Goal: Task Accomplishment & Management: Manage account settings

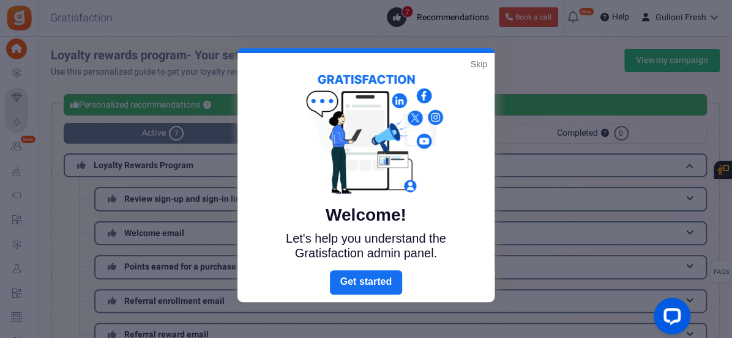
click at [476, 70] on link "Skip" at bounding box center [478, 64] width 17 height 12
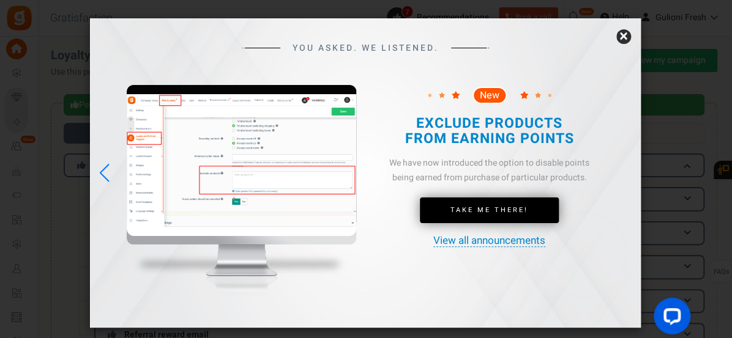
click at [620, 43] on link "×" at bounding box center [623, 36] width 15 height 15
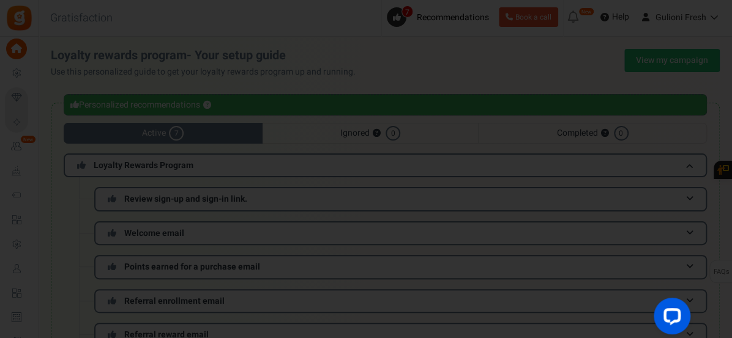
click at [626, 39] on div "YOU ASKED. WE LISTENED. New Take Me There!" at bounding box center [365, 79] width 550 height 295
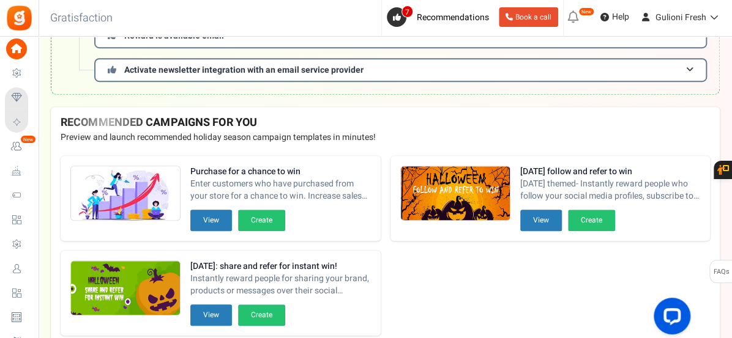
scroll to position [398, 0]
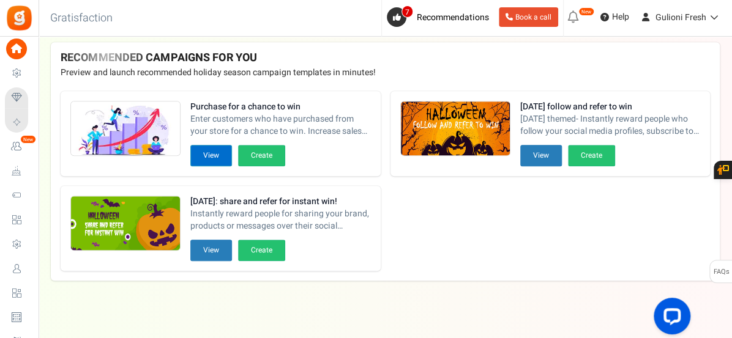
click at [209, 154] on button "View" at bounding box center [211, 155] width 42 height 21
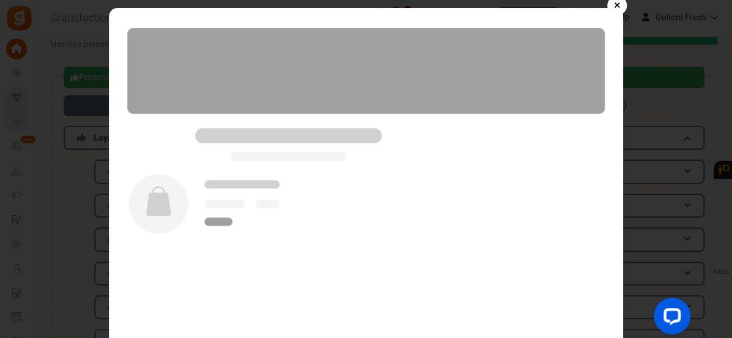
scroll to position [45, 0]
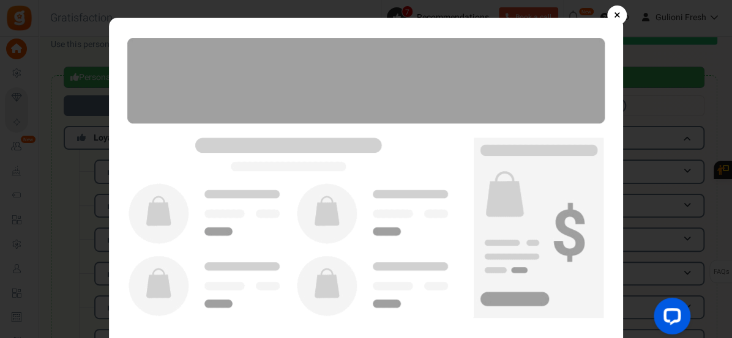
click at [613, 20] on link "×" at bounding box center [617, 16] width 20 height 20
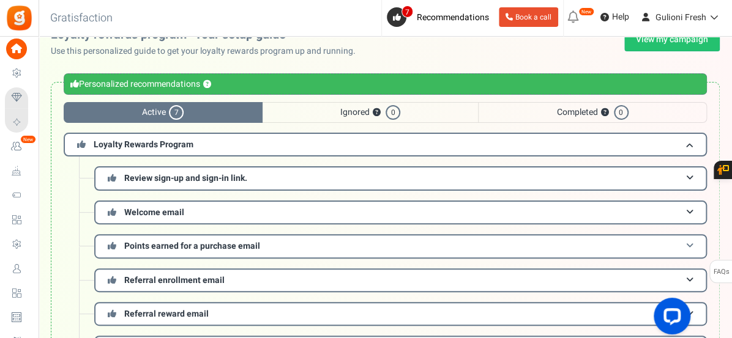
scroll to position [0, 0]
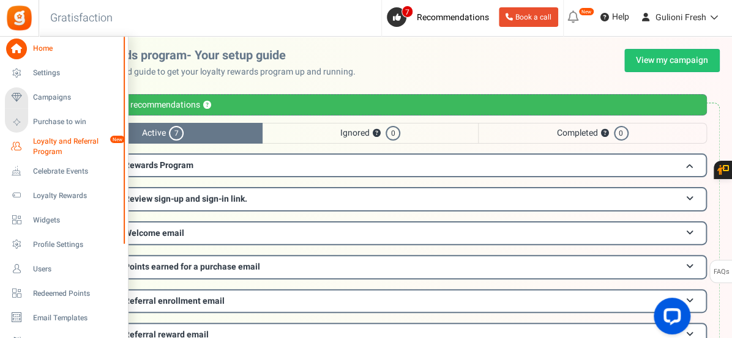
click at [56, 143] on span "Loyalty and Referral Program" at bounding box center [77, 146] width 89 height 21
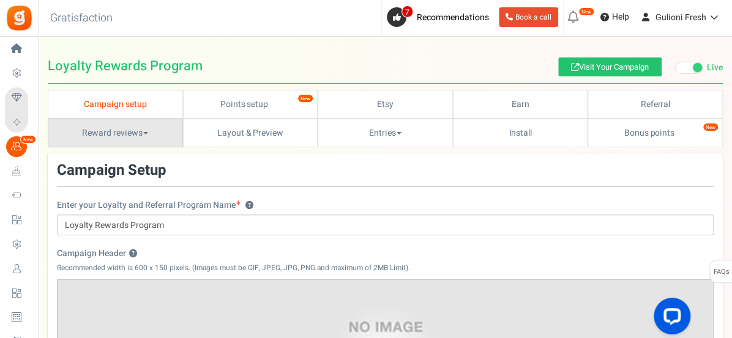
click at [147, 132] on span at bounding box center [145, 133] width 5 height 2
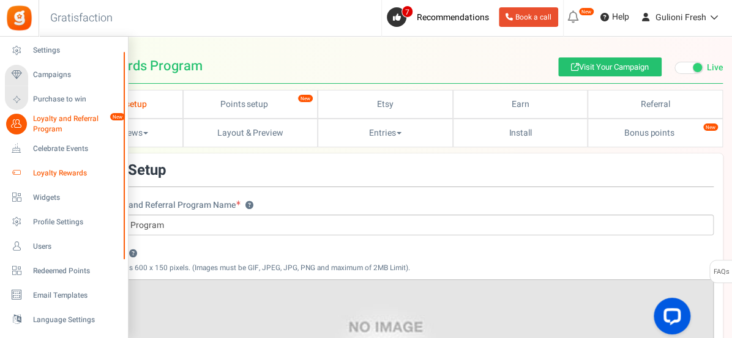
click at [78, 174] on span "Loyalty Rewards" at bounding box center [76, 173] width 86 height 10
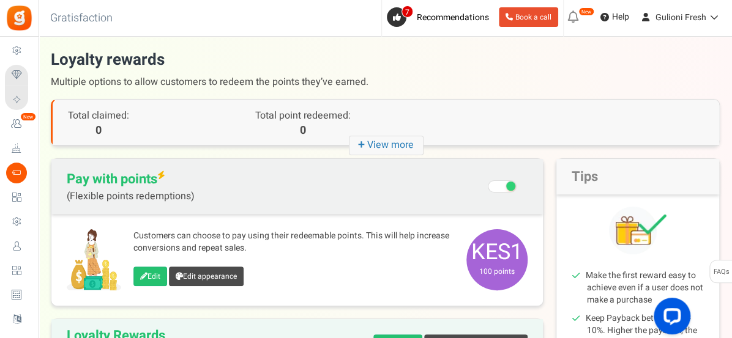
click at [259, 153] on div "There is a new version of the Gratisfaction plugin. Once you've updated the plu…" at bounding box center [385, 336] width 669 height 574
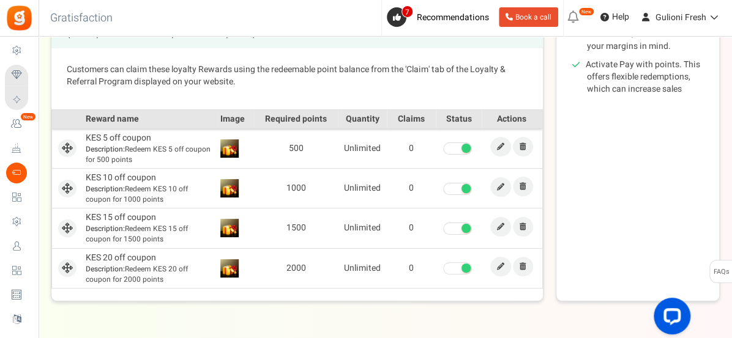
scroll to position [328, 0]
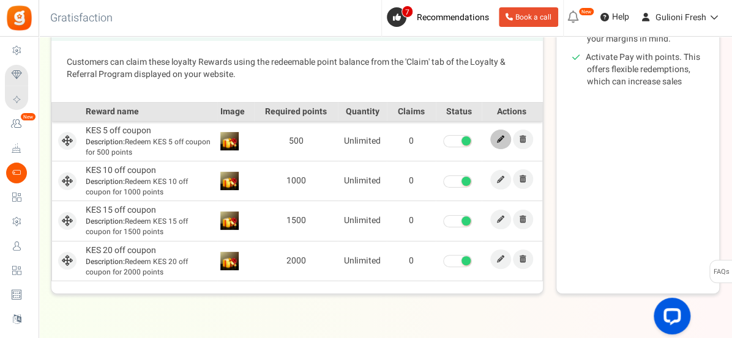
click at [497, 136] on icon at bounding box center [500, 139] width 7 height 7
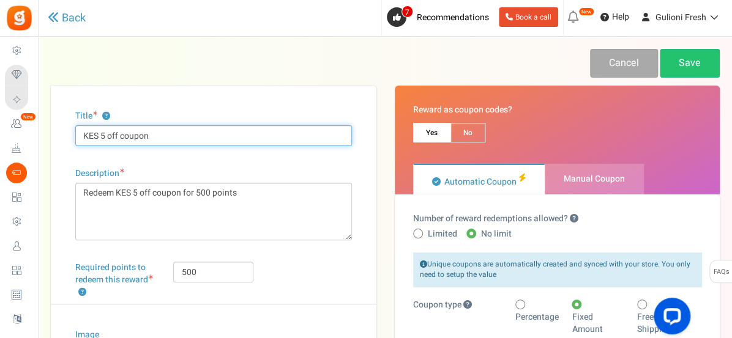
click at [207, 136] on input "KES 5 off coupon" at bounding box center [213, 135] width 276 height 21
type input "K"
type input "Redeem Points"
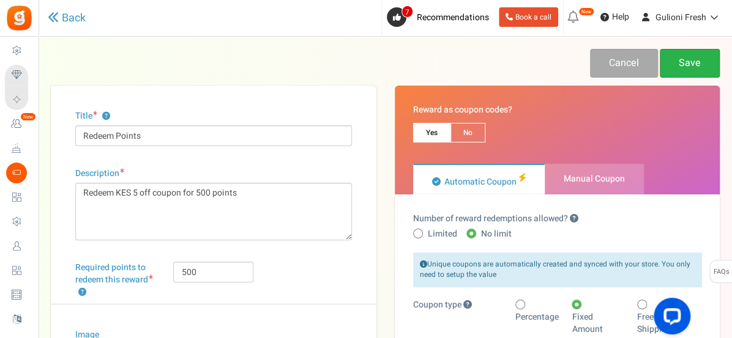
click at [685, 65] on link "Save" at bounding box center [689, 63] width 60 height 29
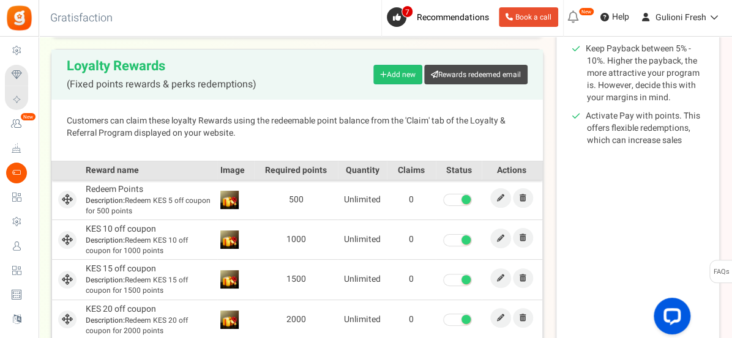
scroll to position [324, 0]
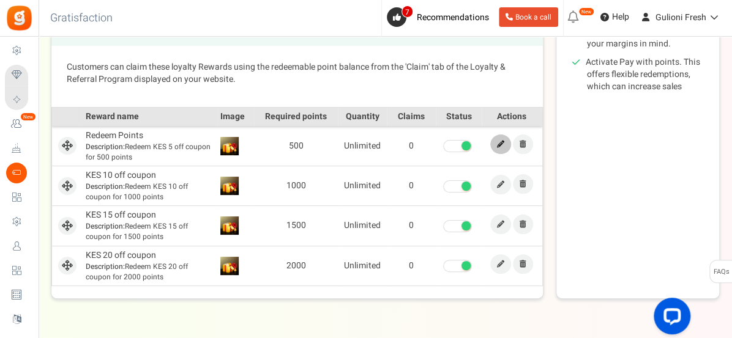
click at [502, 149] on link at bounding box center [500, 145] width 21 height 20
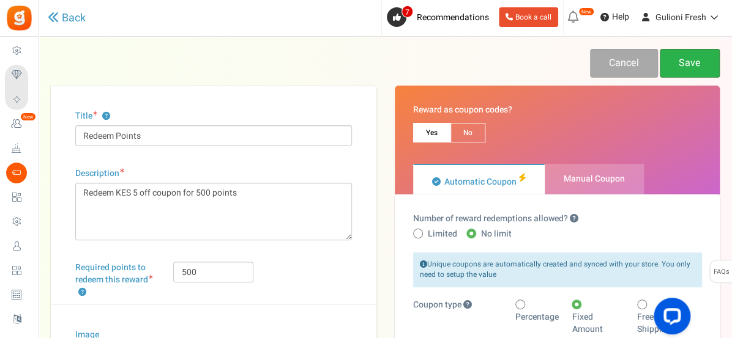
click at [685, 61] on link "Save" at bounding box center [689, 63] width 60 height 29
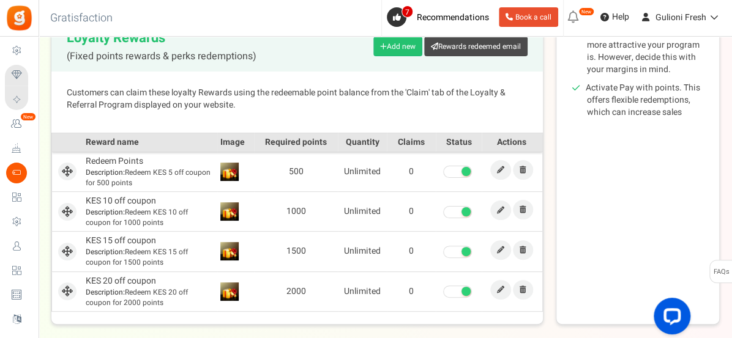
scroll to position [358, 0]
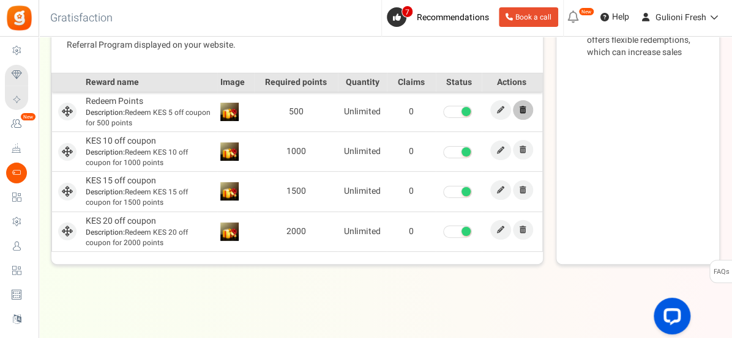
click at [521, 109] on icon at bounding box center [522, 109] width 7 height 7
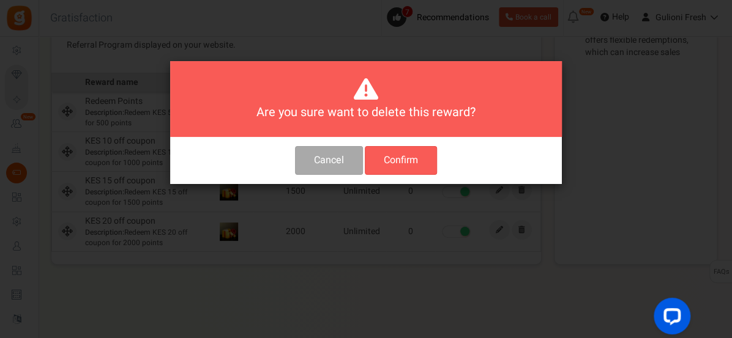
scroll to position [0, 0]
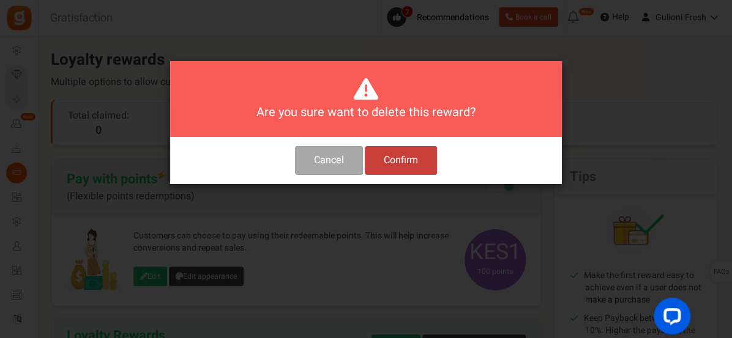
click at [412, 160] on button "Confirm" at bounding box center [401, 160] width 72 height 29
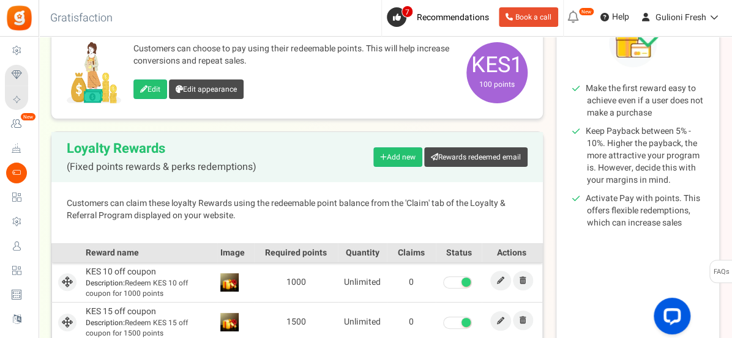
scroll to position [198, 0]
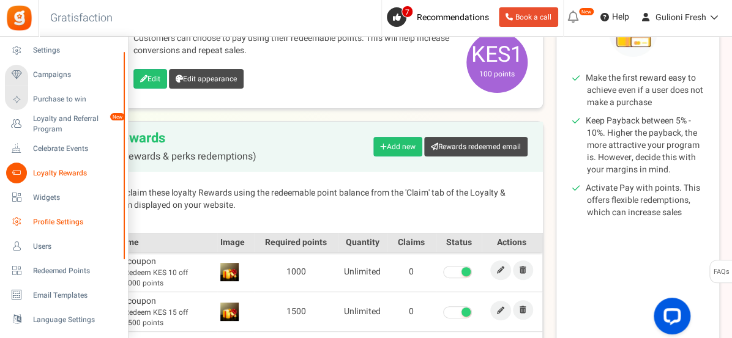
click at [41, 221] on span "Profile Settings" at bounding box center [76, 222] width 86 height 10
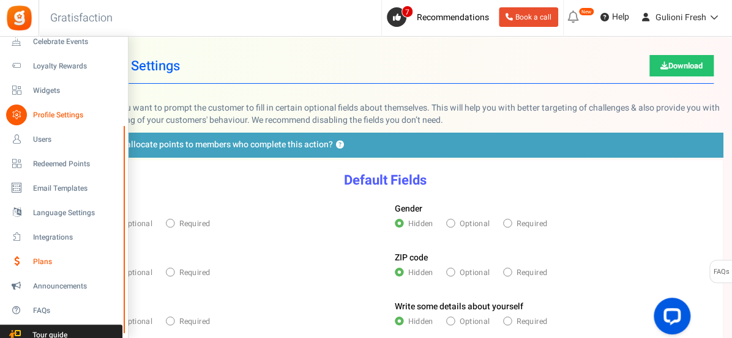
click at [73, 264] on span "Plans" at bounding box center [76, 262] width 86 height 10
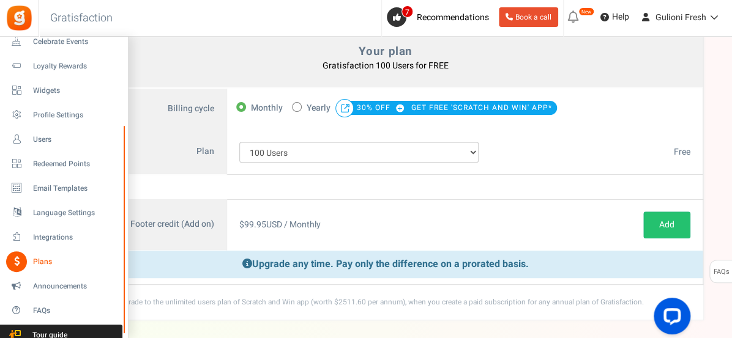
scroll to position [87, 0]
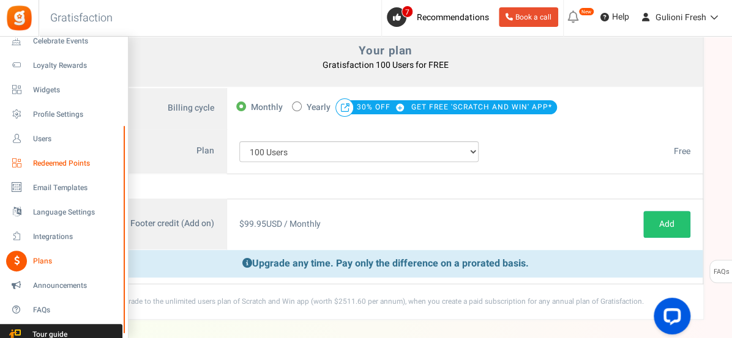
click at [69, 162] on span "Redeemed Points" at bounding box center [76, 163] width 86 height 10
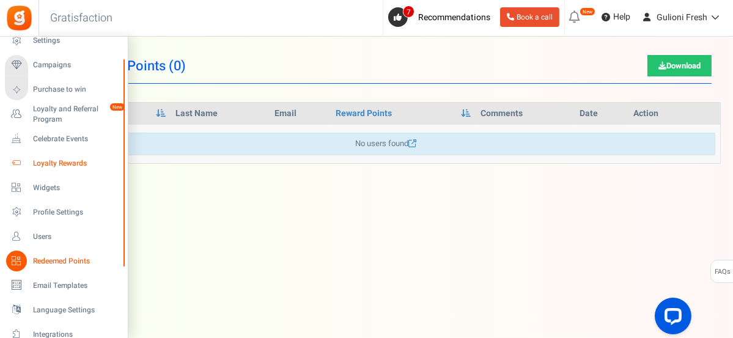
click at [56, 163] on span "Loyalty Rewards" at bounding box center [76, 163] width 86 height 10
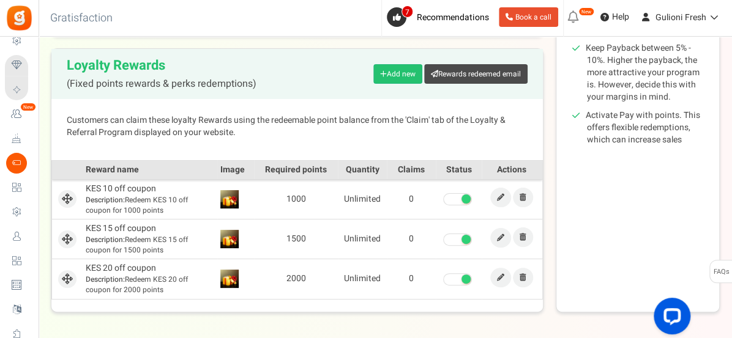
scroll to position [273, 0]
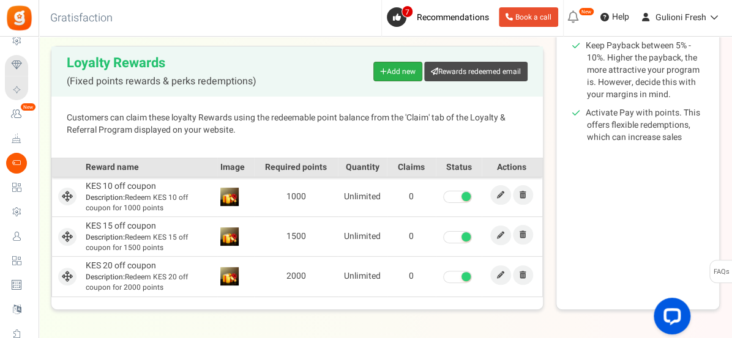
click at [399, 68] on link "Add new" at bounding box center [397, 72] width 49 height 20
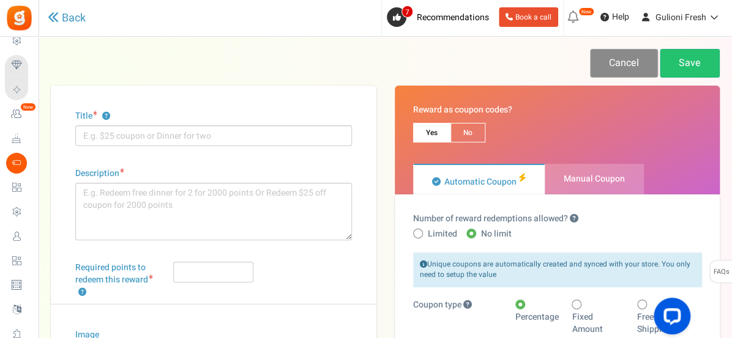
click at [620, 68] on link "Cancel" at bounding box center [624, 63] width 68 height 29
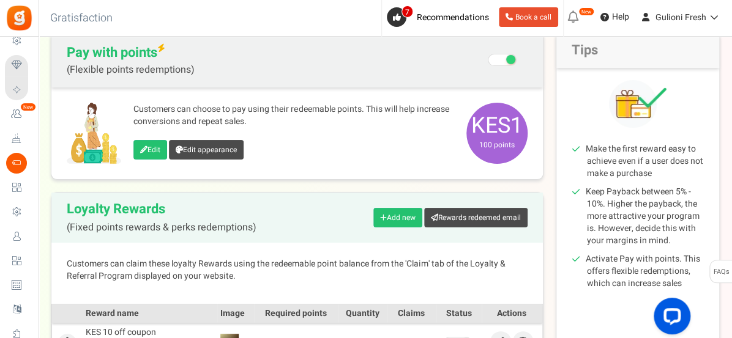
scroll to position [127, 0]
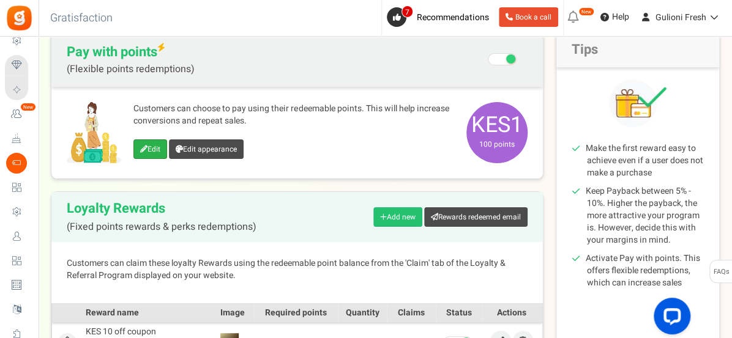
click at [153, 147] on link "Edit" at bounding box center [150, 149] width 34 height 20
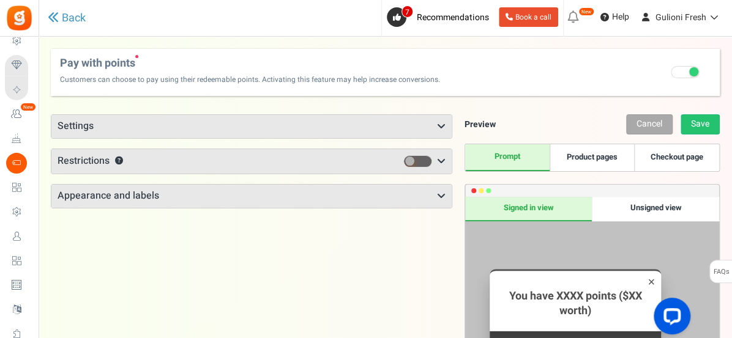
click at [433, 130] on h3 "Settings" at bounding box center [251, 126] width 400 height 23
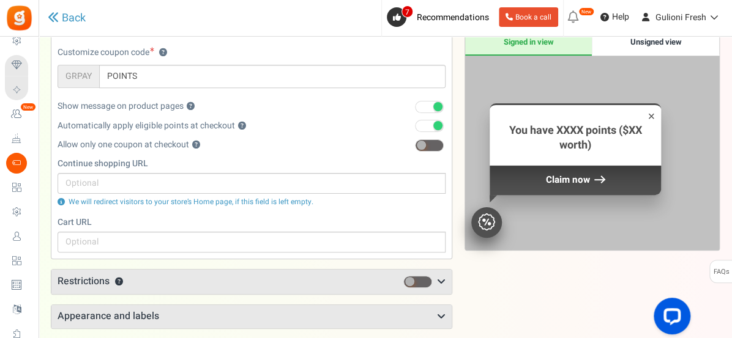
scroll to position [168, 0]
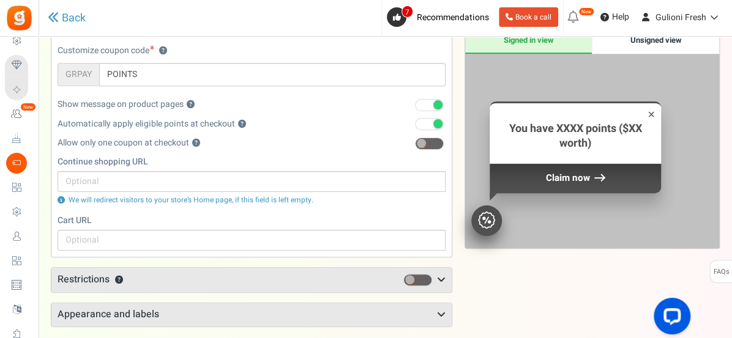
click at [366, 275] on h3 "Restrictions ?" at bounding box center [251, 280] width 400 height 24
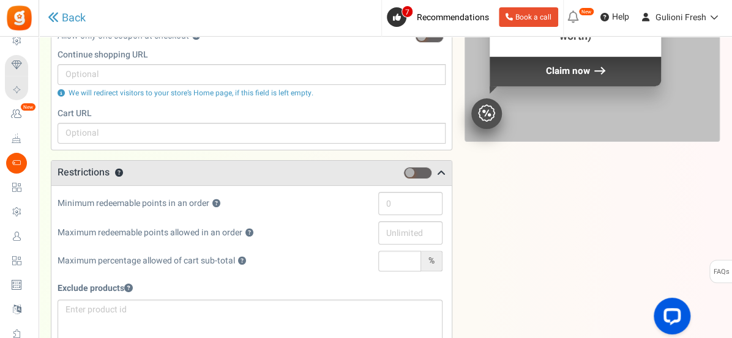
scroll to position [275, 0]
click at [396, 202] on input "text" at bounding box center [410, 202] width 64 height 23
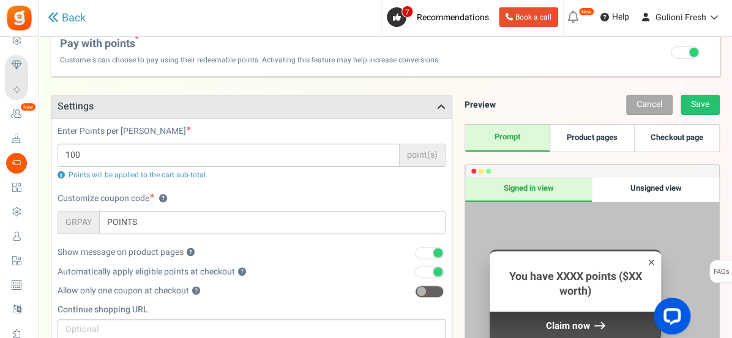
scroll to position [2, 0]
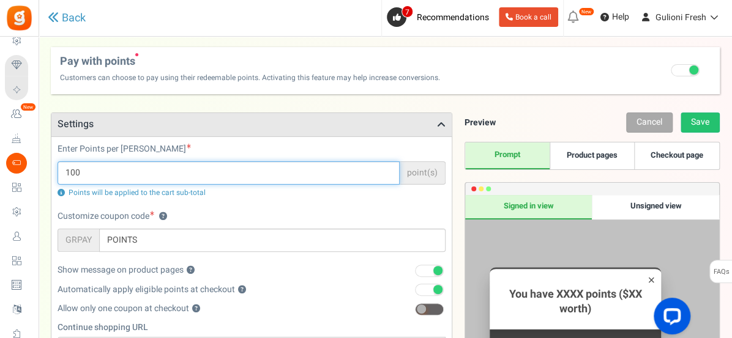
click at [366, 169] on input "100" at bounding box center [228, 172] width 342 height 23
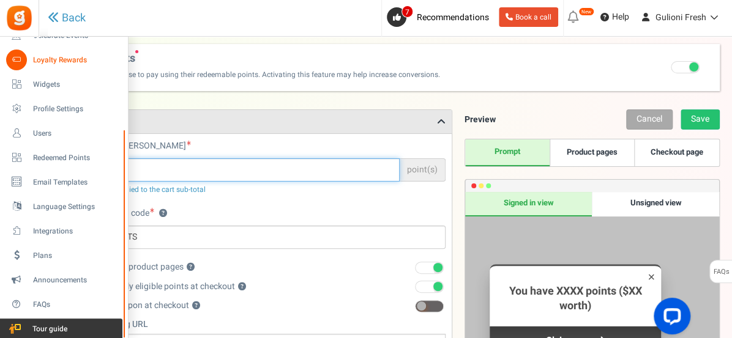
scroll to position [0, 0]
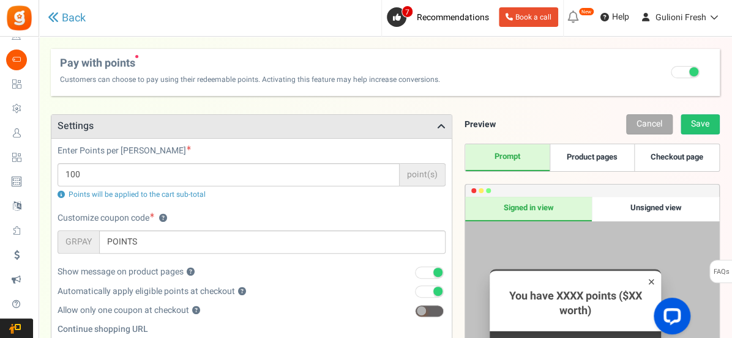
click at [345, 122] on h3 "Settings" at bounding box center [251, 126] width 400 height 23
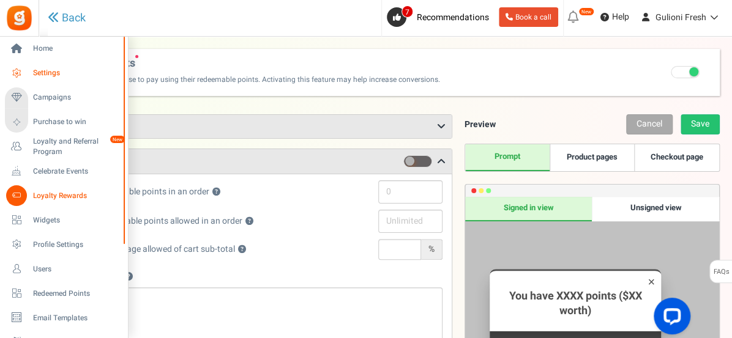
click at [21, 73] on icon at bounding box center [16, 73] width 21 height 21
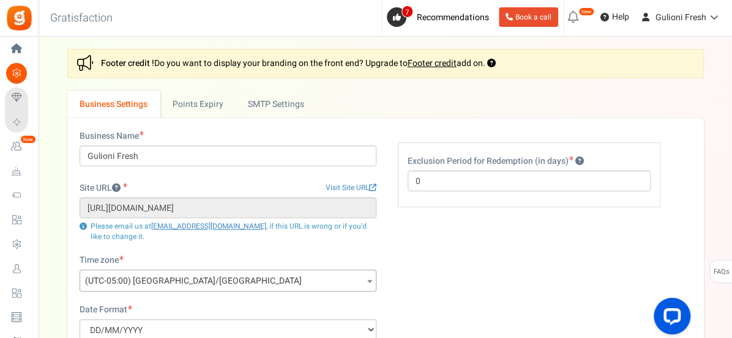
click at [384, 124] on div "Business Name Gulioni Fresh Site URL Visit Site URL https://gulionifresh.com Up…" at bounding box center [385, 327] width 636 height 418
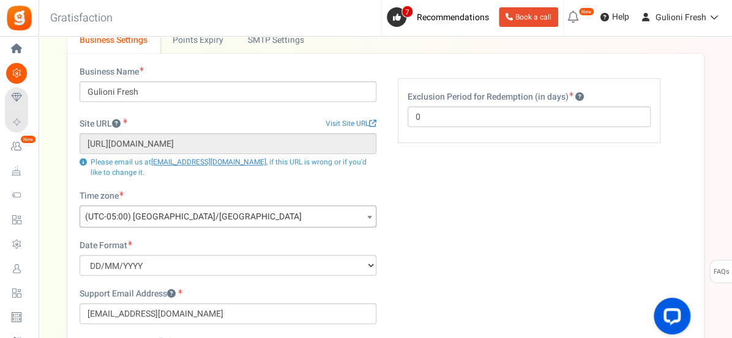
scroll to position [66, 0]
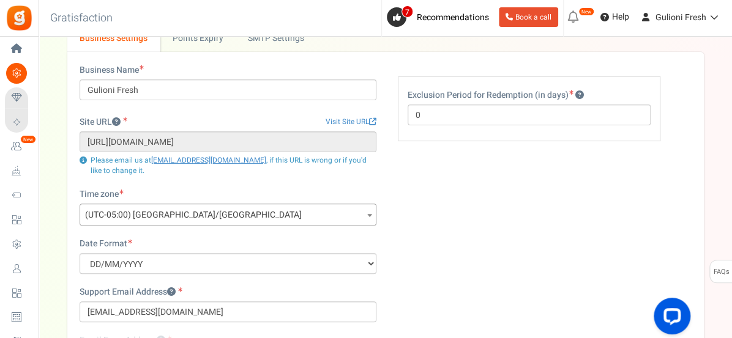
click at [362, 212] on span "(UTC-05:00) [GEOGRAPHIC_DATA]/[GEOGRAPHIC_DATA]" at bounding box center [227, 215] width 295 height 22
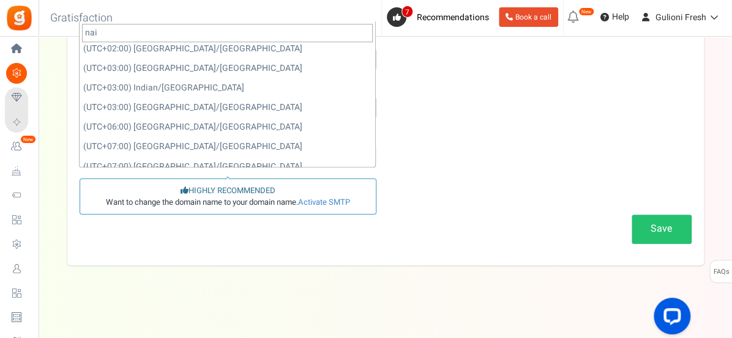
scroll to position [0, 0]
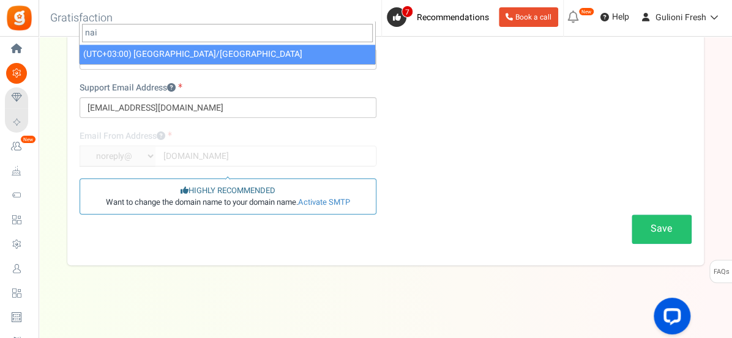
type input "nai"
select select "[GEOGRAPHIC_DATA]/[GEOGRAPHIC_DATA]"
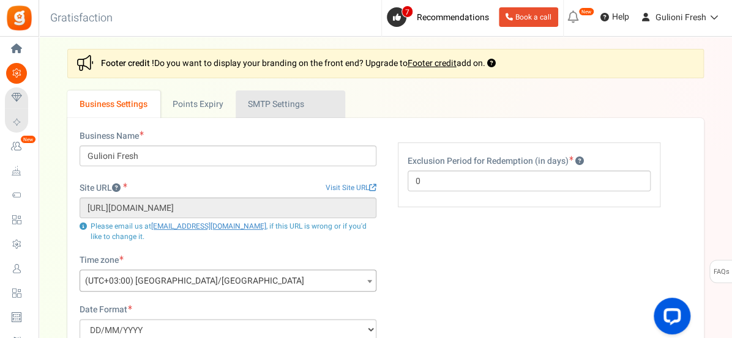
click at [295, 108] on link "Active SMTP Settings" at bounding box center [289, 105] width 109 height 28
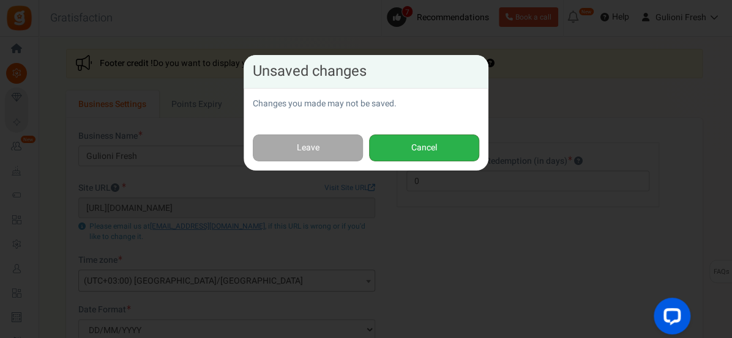
click at [415, 160] on button "Cancel" at bounding box center [424, 149] width 110 height 28
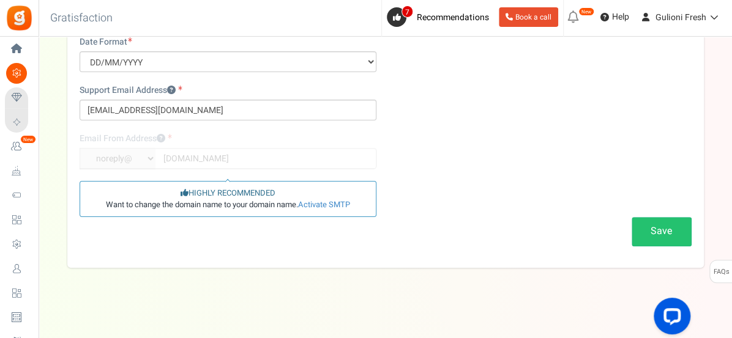
scroll to position [270, 0]
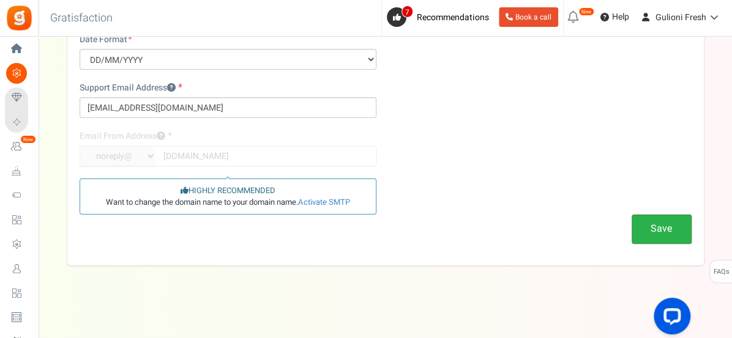
click at [653, 231] on button "Save" at bounding box center [661, 229] width 60 height 29
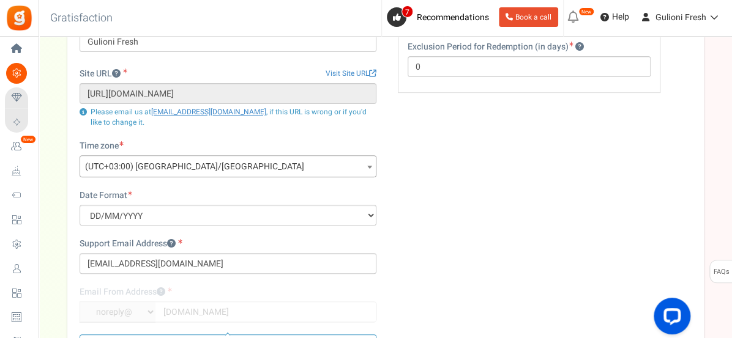
scroll to position [0, 0]
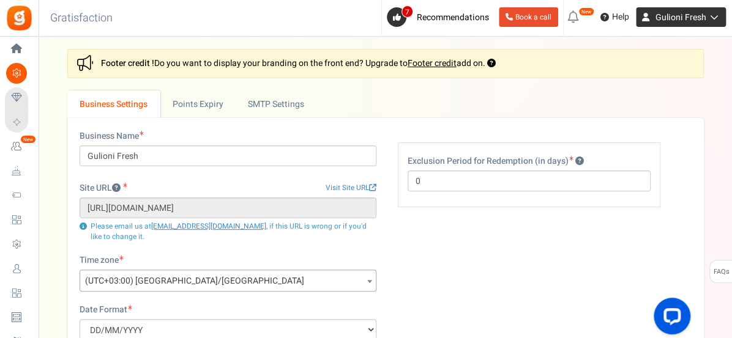
click at [696, 17] on span "Gulioni Fresh" at bounding box center [680, 17] width 51 height 13
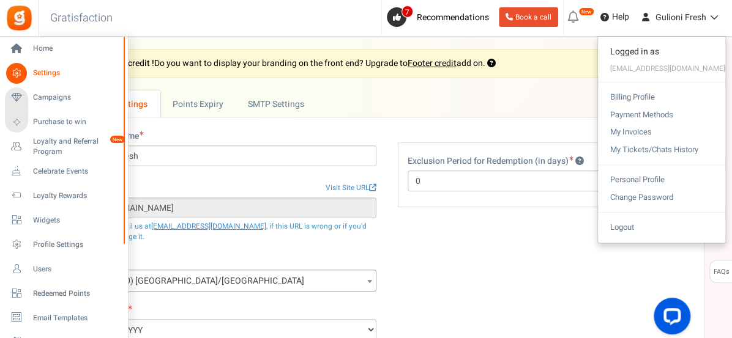
click at [50, 74] on span "Settings" at bounding box center [76, 73] width 86 height 10
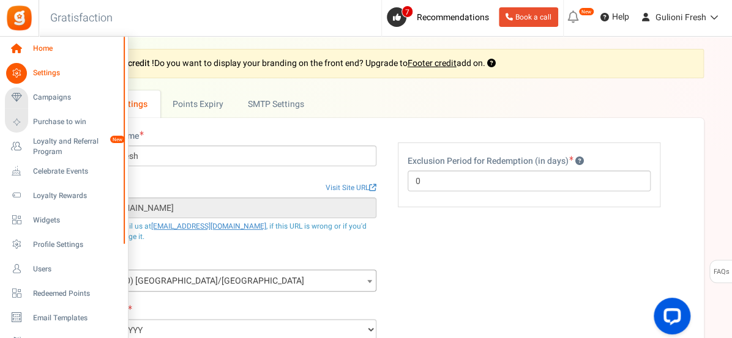
click at [42, 47] on span "Home" at bounding box center [76, 48] width 86 height 10
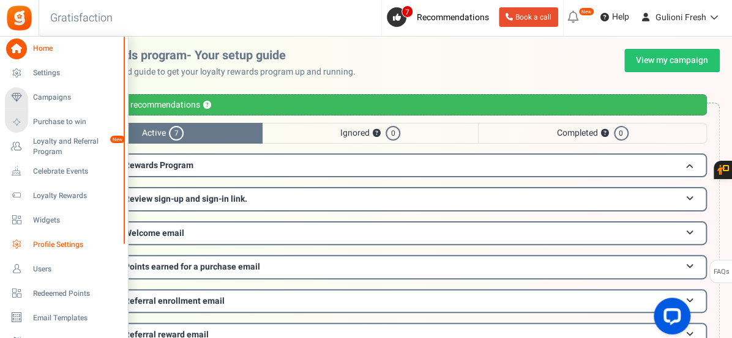
click at [56, 244] on span "Profile Settings" at bounding box center [76, 245] width 86 height 10
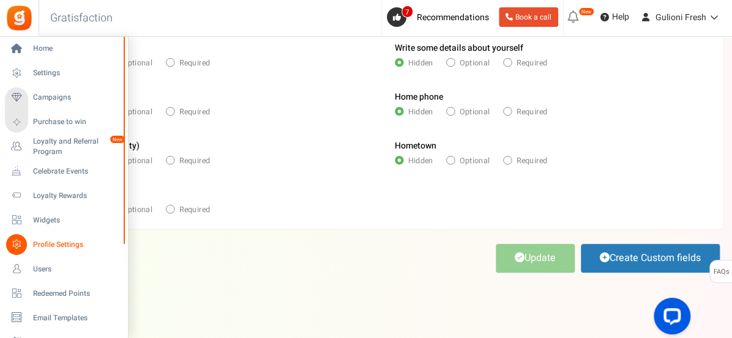
scroll to position [269, 0]
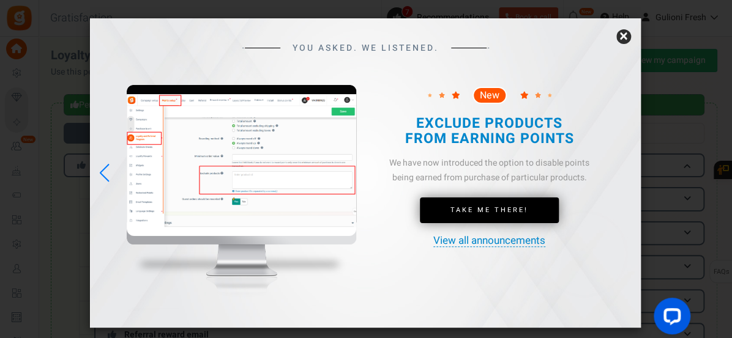
click at [620, 40] on link "×" at bounding box center [623, 36] width 15 height 15
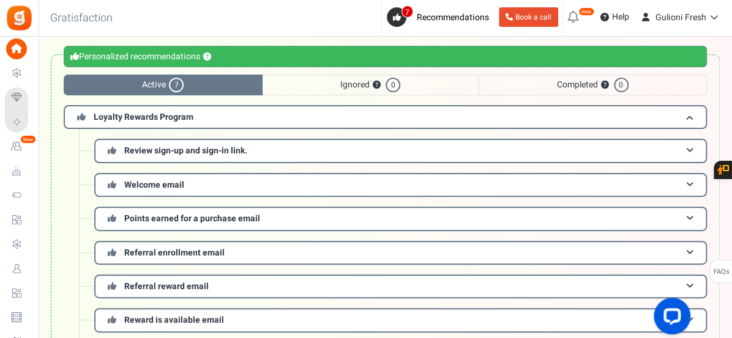
scroll to position [42, 0]
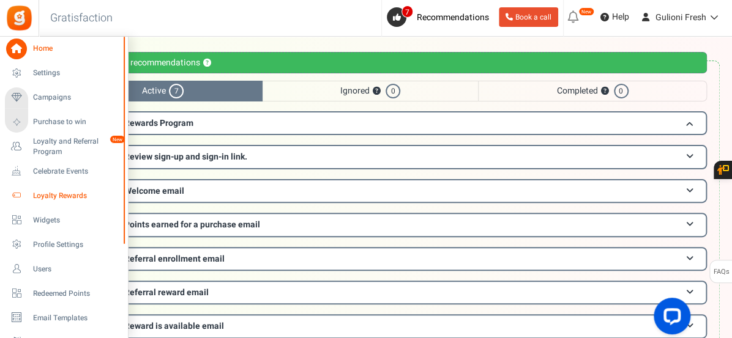
click at [48, 194] on span "Loyalty Rewards" at bounding box center [76, 196] width 86 height 10
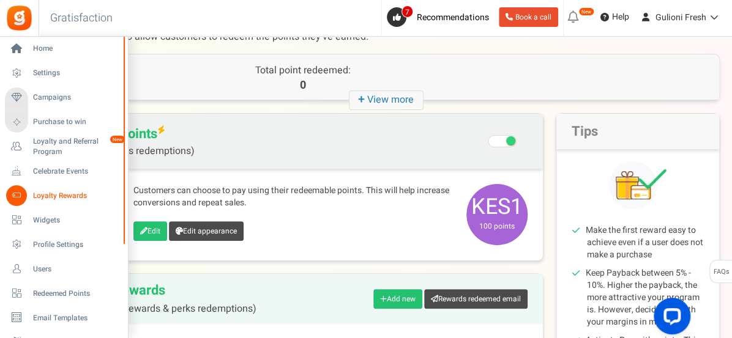
scroll to position [53, 0]
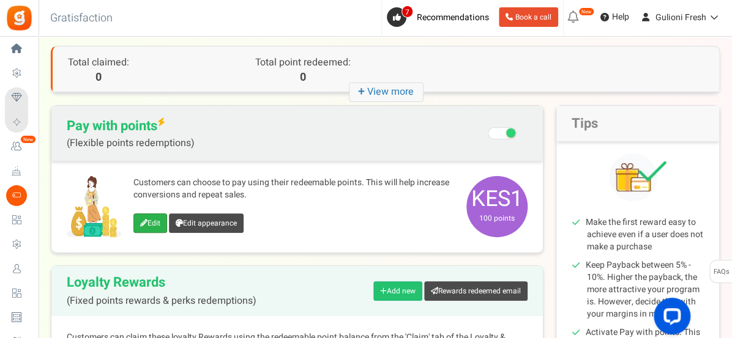
click at [155, 223] on link "Edit" at bounding box center [150, 223] width 34 height 20
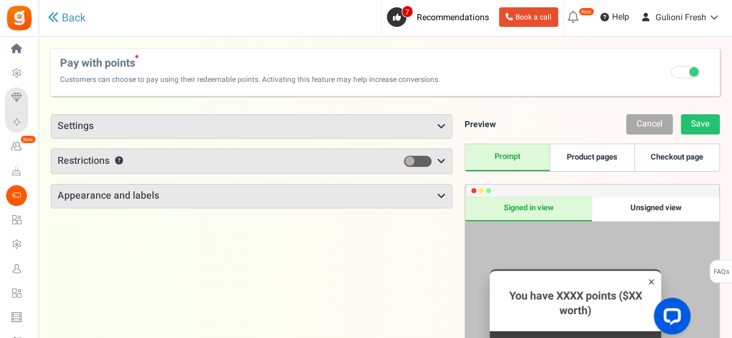
click at [681, 72] on span at bounding box center [684, 72] width 29 height 12
click at [686, 72] on input "Recommended: Turn On Are you sure? This will remove the flexi redemption option…" at bounding box center [686, 74] width 0 height 8
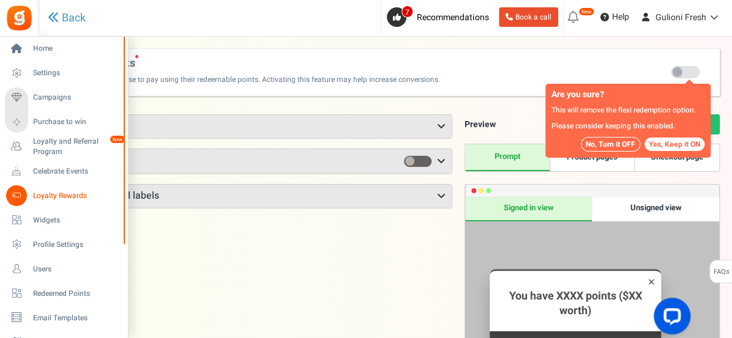
click at [45, 193] on span "Loyalty Rewards" at bounding box center [76, 196] width 86 height 10
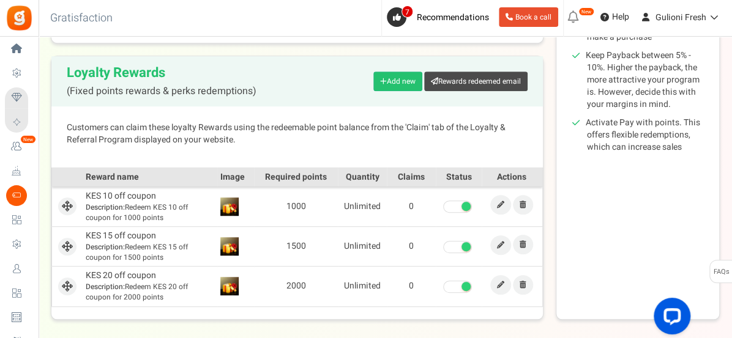
scroll to position [245, 0]
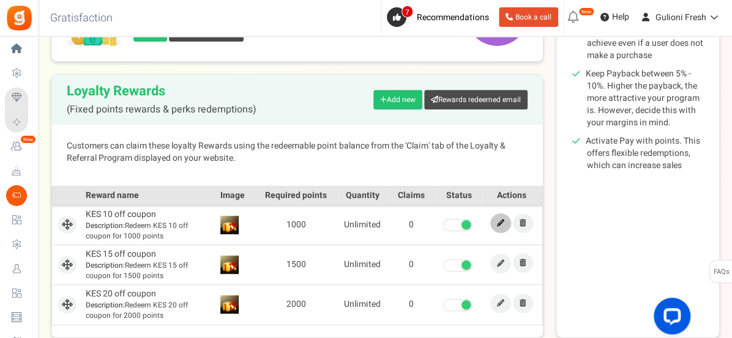
click at [497, 221] on icon at bounding box center [500, 223] width 7 height 7
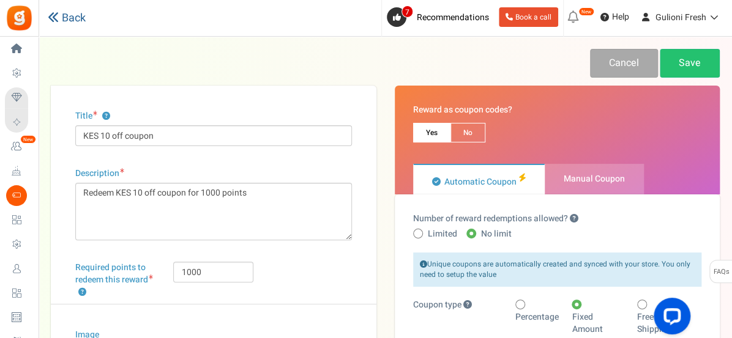
click at [73, 21] on link "Back" at bounding box center [67, 18] width 38 height 13
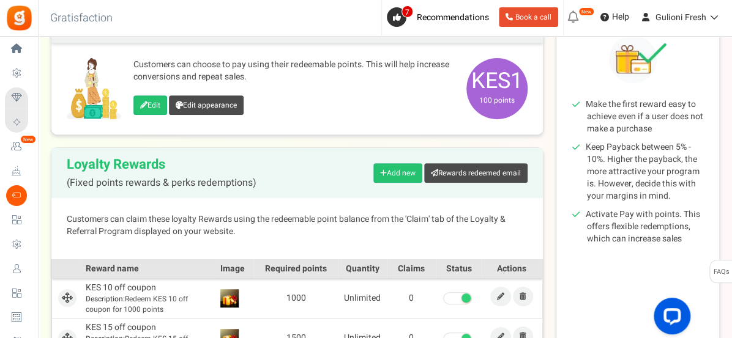
scroll to position [168, 0]
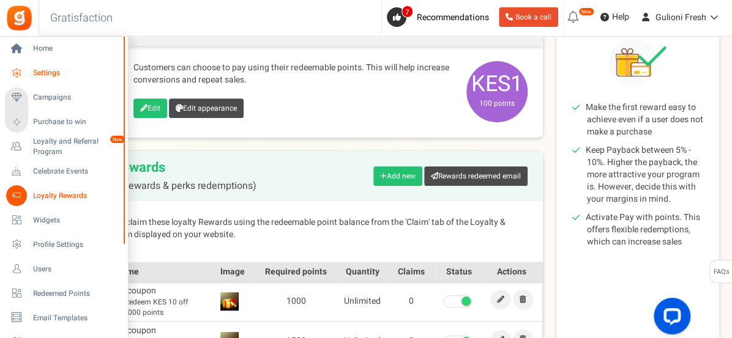
click at [56, 73] on span "Settings" at bounding box center [76, 73] width 86 height 10
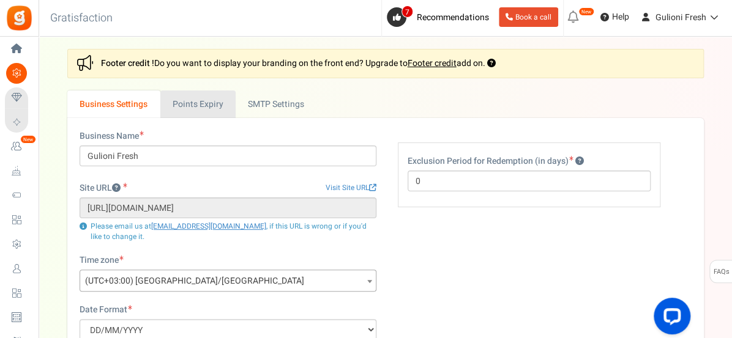
click at [201, 102] on link "Points Expiry" at bounding box center [197, 105] width 75 height 28
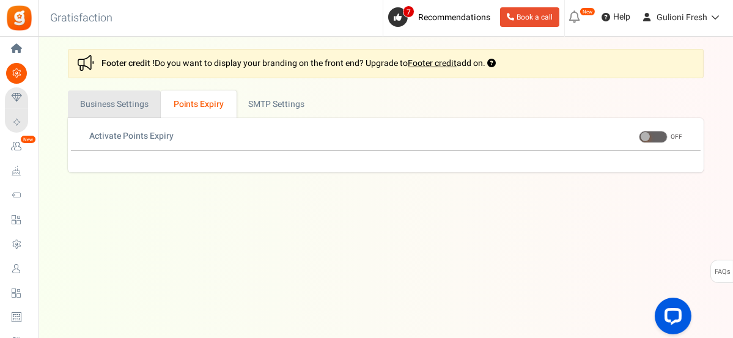
click at [108, 98] on link "Business Settings" at bounding box center [114, 105] width 93 height 28
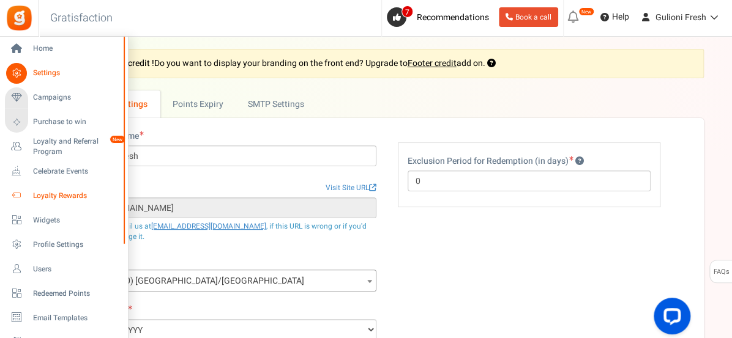
click at [62, 196] on span "Loyalty Rewards" at bounding box center [76, 196] width 86 height 10
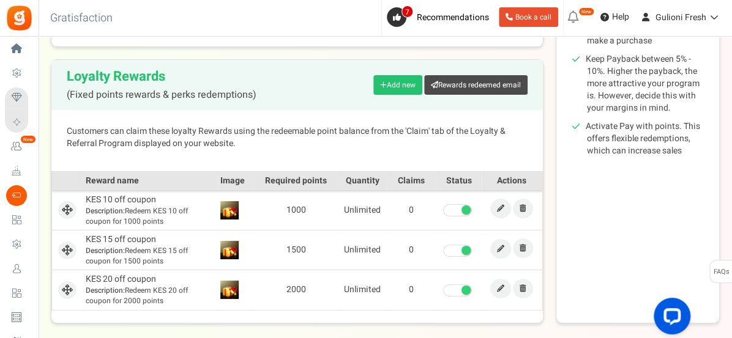
scroll to position [317, 0]
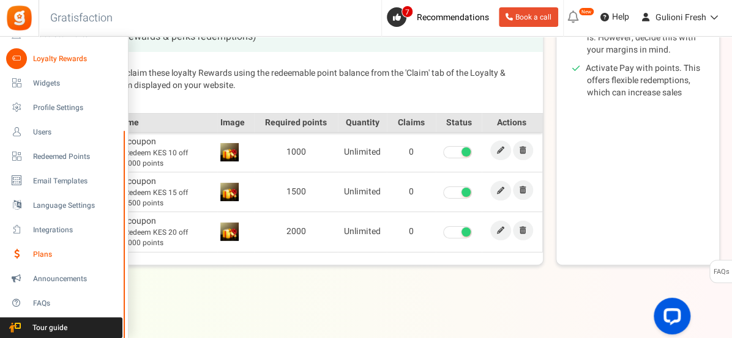
click at [46, 253] on span "Plans" at bounding box center [76, 255] width 86 height 10
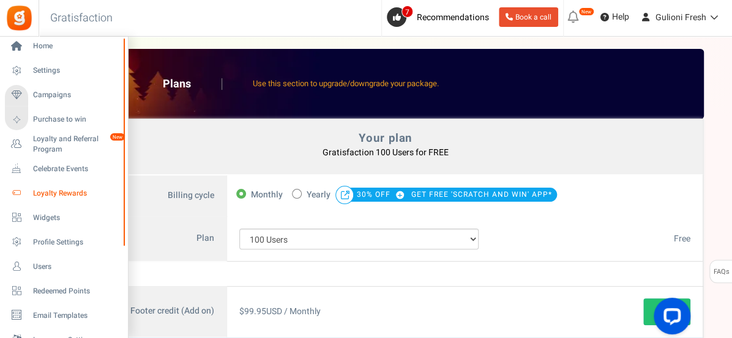
click at [56, 193] on span "Loyalty Rewards" at bounding box center [76, 193] width 86 height 10
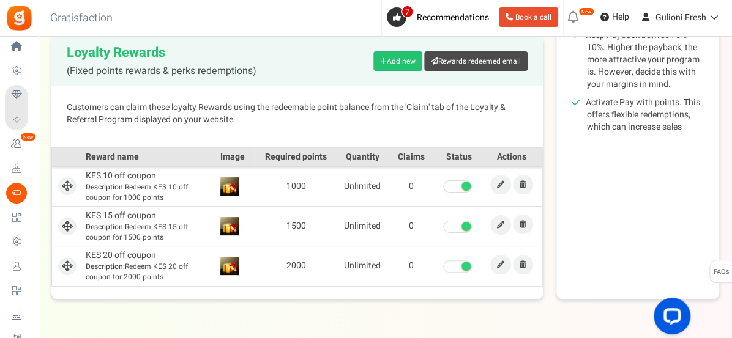
scroll to position [287, 0]
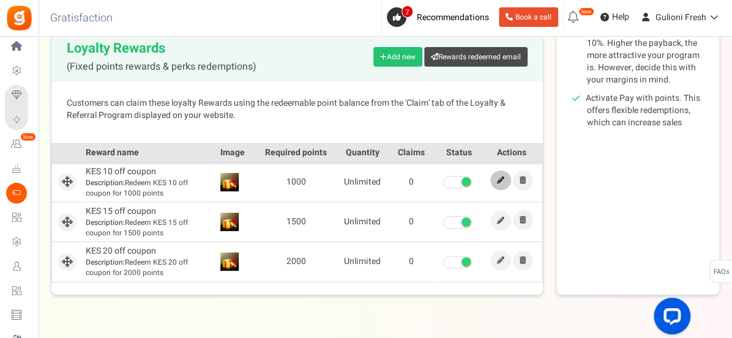
click at [500, 178] on icon at bounding box center [500, 180] width 7 height 7
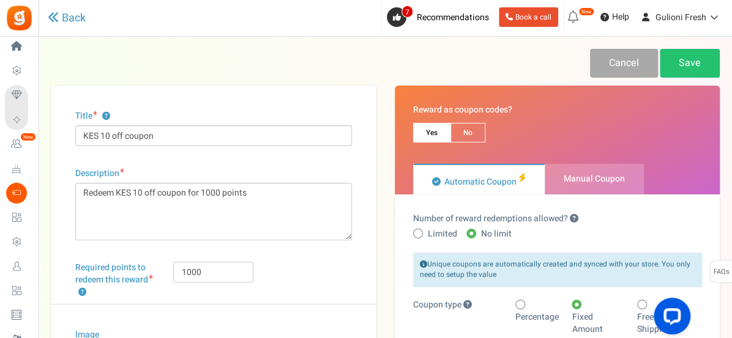
click at [615, 174] on span "Manual Coupon" at bounding box center [593, 178] width 61 height 13
click at [552, 174] on input "Manual Coupon" at bounding box center [548, 170] width 8 height 8
radio input "true"
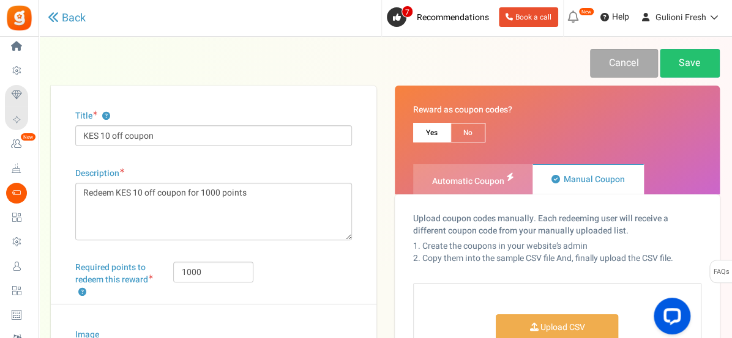
click at [484, 177] on span "Automatic Coupon" at bounding box center [468, 181] width 72 height 13
click at [421, 174] on input "Automatic Coupon" at bounding box center [417, 170] width 8 height 8
radio input "true"
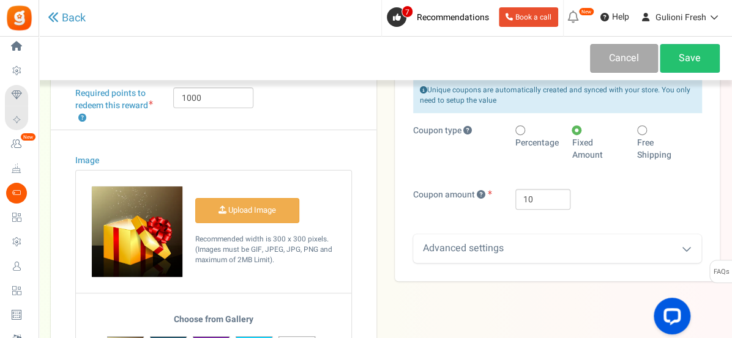
scroll to position [175, 0]
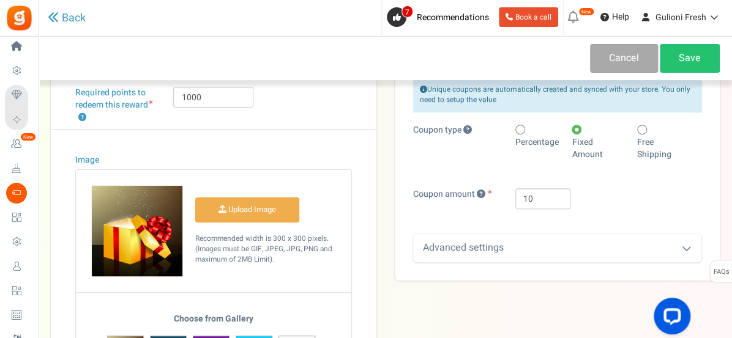
click at [684, 243] on icon at bounding box center [686, 248] width 10 height 10
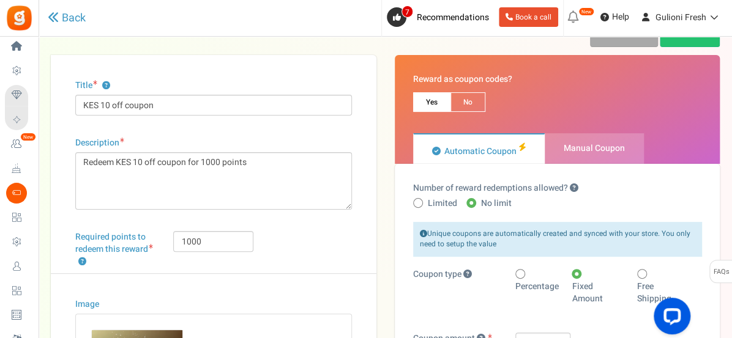
scroll to position [0, 0]
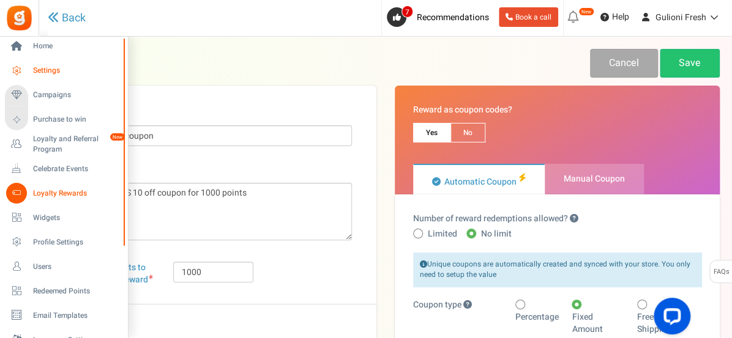
click at [42, 70] on span "Settings" at bounding box center [76, 70] width 86 height 10
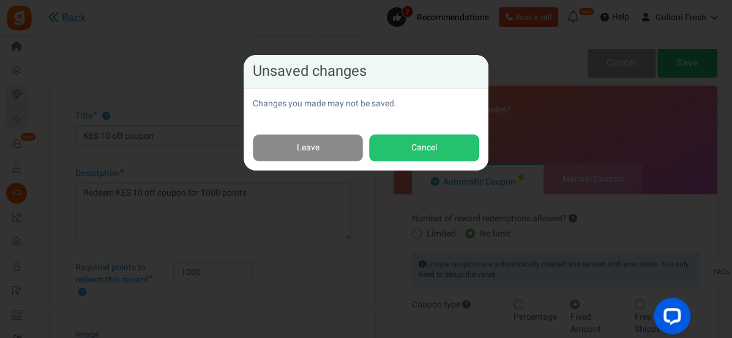
click at [291, 149] on link "Leave" at bounding box center [308, 149] width 110 height 28
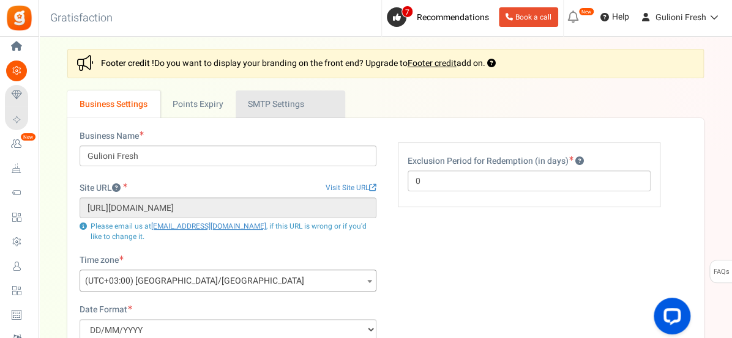
click at [284, 113] on link "Active SMTP Settings" at bounding box center [289, 105] width 109 height 28
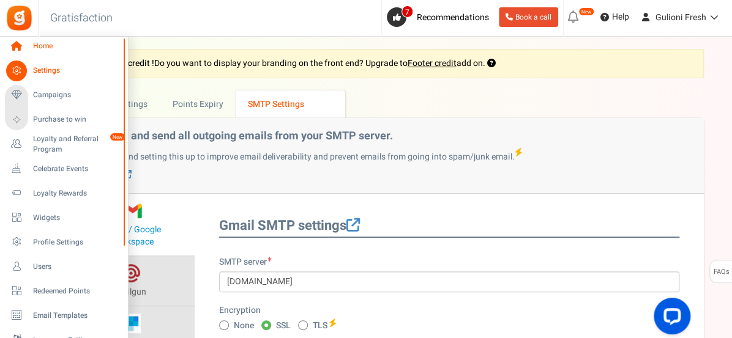
click at [38, 45] on span "Home" at bounding box center [76, 46] width 86 height 10
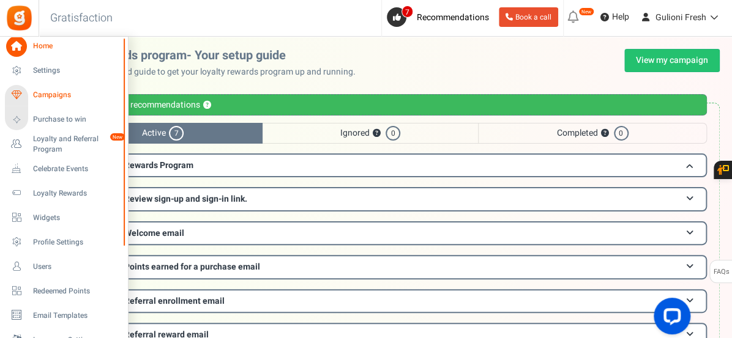
click at [42, 95] on span "Campaigns" at bounding box center [76, 95] width 86 height 10
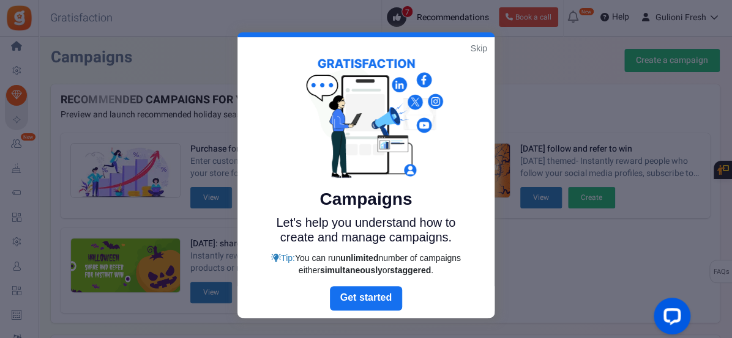
click at [481, 51] on link "Skip" at bounding box center [478, 48] width 17 height 12
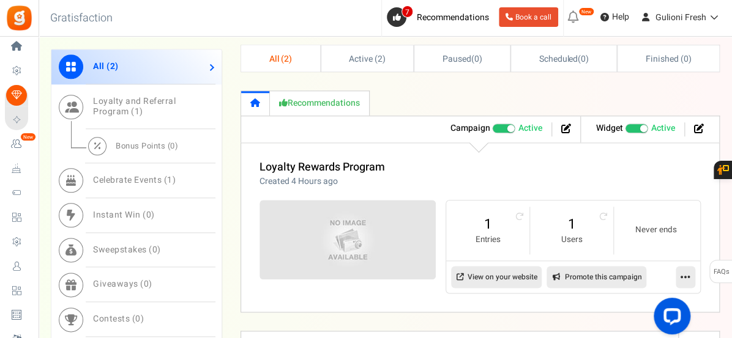
scroll to position [473, 0]
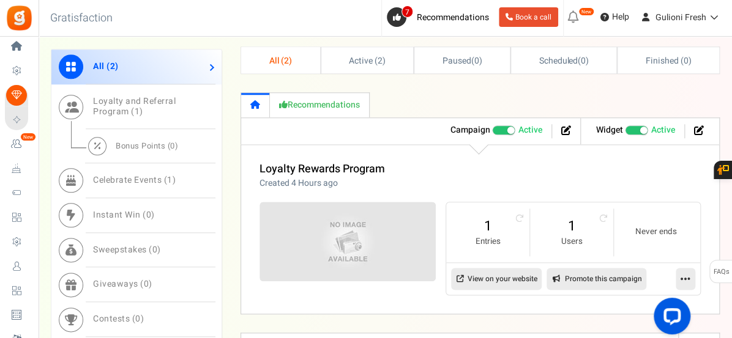
click at [685, 276] on icon at bounding box center [685, 278] width 10 height 11
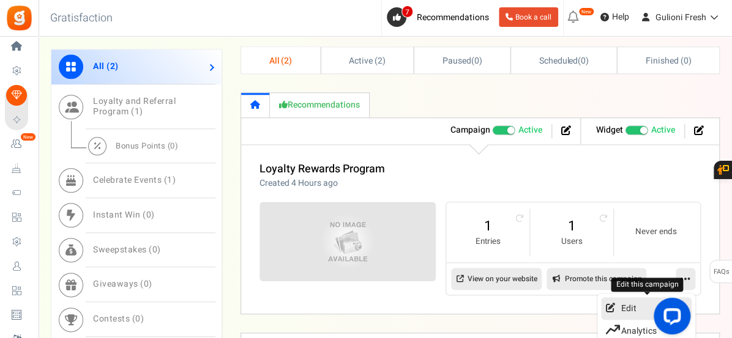
click at [630, 305] on link "Edit" at bounding box center [646, 308] width 91 height 23
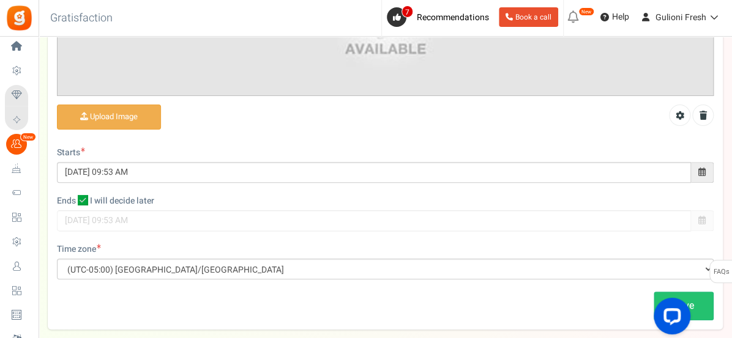
scroll to position [350, 0]
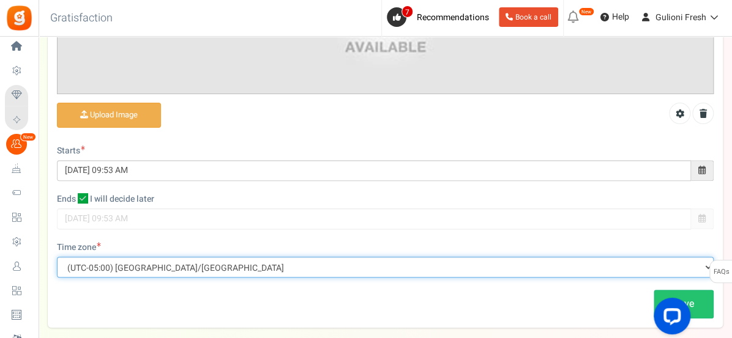
click at [676, 266] on select "(UTC-11:00) Pacific/[GEOGRAPHIC_DATA] (UTC-11:00) [GEOGRAPHIC_DATA]/[GEOGRAPHIC…" at bounding box center [385, 267] width 656 height 21
click at [292, 266] on select "(UTC-11:00) Pacific/[GEOGRAPHIC_DATA] (UTC-11:00) [GEOGRAPHIC_DATA]/[GEOGRAPHIC…" at bounding box center [385, 267] width 656 height 21
click at [285, 270] on select "(UTC-11:00) Pacific/[GEOGRAPHIC_DATA] (UTC-11:00) [GEOGRAPHIC_DATA]/[GEOGRAPHIC…" at bounding box center [385, 267] width 656 height 21
select select "[GEOGRAPHIC_DATA]/[GEOGRAPHIC_DATA]"
click at [57, 257] on select "(UTC-11:00) Pacific/[GEOGRAPHIC_DATA] (UTC-11:00) [GEOGRAPHIC_DATA]/[GEOGRAPHIC…" at bounding box center [385, 267] width 656 height 21
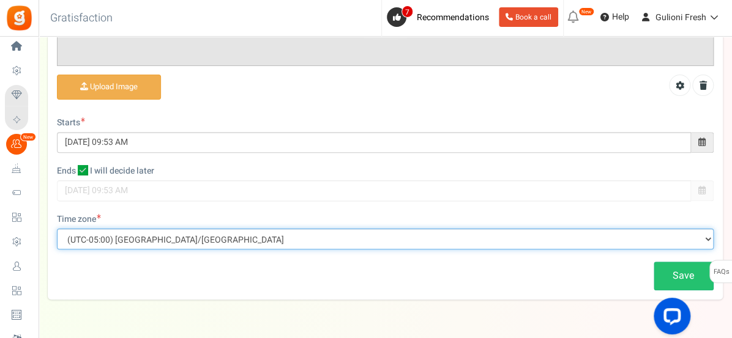
scroll to position [413, 0]
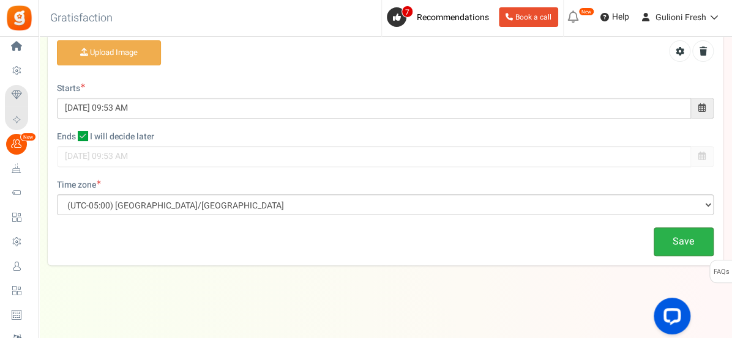
click at [683, 245] on link "Save" at bounding box center [683, 242] width 60 height 29
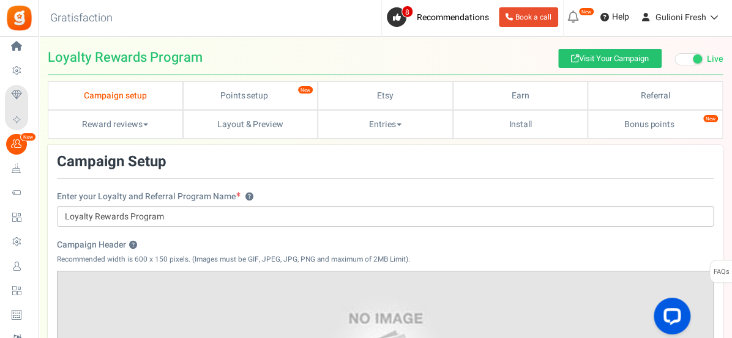
scroll to position [0, 0]
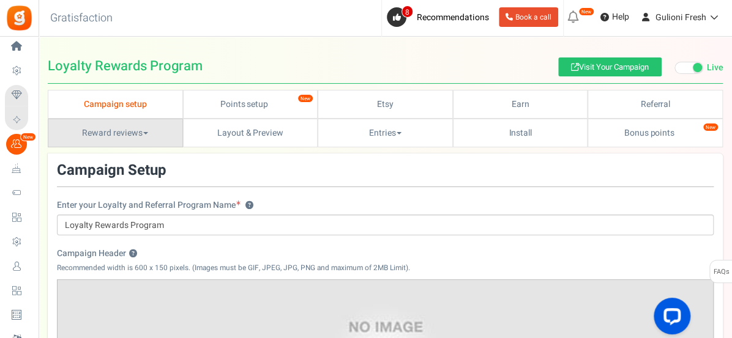
click at [97, 139] on link "Reward reviews" at bounding box center [115, 133] width 135 height 29
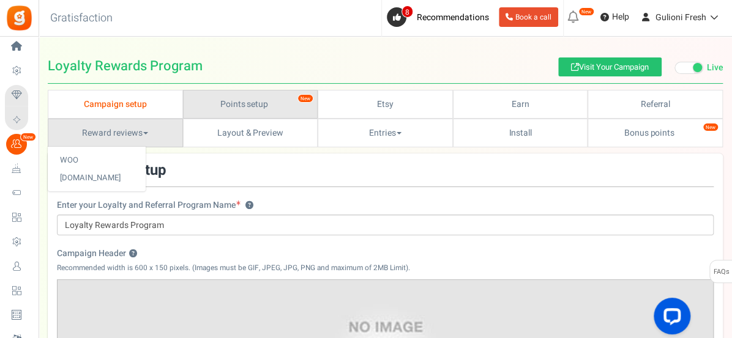
click at [284, 106] on link "Points setup New" at bounding box center [250, 104] width 135 height 29
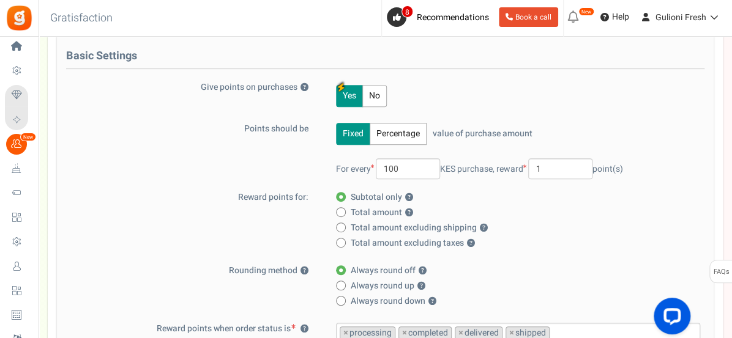
scroll to position [165, 0]
click at [550, 165] on input "1" at bounding box center [560, 168] width 64 height 21
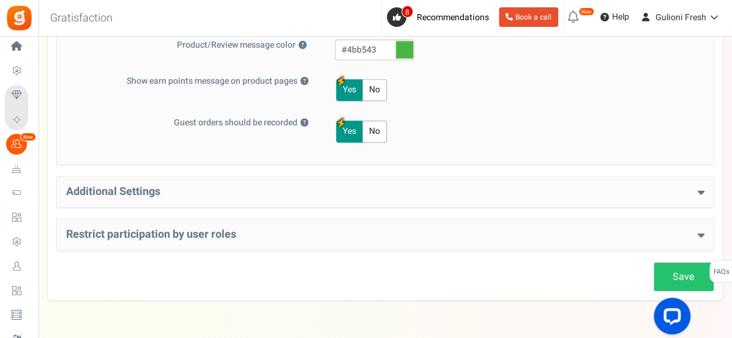
scroll to position [710, 0]
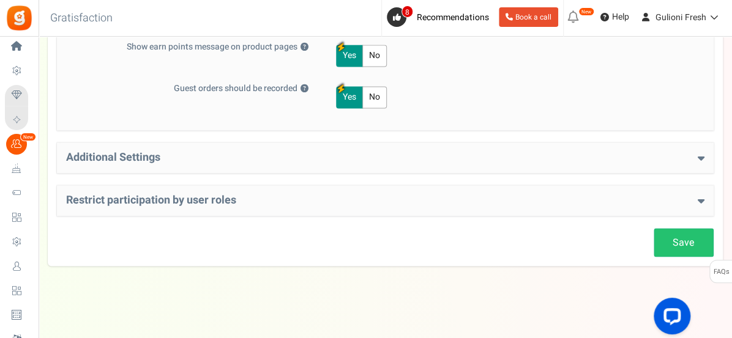
type input "10"
click at [697, 156] on icon at bounding box center [700, 157] width 7 height 11
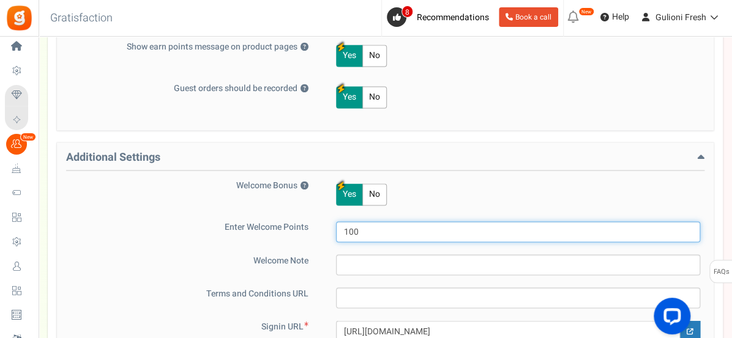
click at [399, 224] on input "100" at bounding box center [518, 231] width 364 height 21
type input "1"
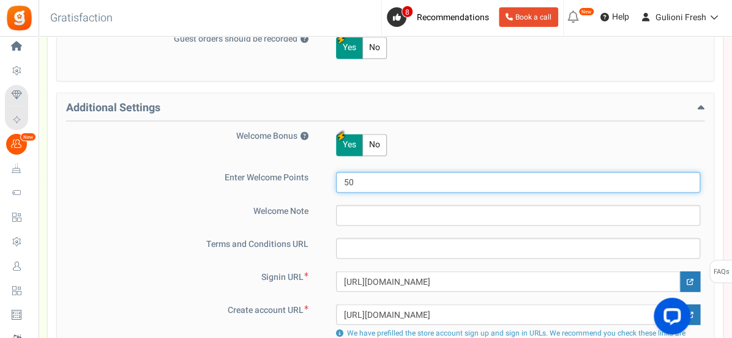
scroll to position [765, 0]
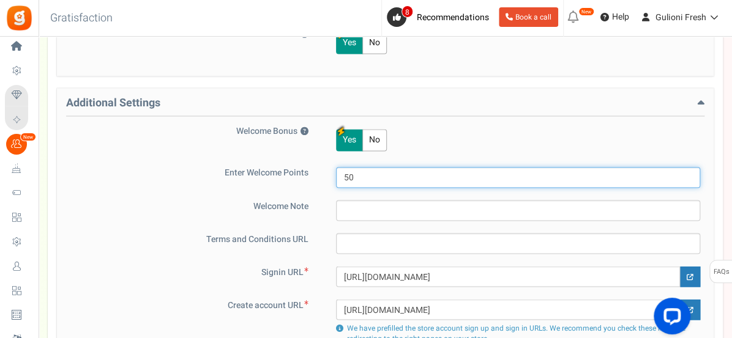
type input "50"
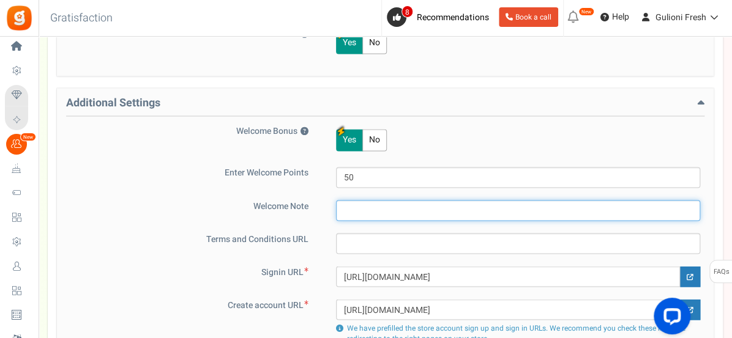
click at [352, 211] on input "text" at bounding box center [518, 210] width 364 height 21
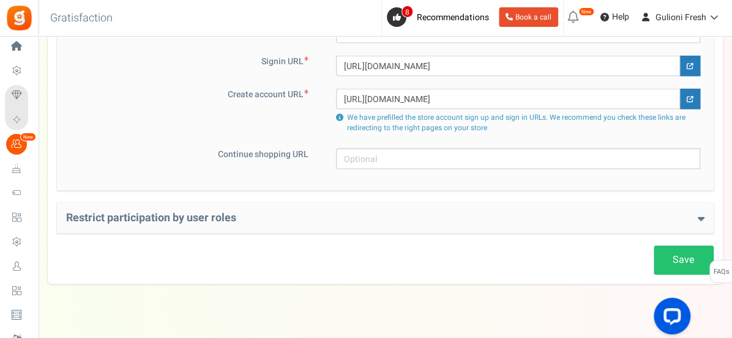
scroll to position [992, 0]
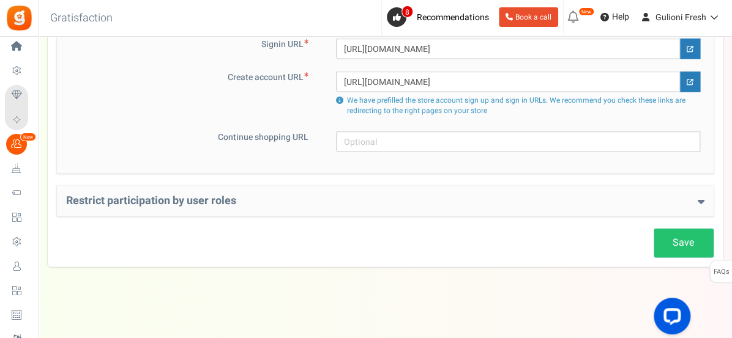
type input "[PERSON_NAME] Fresh"
click at [697, 201] on icon at bounding box center [700, 201] width 7 height 11
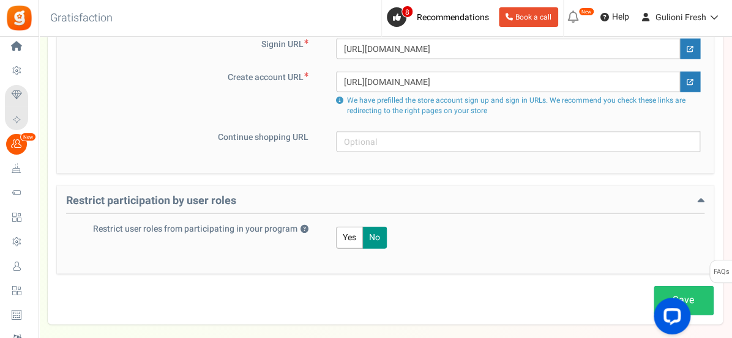
click at [350, 238] on button "Yes" at bounding box center [349, 238] width 27 height 22
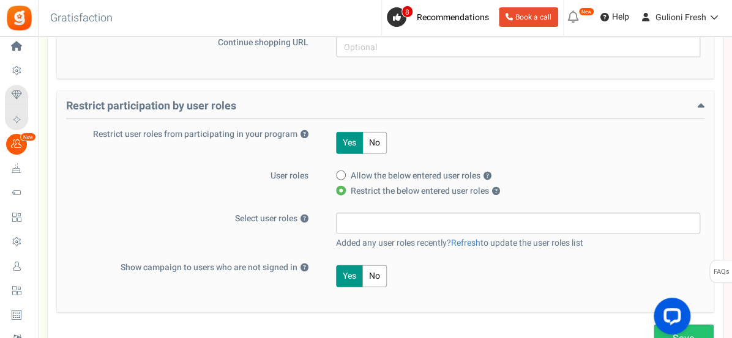
scroll to position [1089, 0]
click at [368, 220] on input "search" at bounding box center [517, 221] width 357 height 13
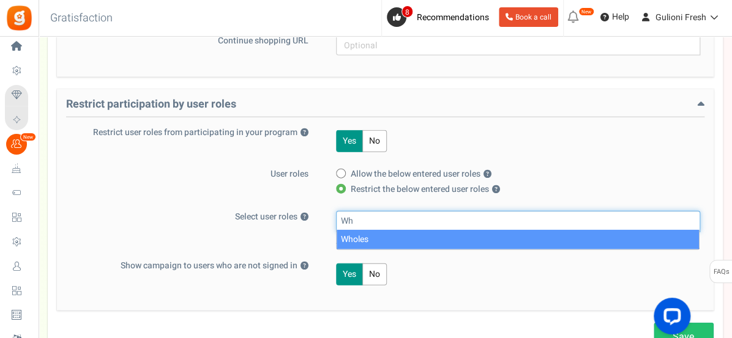
type input "W"
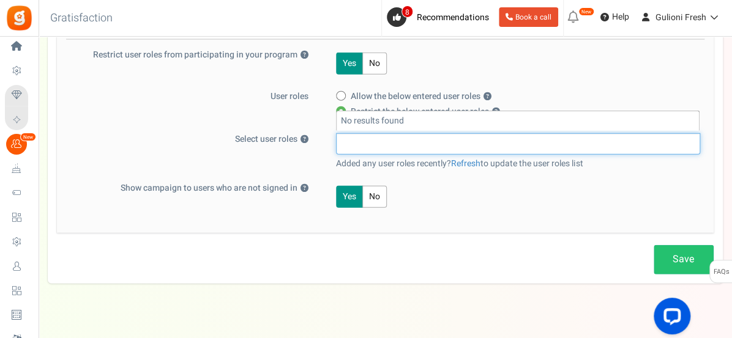
scroll to position [1182, 0]
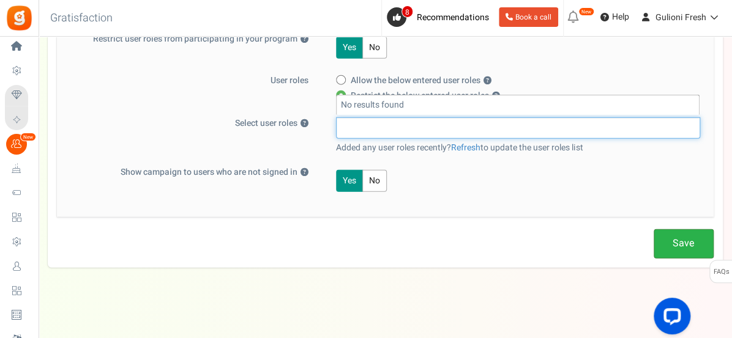
click at [678, 245] on link "Save" at bounding box center [683, 243] width 60 height 29
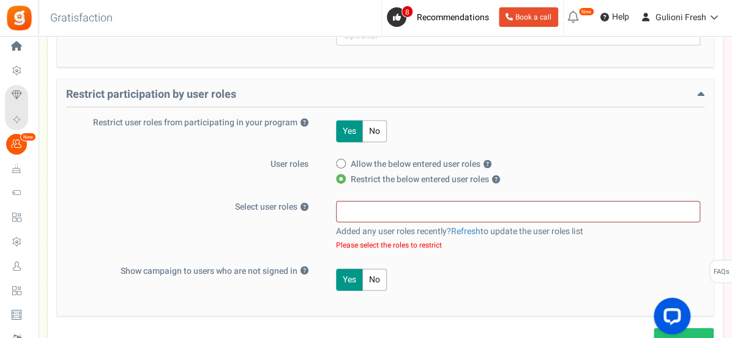
click at [372, 126] on button "No" at bounding box center [374, 131] width 24 height 22
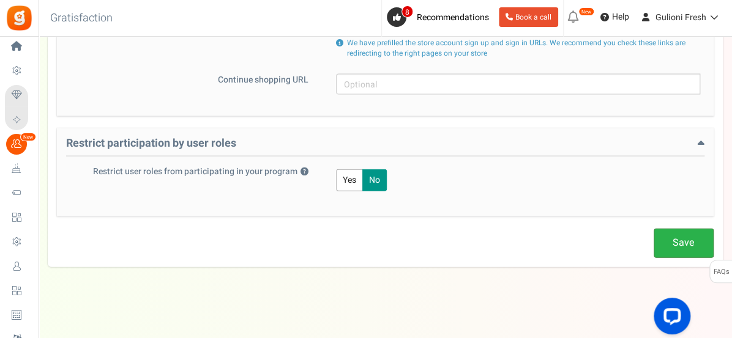
click at [677, 240] on link "Save" at bounding box center [683, 243] width 60 height 29
click at [669, 242] on link "Save" at bounding box center [683, 243] width 60 height 29
click at [680, 241] on link "Save" at bounding box center [683, 243] width 60 height 29
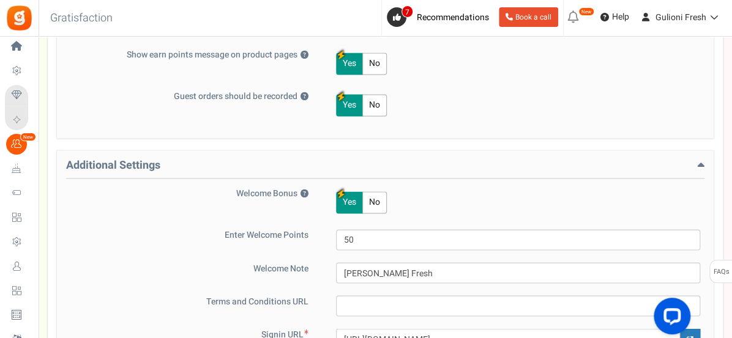
scroll to position [697, 0]
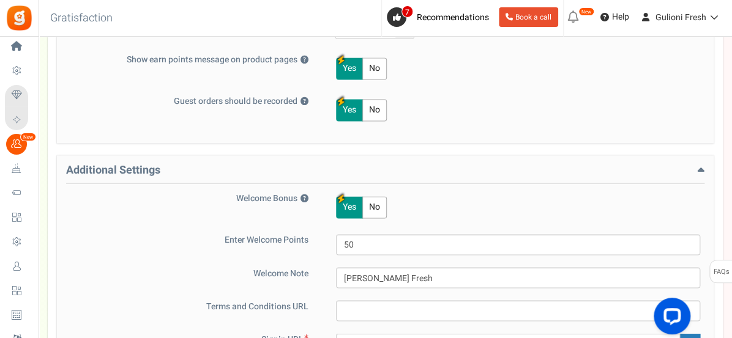
click at [695, 166] on h4 "Additional Settings" at bounding box center [385, 174] width 638 height 19
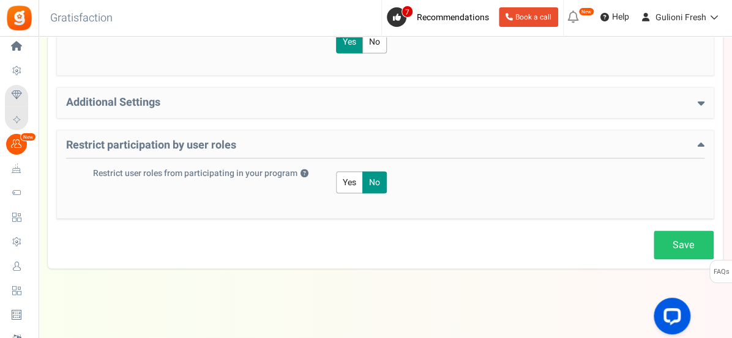
scroll to position [767, 0]
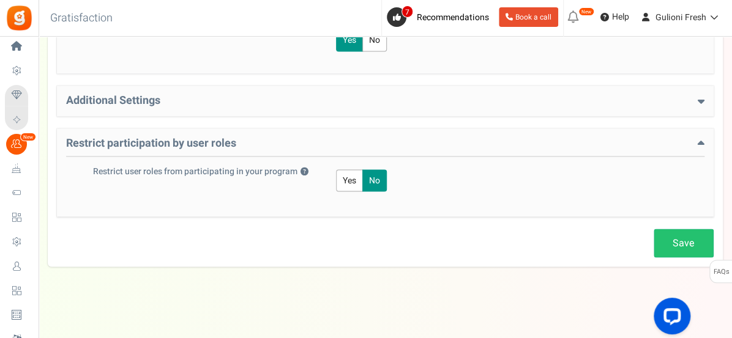
click at [699, 95] on icon at bounding box center [700, 100] width 7 height 11
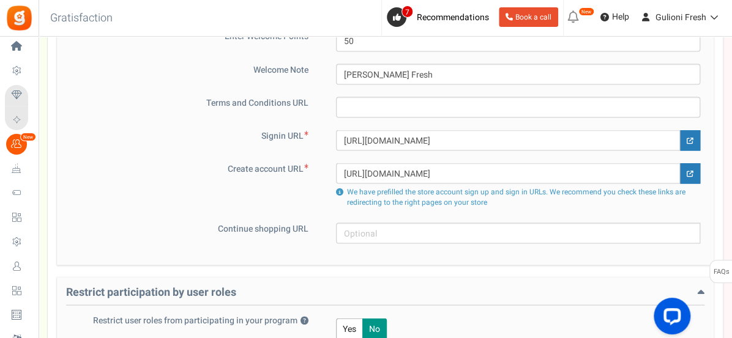
scroll to position [902, 0]
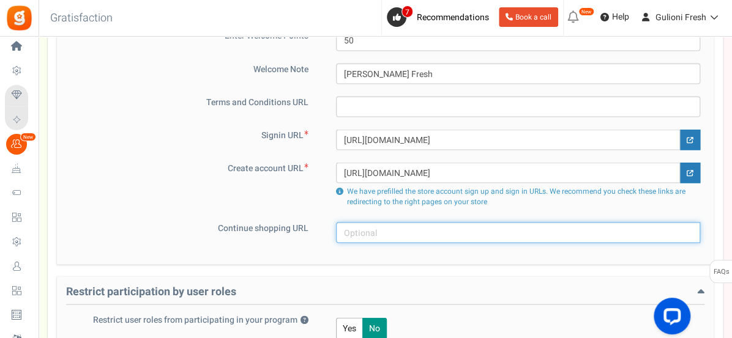
click at [357, 229] on input "text" at bounding box center [518, 232] width 364 height 21
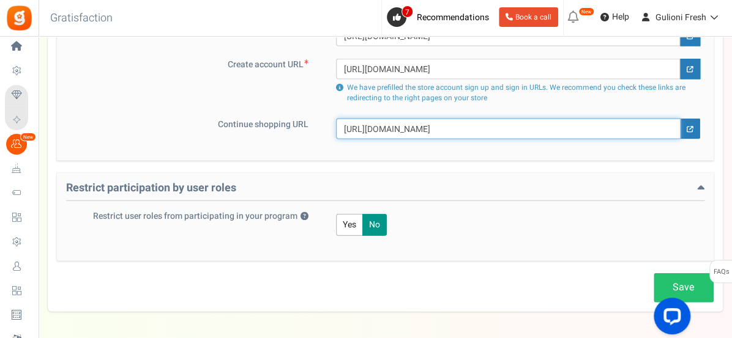
scroll to position [1050, 0]
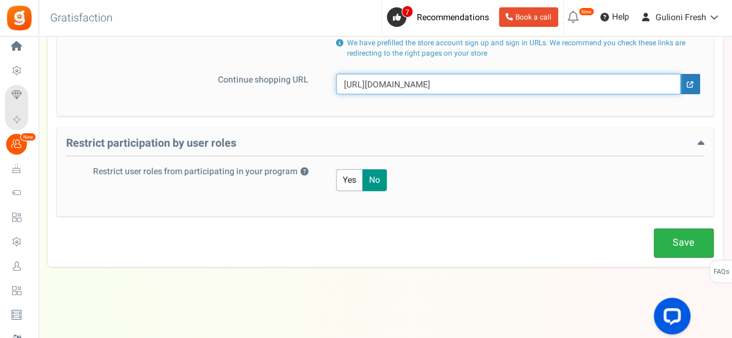
type input "[URL][DOMAIN_NAME]"
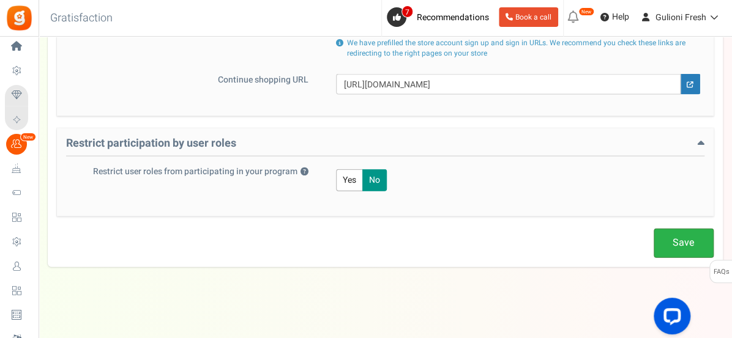
click at [676, 242] on link "Save" at bounding box center [683, 243] width 60 height 29
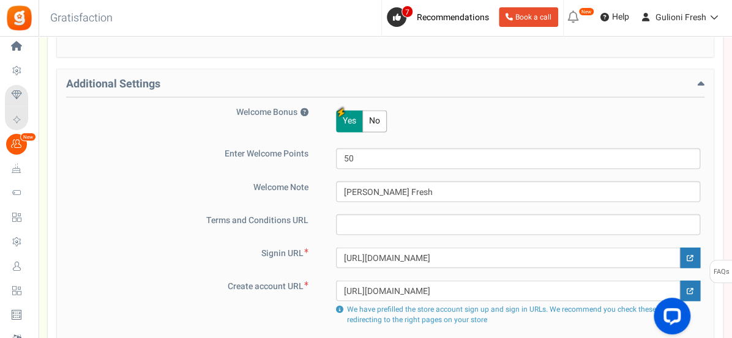
scroll to position [782, 0]
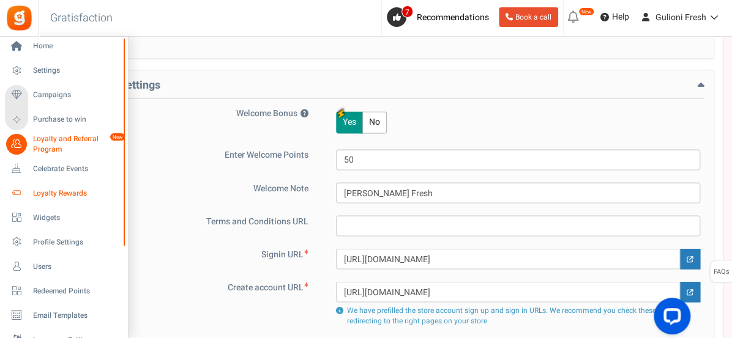
click at [56, 194] on span "Loyalty Rewards" at bounding box center [76, 193] width 86 height 10
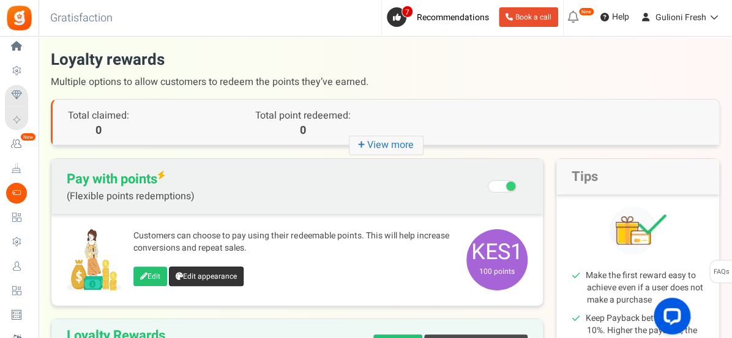
click at [196, 274] on link "Edit appearance" at bounding box center [206, 277] width 75 height 20
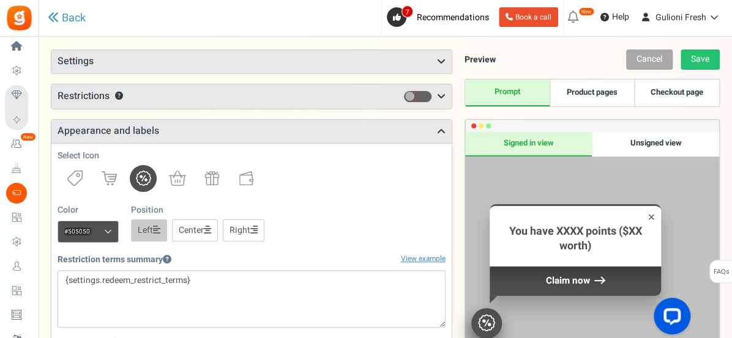
scroll to position [65, 0]
click at [210, 179] on img at bounding box center [212, 178] width 14 height 14
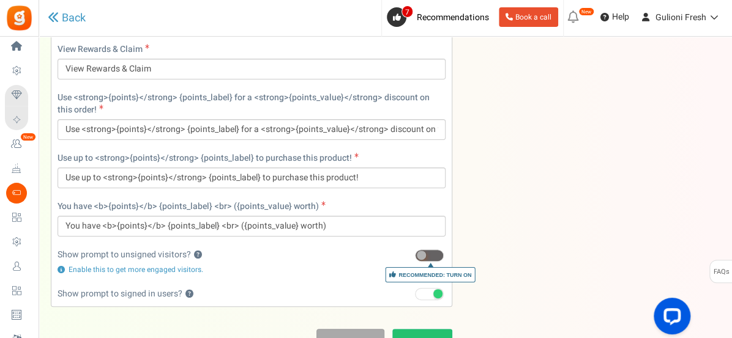
scroll to position [619, 0]
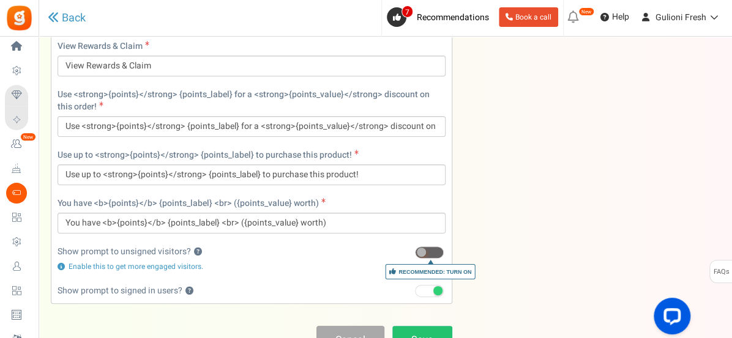
click at [432, 250] on span at bounding box center [429, 252] width 29 height 12
click at [415, 250] on input "Recommended: Turn On" at bounding box center [415, 253] width 0 height 8
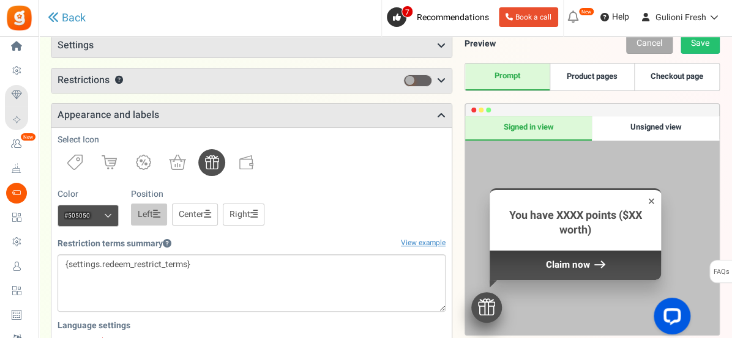
scroll to position [0, 0]
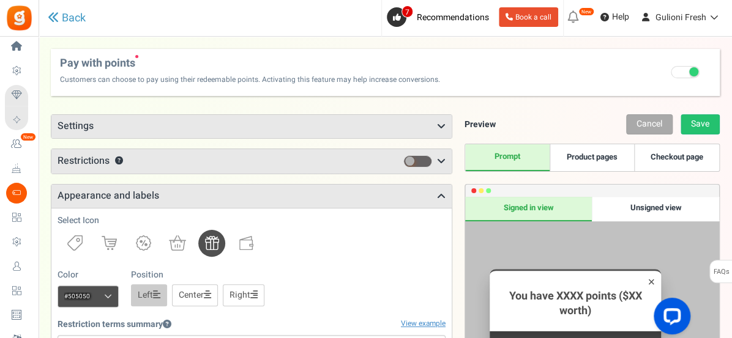
click at [442, 161] on icon at bounding box center [441, 162] width 9 height 10
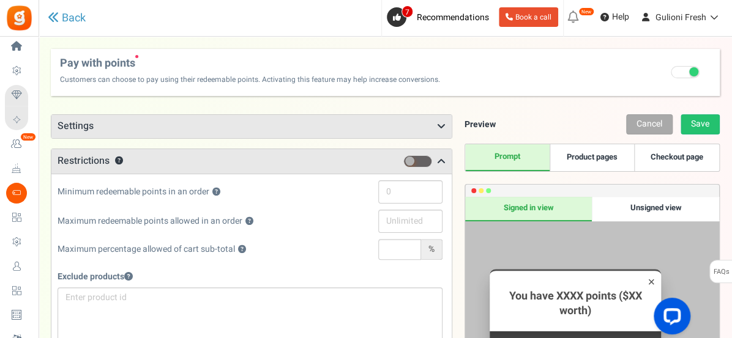
click at [440, 127] on icon at bounding box center [441, 127] width 9 height 10
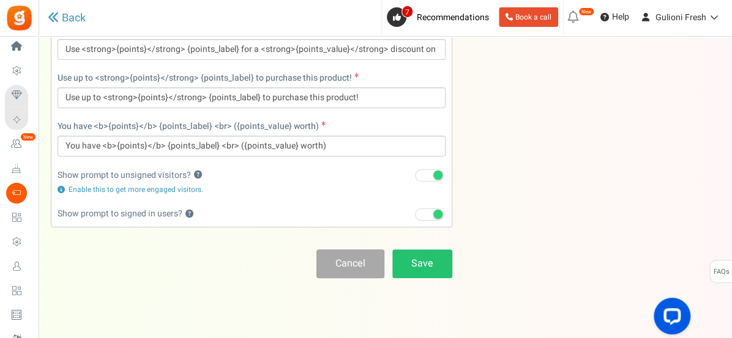
scroll to position [1279, 0]
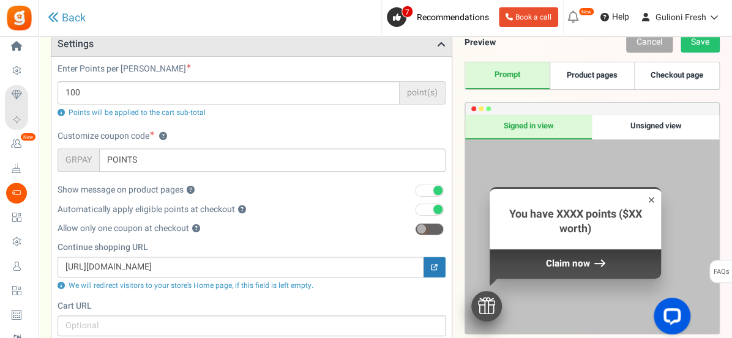
scroll to position [89, 0]
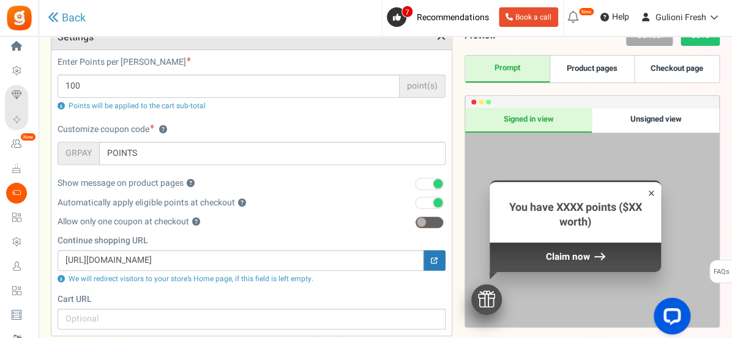
click at [659, 120] on div "Unsigned view" at bounding box center [654, 120] width 127 height 24
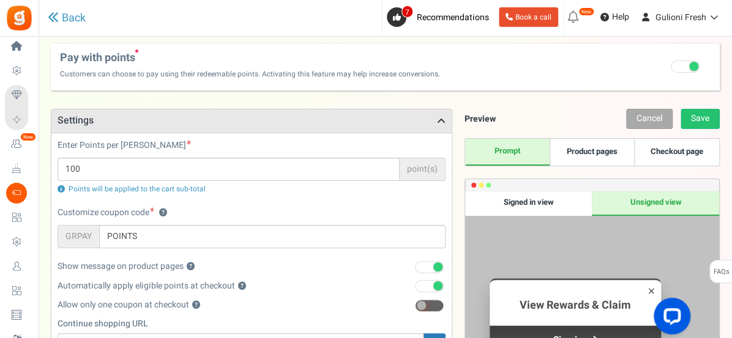
scroll to position [0, 0]
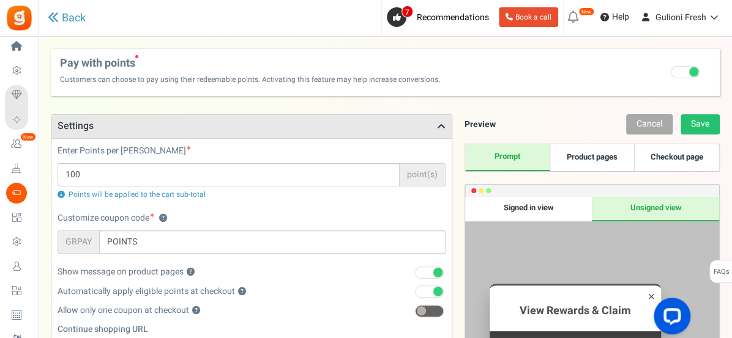
click at [518, 157] on link "Prompt" at bounding box center [507, 157] width 84 height 27
click at [543, 217] on div "Signed in view" at bounding box center [528, 209] width 127 height 24
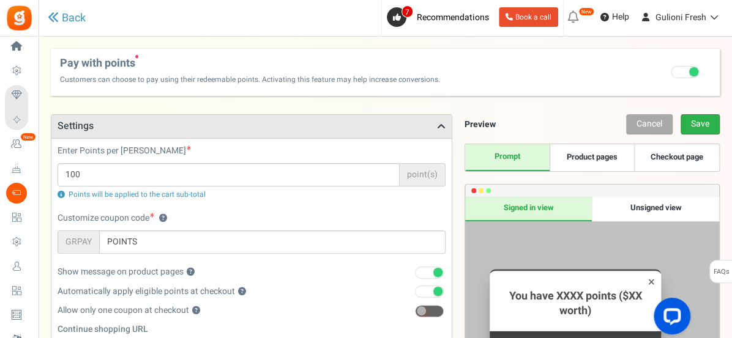
click at [692, 125] on link "Save" at bounding box center [699, 124] width 39 height 20
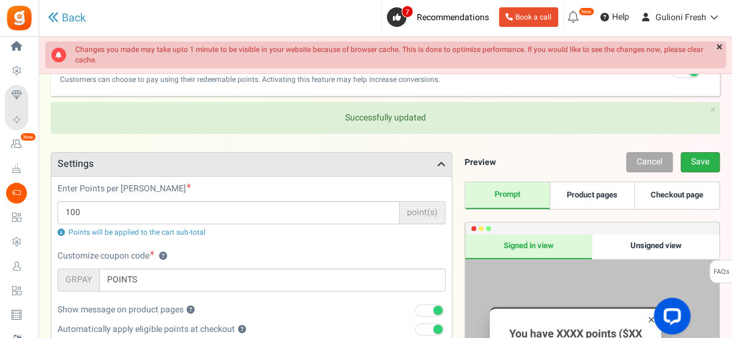
scroll to position [41, 0]
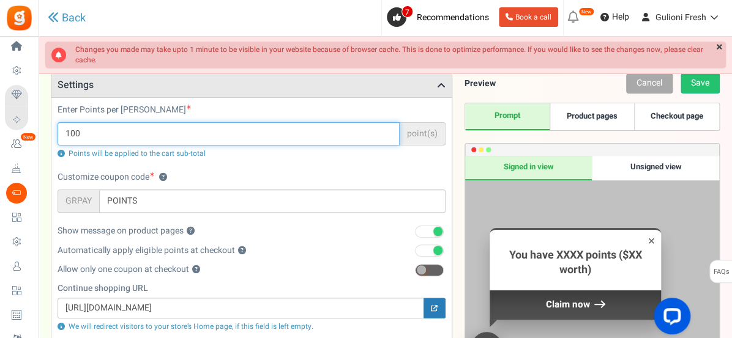
click at [262, 136] on input "100" at bounding box center [228, 133] width 342 height 23
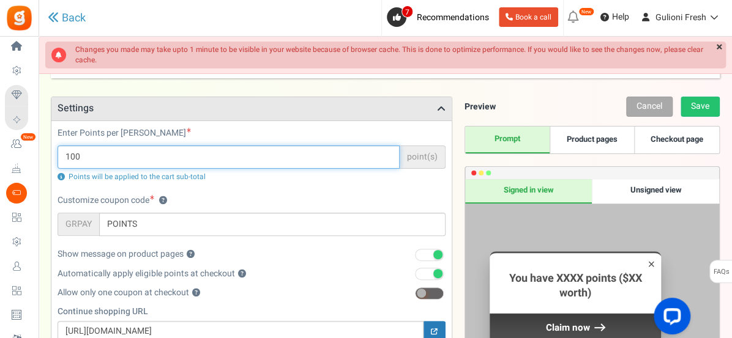
scroll to position [0, 0]
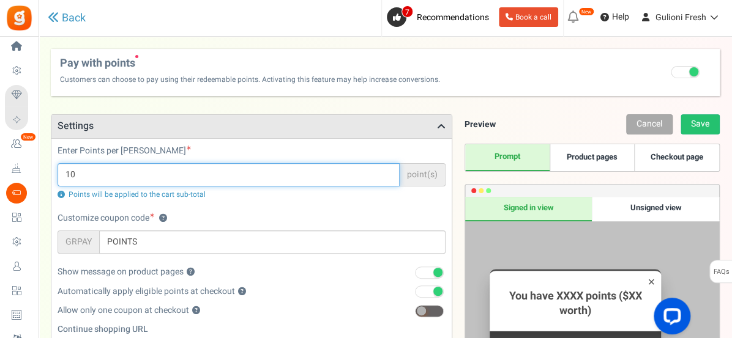
type input "1"
type input "0.1"
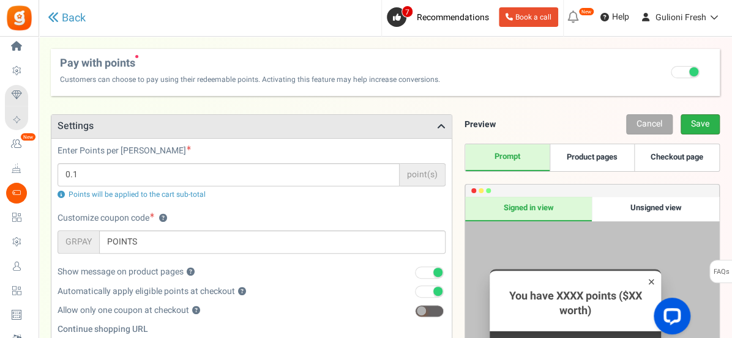
click at [703, 120] on link "Save" at bounding box center [699, 124] width 39 height 20
click at [76, 20] on link "Back" at bounding box center [67, 18] width 38 height 13
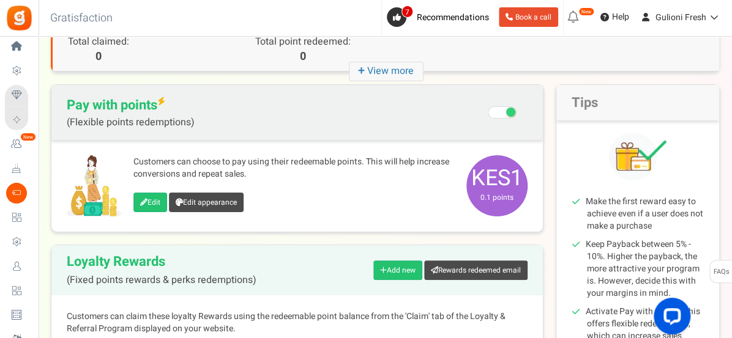
scroll to position [73, 0]
click at [489, 109] on span at bounding box center [501, 113] width 29 height 12
click at [503, 109] on input "Recommended: Turn On Are you sure? This will remove the flexi redemption option…" at bounding box center [503, 114] width 0 height 21
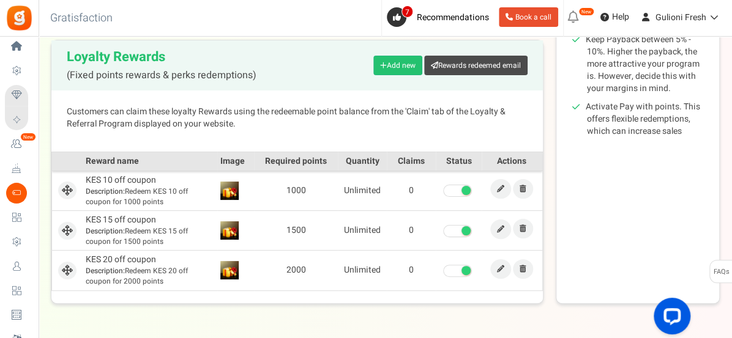
scroll to position [317, 0]
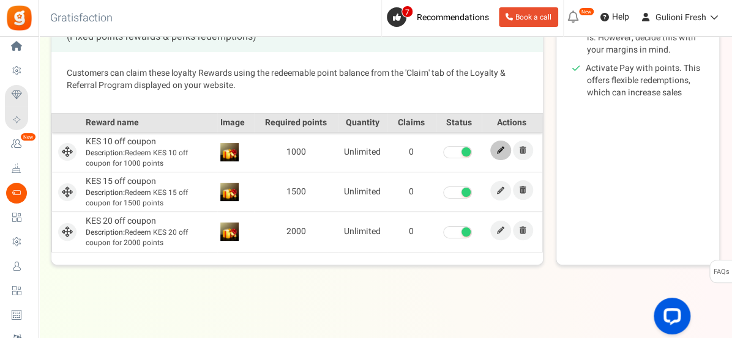
click at [500, 150] on icon at bounding box center [500, 150] width 7 height 7
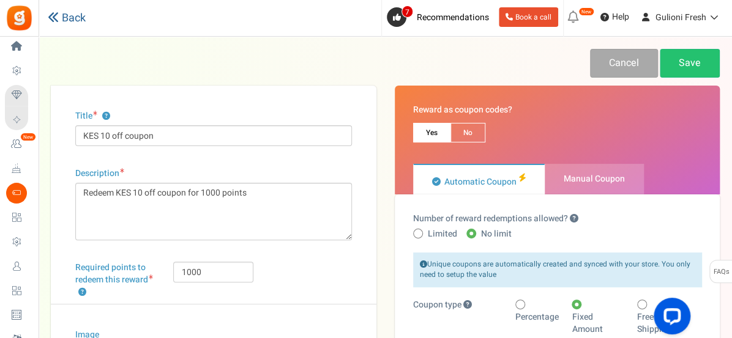
click at [73, 22] on link "Back" at bounding box center [67, 18] width 38 height 13
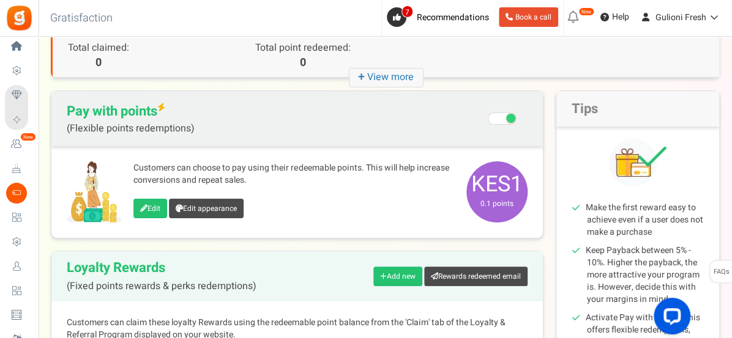
scroll to position [62, 0]
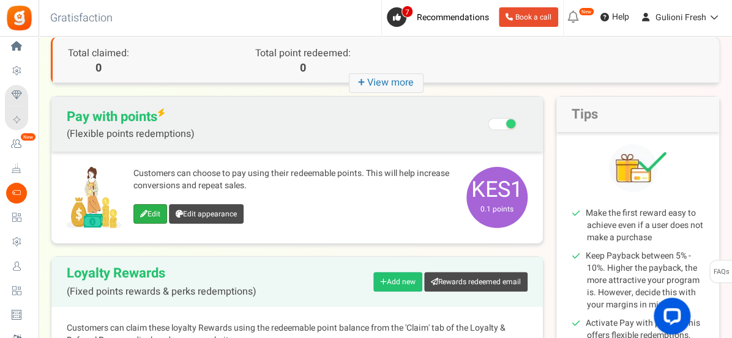
click at [149, 215] on link "Edit" at bounding box center [150, 214] width 34 height 20
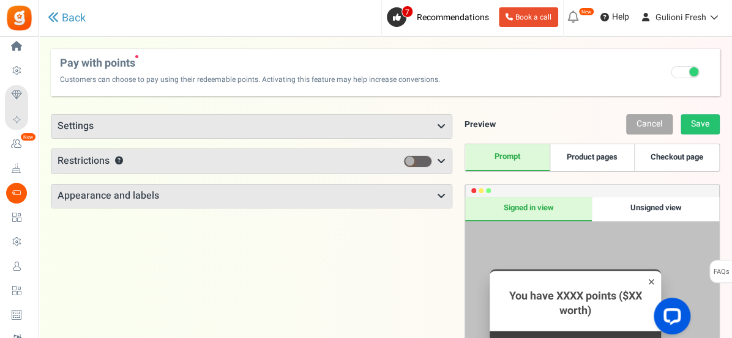
click at [440, 128] on icon at bounding box center [441, 127] width 9 height 10
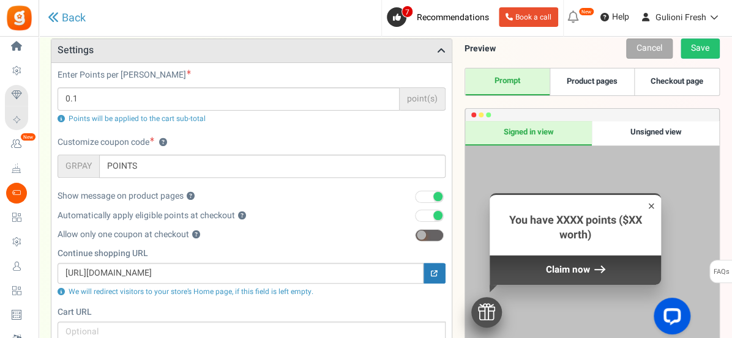
scroll to position [75, 0]
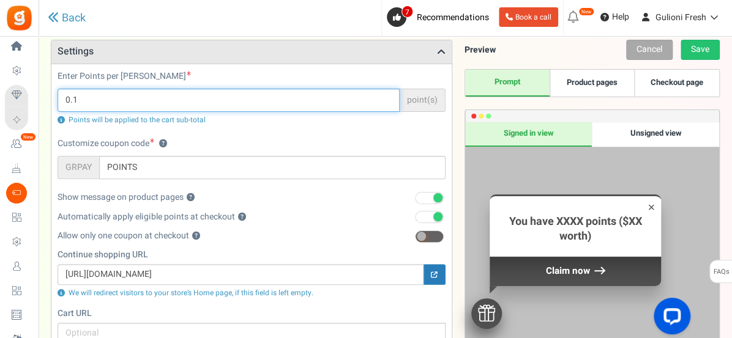
click at [332, 105] on input "0.1" at bounding box center [228, 100] width 342 height 23
type input "0"
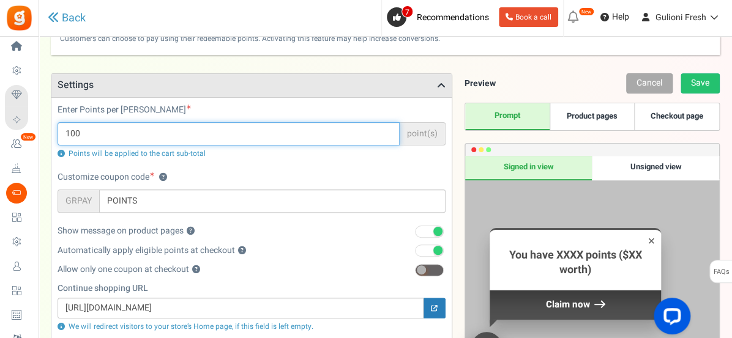
scroll to position [31, 0]
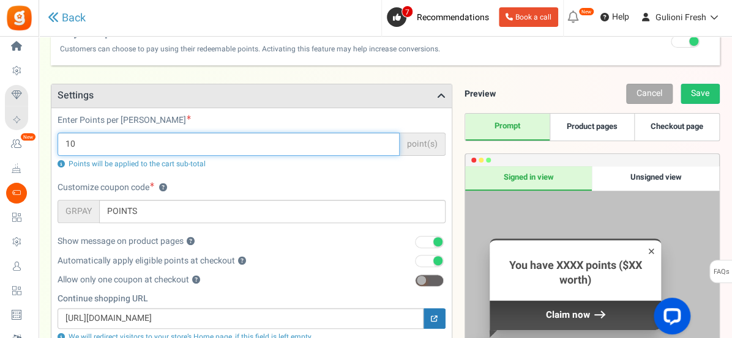
type input "1"
type input "o"
type input "0"
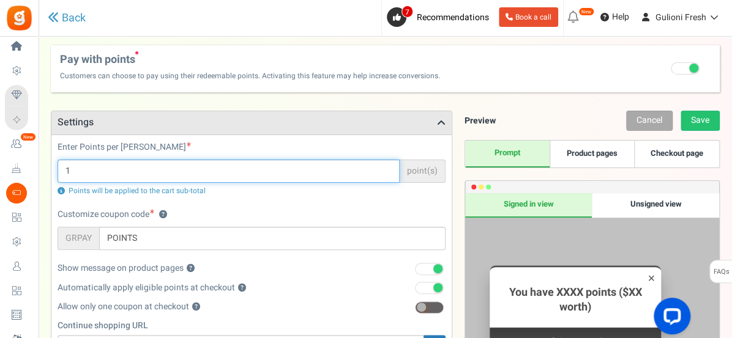
scroll to position [0, 0]
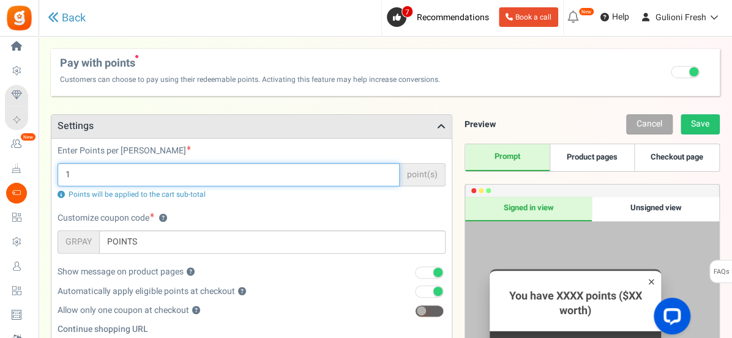
type input "1"
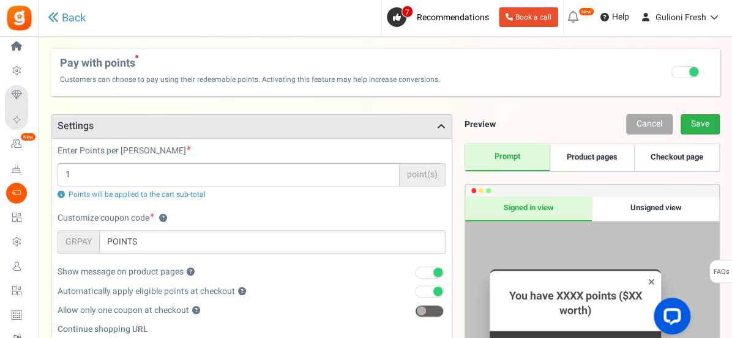
click at [699, 127] on link "Save" at bounding box center [699, 124] width 39 height 20
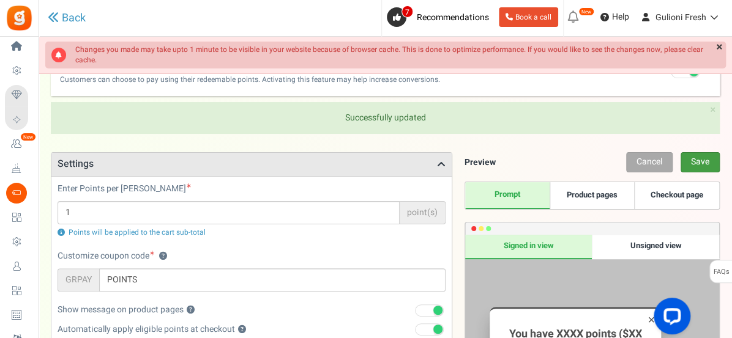
scroll to position [41, 0]
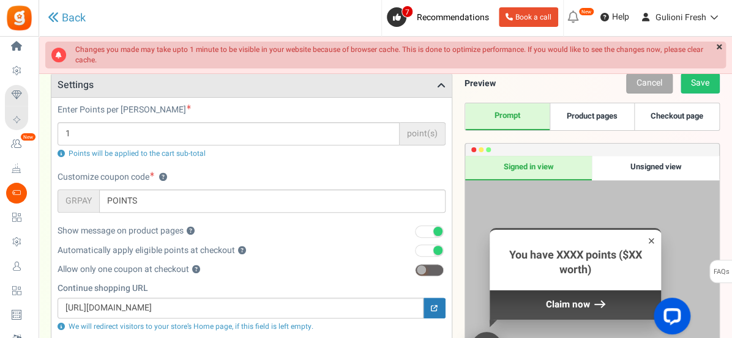
click at [439, 83] on icon at bounding box center [441, 86] width 9 height 10
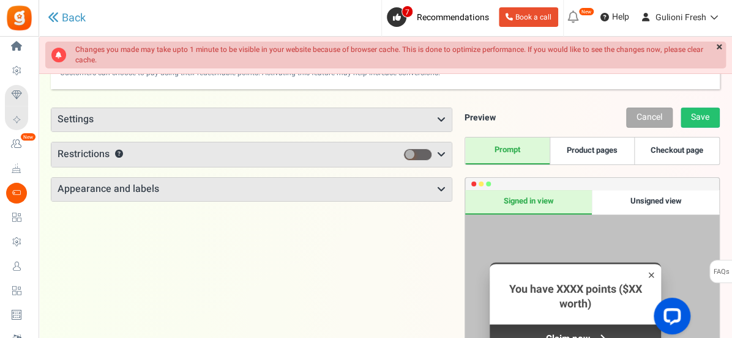
scroll to position [0, 0]
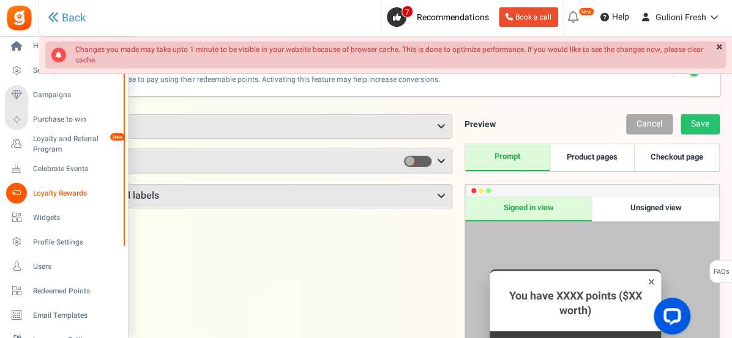
click at [46, 195] on span "Loyalty Rewards" at bounding box center [76, 193] width 86 height 10
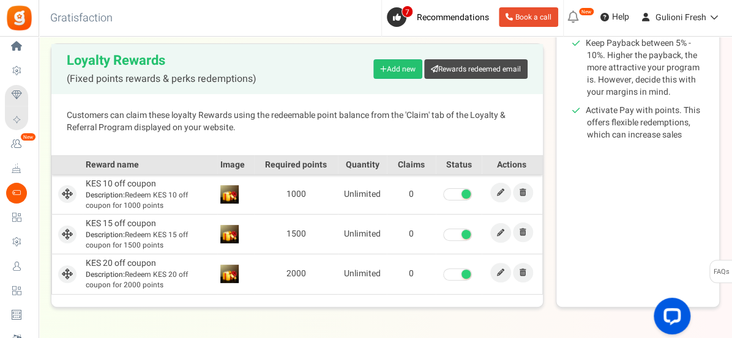
scroll to position [276, 0]
click at [158, 198] on span "Description: Redeem KES 10 off coupon for 1000 points" at bounding box center [150, 200] width 128 height 21
click at [495, 191] on link at bounding box center [500, 192] width 21 height 20
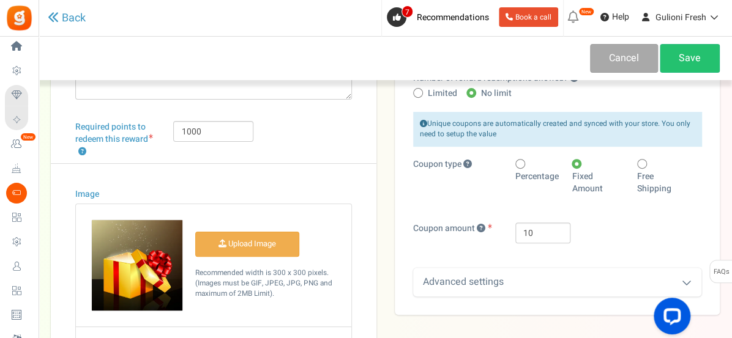
scroll to position [145, 0]
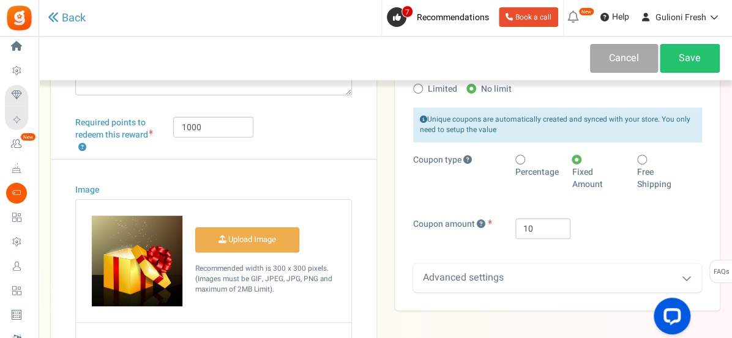
click at [515, 157] on span at bounding box center [520, 160] width 10 height 10
click at [515, 157] on input "Percentage" at bounding box center [519, 161] width 8 height 8
radio input "true"
click at [476, 278] on div "Advanced settings" at bounding box center [557, 278] width 289 height 29
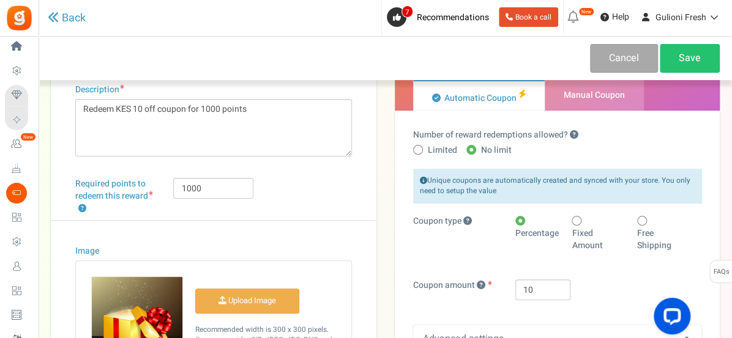
scroll to position [84, 0]
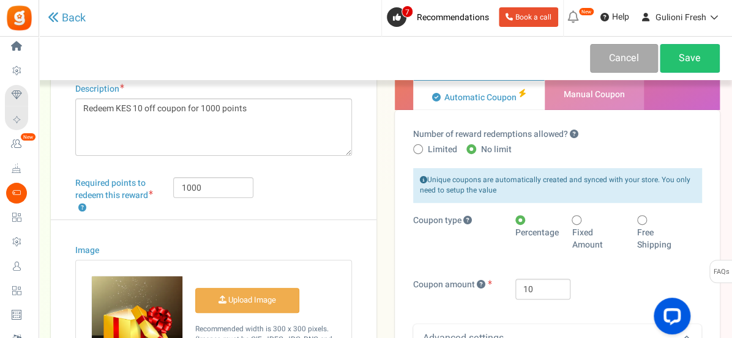
click at [573, 220] on span at bounding box center [576, 220] width 10 height 10
click at [573, 220] on input "Fixed Amount" at bounding box center [575, 221] width 8 height 8
radio input "true"
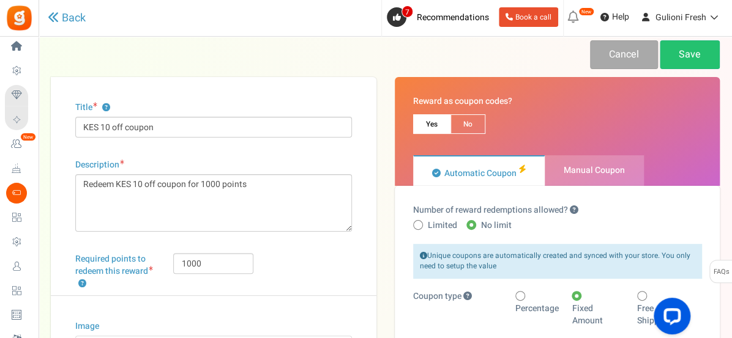
scroll to position [0, 0]
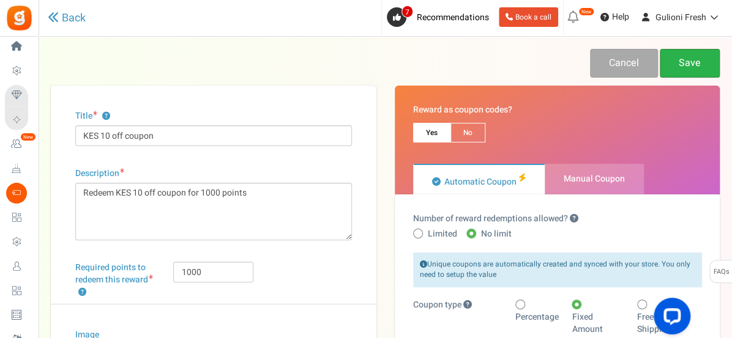
click at [694, 61] on link "Save" at bounding box center [689, 63] width 60 height 29
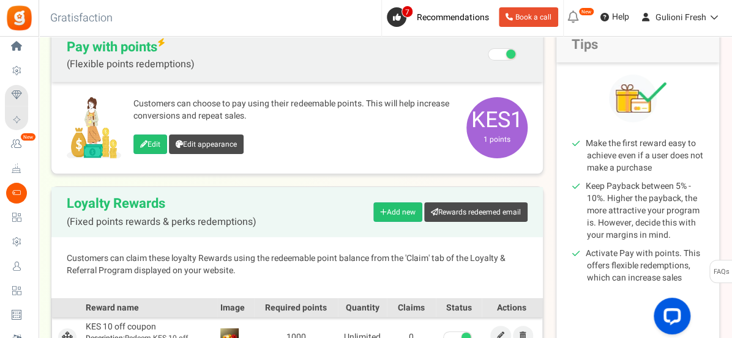
scroll to position [138, 0]
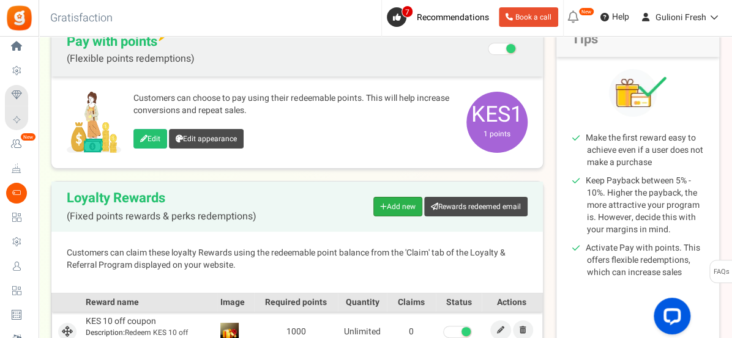
click at [400, 210] on link "Add new" at bounding box center [397, 207] width 49 height 20
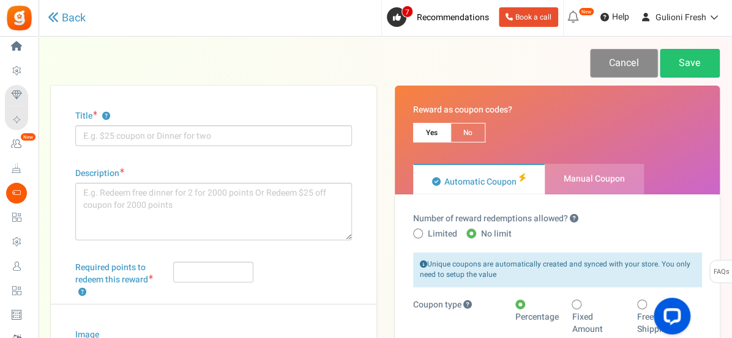
click at [613, 56] on link "Cancel" at bounding box center [624, 63] width 68 height 29
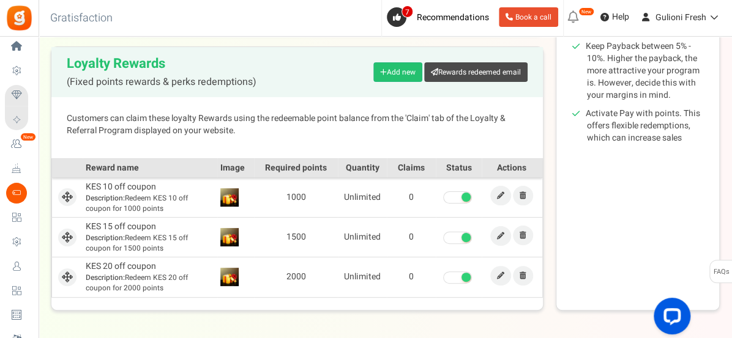
scroll to position [317, 0]
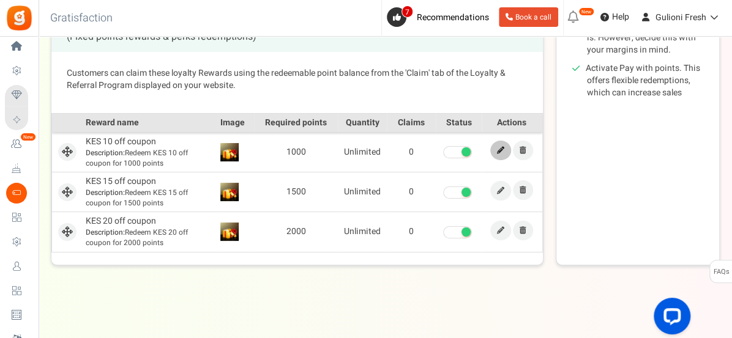
click at [498, 148] on icon at bounding box center [500, 150] width 7 height 7
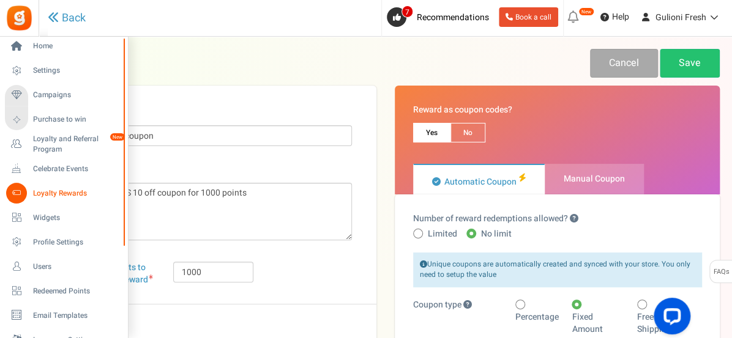
click at [50, 188] on span "Loyalty Rewards" at bounding box center [76, 193] width 86 height 10
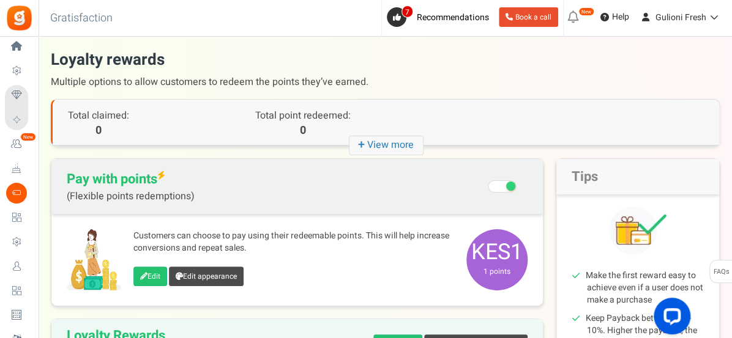
click at [385, 143] on icon "+ View more" at bounding box center [386, 146] width 75 height 20
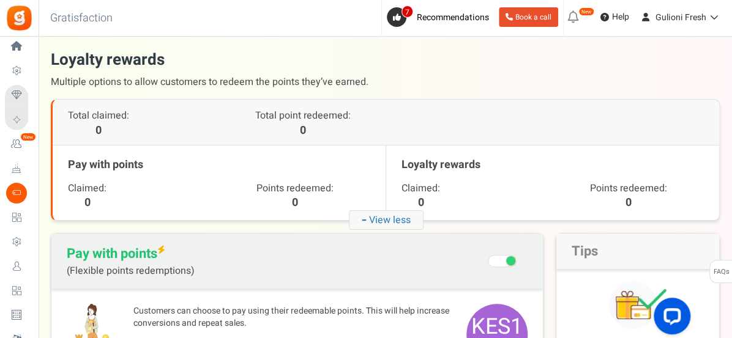
click at [374, 218] on icon "- View less" at bounding box center [386, 220] width 75 height 20
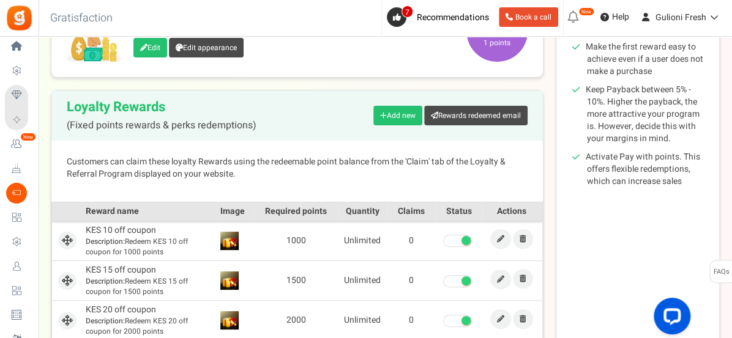
scroll to position [317, 0]
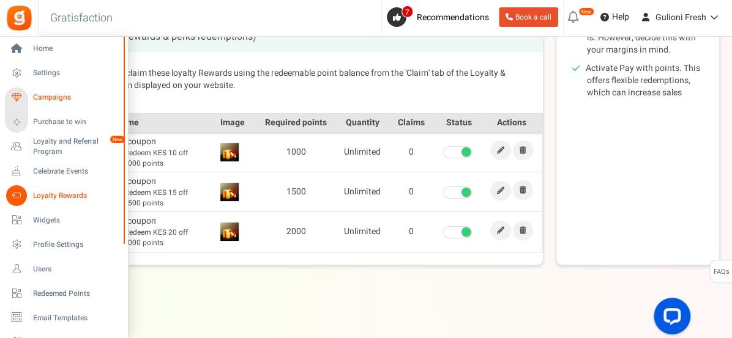
click at [49, 98] on span "Campaigns" at bounding box center [76, 97] width 86 height 10
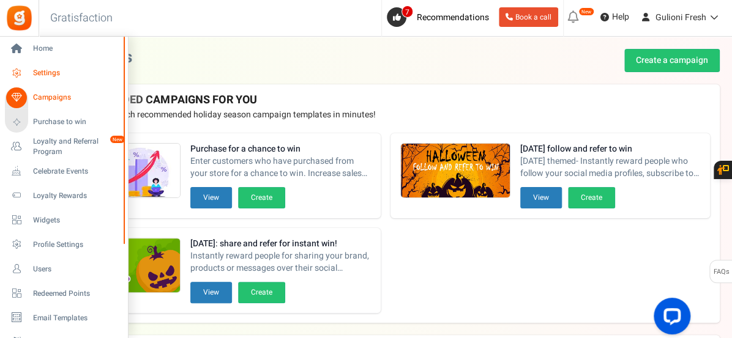
click at [56, 73] on span "Settings" at bounding box center [76, 73] width 86 height 10
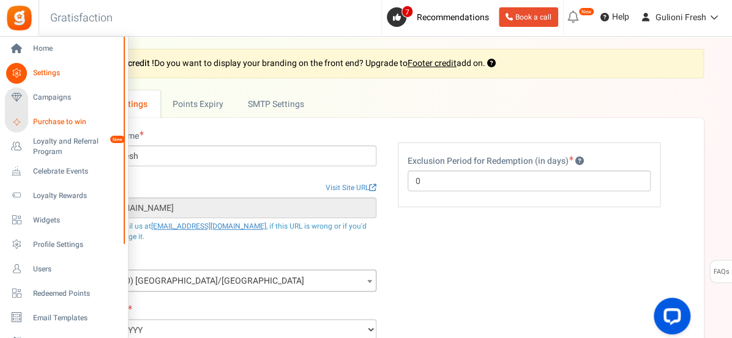
click at [52, 121] on span "Purchase to win" at bounding box center [76, 122] width 86 height 10
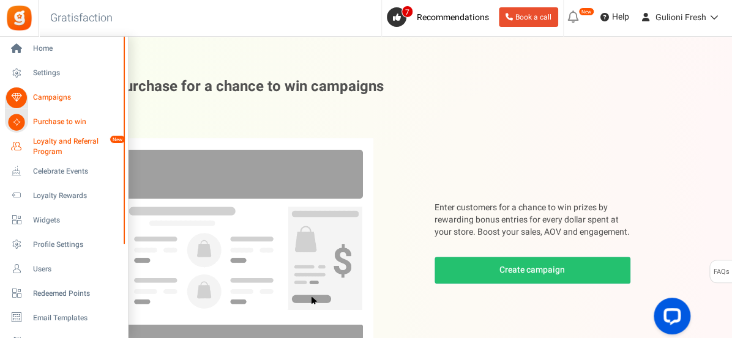
click at [43, 145] on span "Loyalty and Referral Program" at bounding box center [77, 146] width 89 height 21
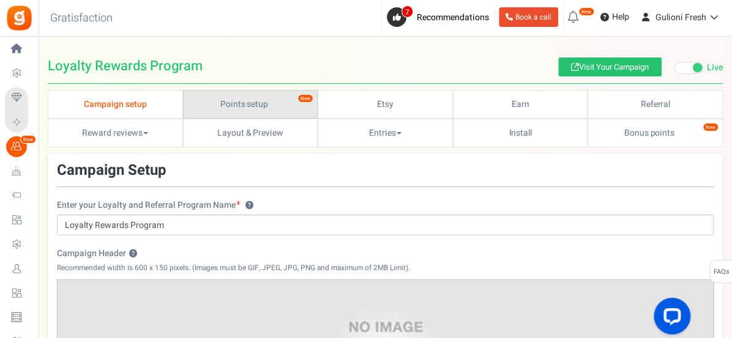
click at [243, 102] on link "Points setup New" at bounding box center [250, 104] width 135 height 29
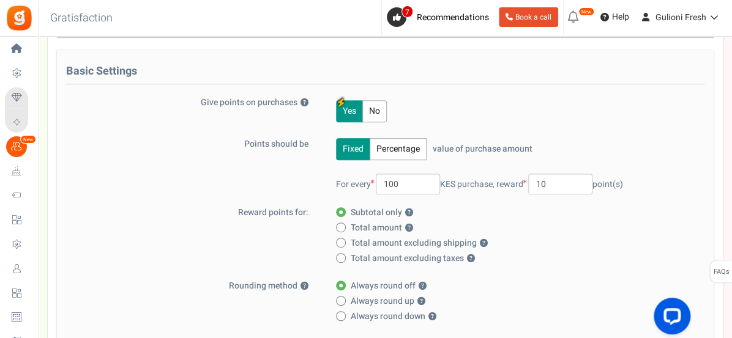
scroll to position [157, 0]
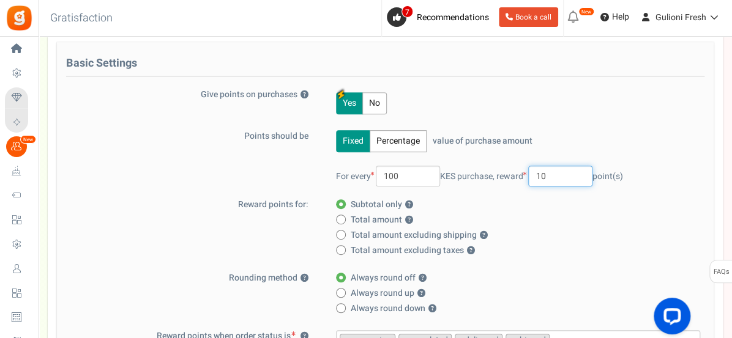
click at [565, 177] on input "10" at bounding box center [560, 176] width 64 height 21
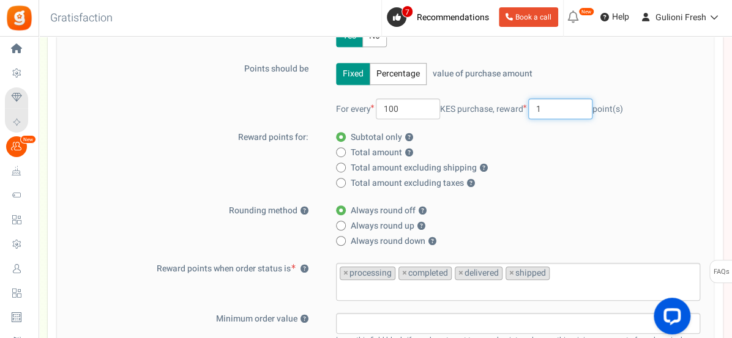
scroll to position [225, 0]
type input "1"
click at [346, 272] on span "×" at bounding box center [345, 273] width 5 height 12
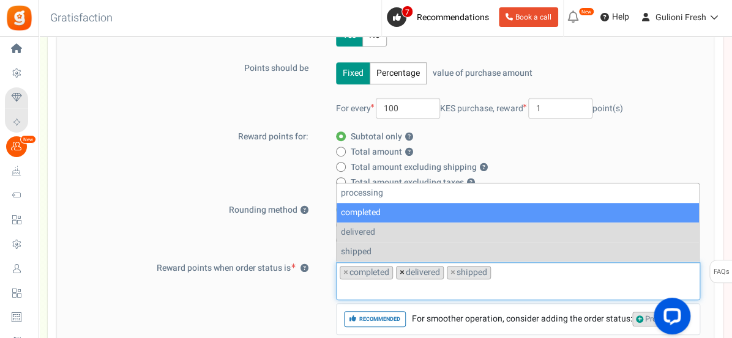
click at [403, 273] on span "×" at bounding box center [401, 273] width 5 height 12
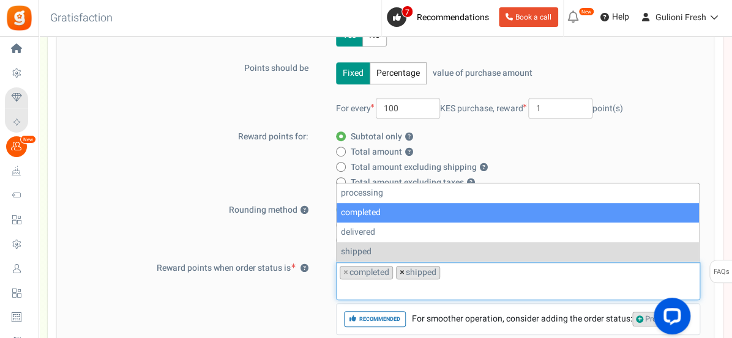
click at [403, 273] on span "×" at bounding box center [401, 273] width 5 height 12
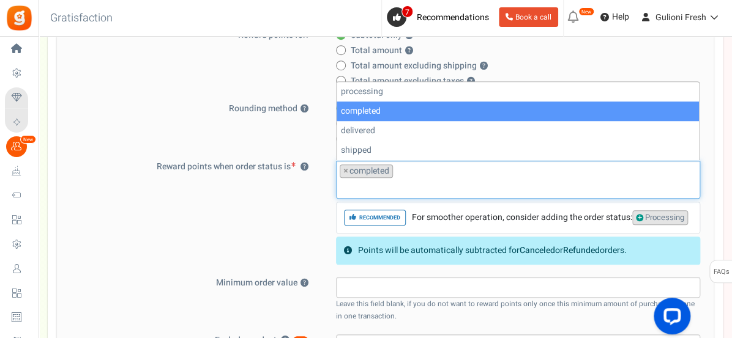
scroll to position [336, 0]
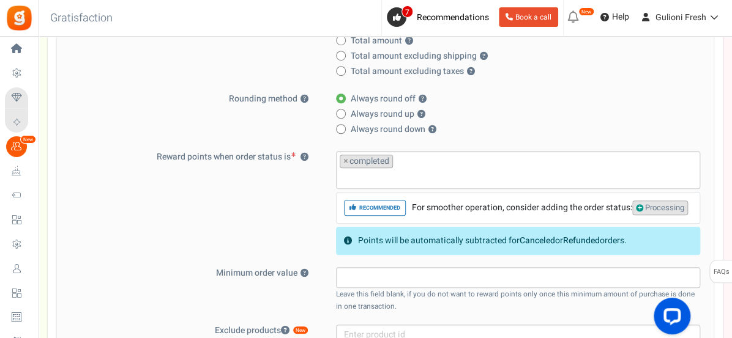
click at [645, 206] on span "Processing" at bounding box center [660, 208] width 56 height 15
select select "processing"
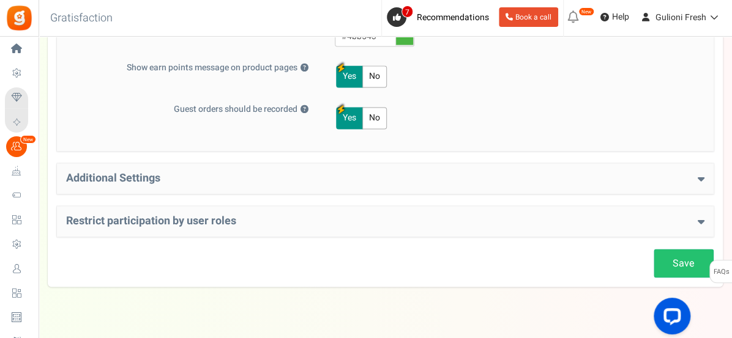
scroll to position [710, 0]
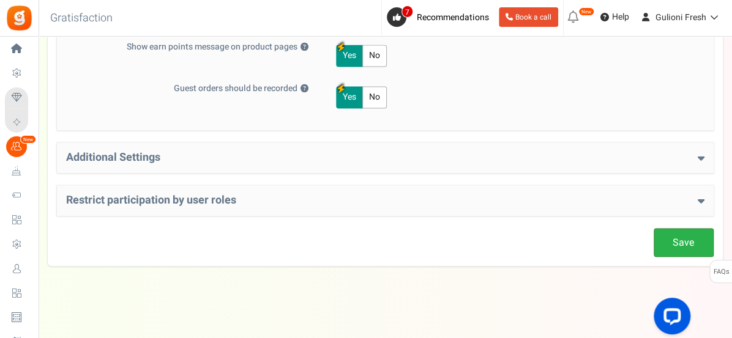
click at [682, 245] on link "Save" at bounding box center [683, 242] width 60 height 29
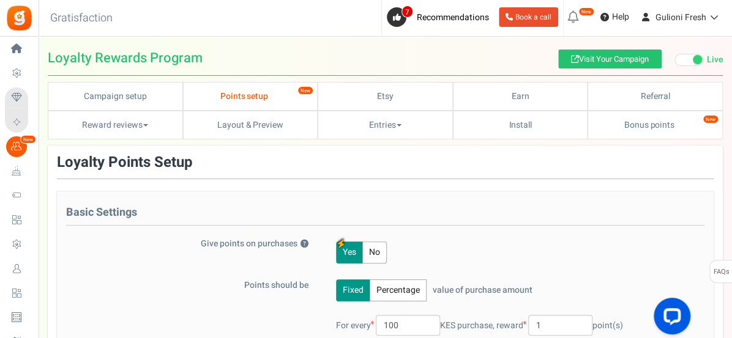
scroll to position [0, 0]
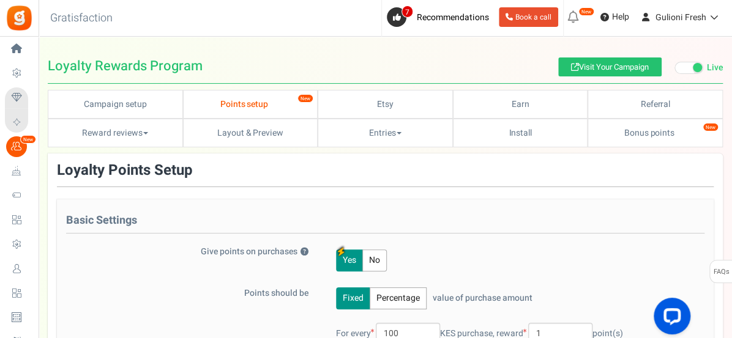
click at [681, 66] on span at bounding box center [688, 68] width 29 height 12
click at [674, 66] on input "Live Paused" at bounding box center [674, 68] width 0 height 8
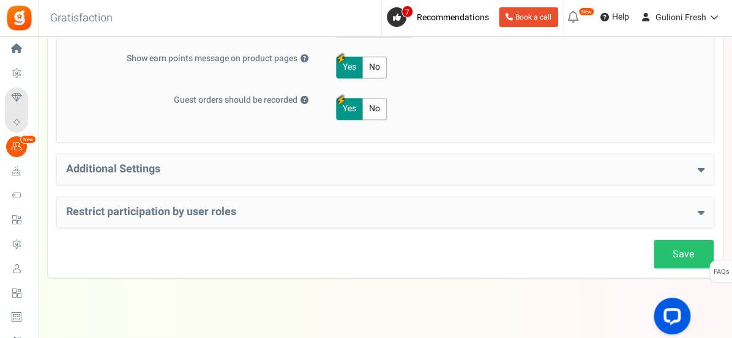
scroll to position [700, 0]
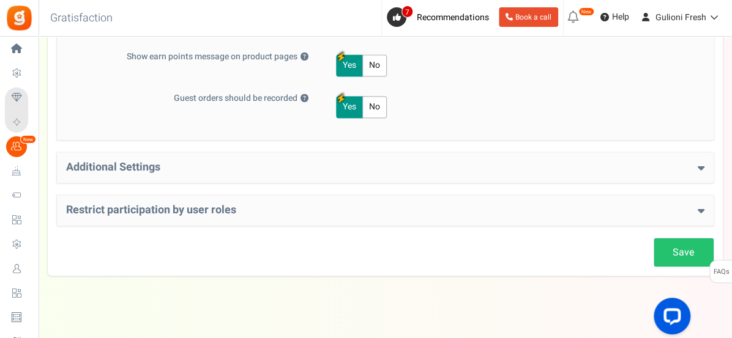
click at [699, 165] on icon at bounding box center [700, 167] width 7 height 11
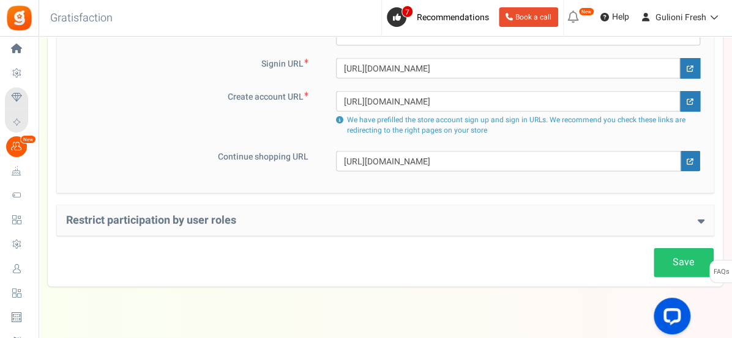
scroll to position [975, 0]
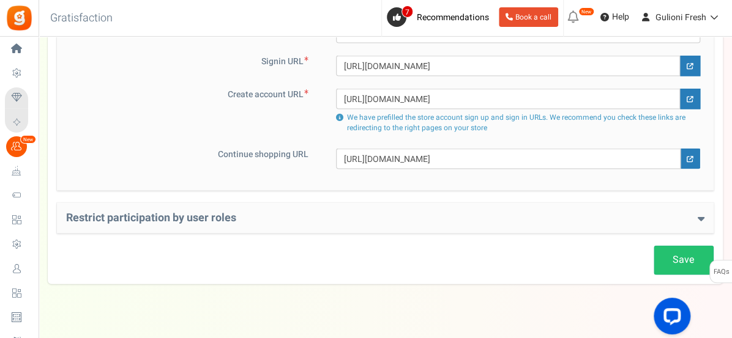
click at [698, 213] on icon at bounding box center [700, 218] width 7 height 11
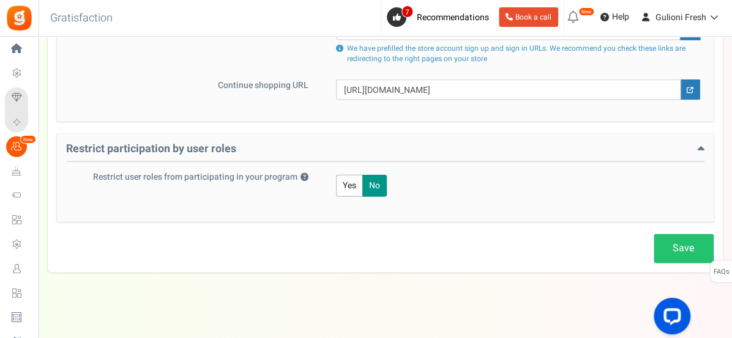
scroll to position [1046, 0]
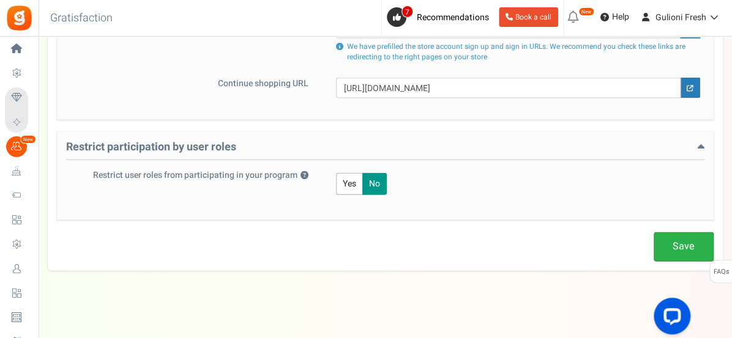
click at [678, 241] on link "Save" at bounding box center [683, 246] width 60 height 29
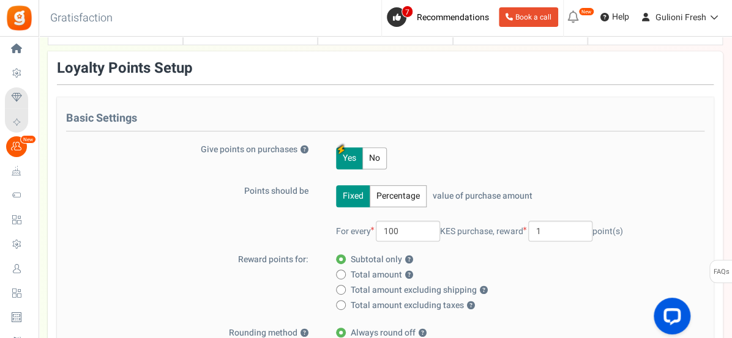
scroll to position [0, 0]
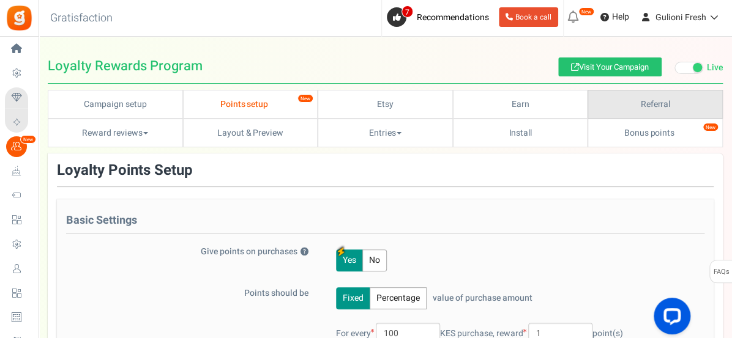
click at [653, 104] on link "Referral" at bounding box center [654, 104] width 135 height 29
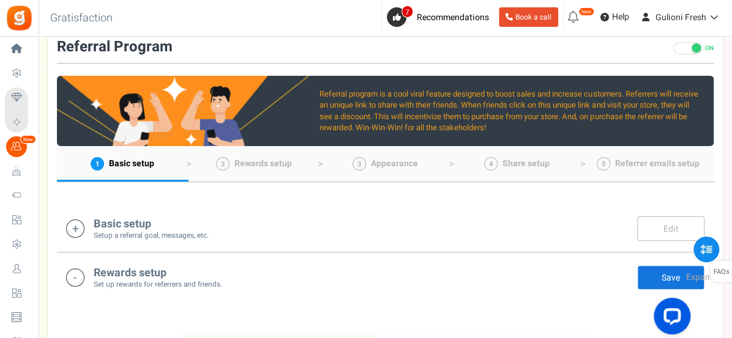
scroll to position [123, 0]
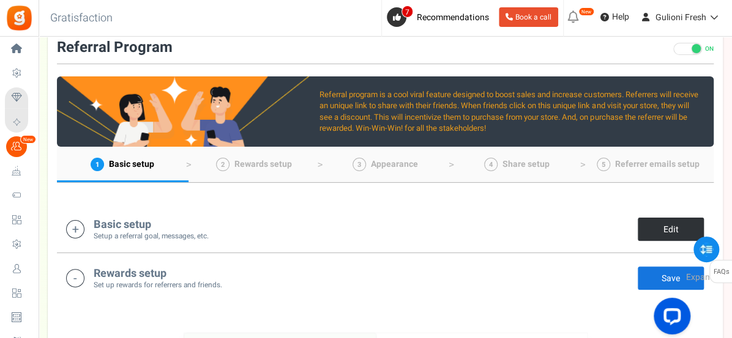
click at [658, 229] on link "Edit" at bounding box center [670, 229] width 67 height 24
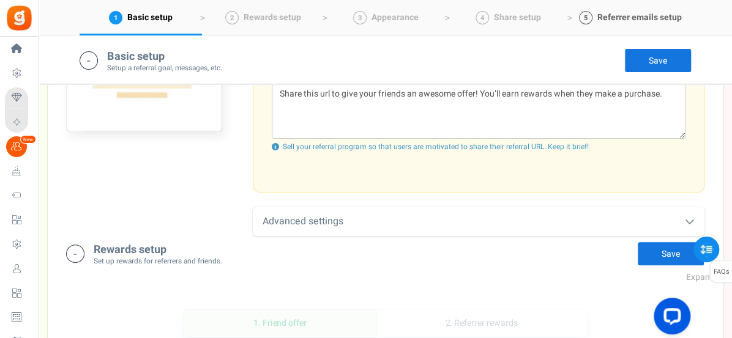
scroll to position [591, 0]
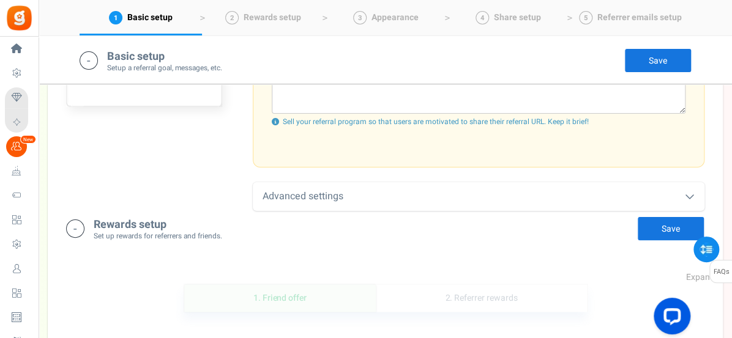
click at [193, 231] on small "Set up rewards for referrers and friends." at bounding box center [158, 236] width 128 height 10
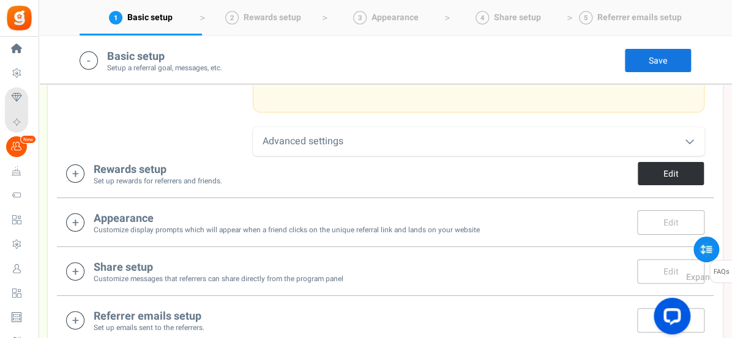
click at [672, 170] on link "Edit" at bounding box center [670, 173] width 67 height 24
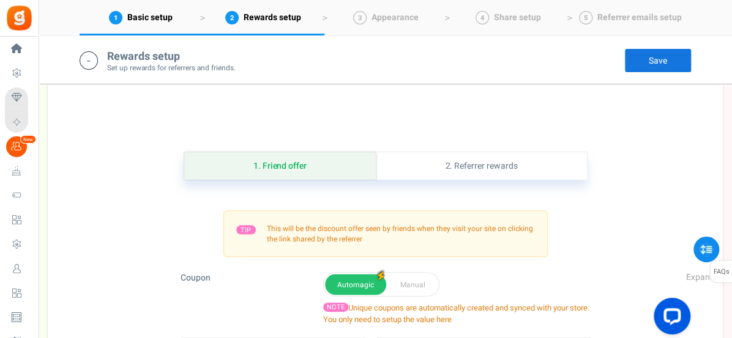
scroll to position [725, 0]
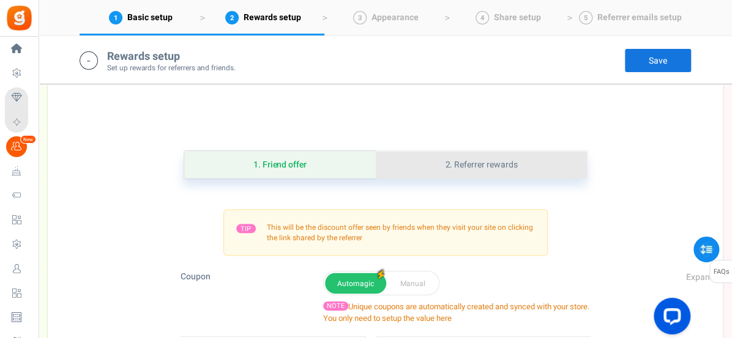
click at [501, 163] on link "2. Referrer rewards" at bounding box center [481, 165] width 210 height 28
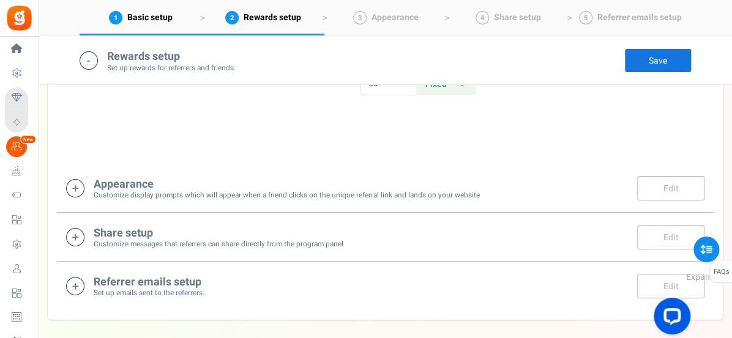
scroll to position [1003, 0]
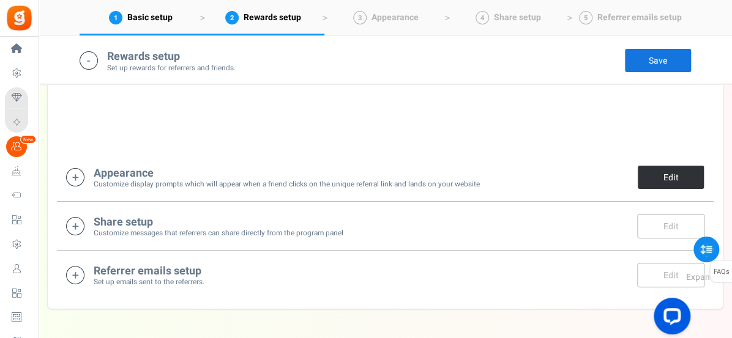
click at [655, 172] on link "Edit" at bounding box center [670, 177] width 67 height 24
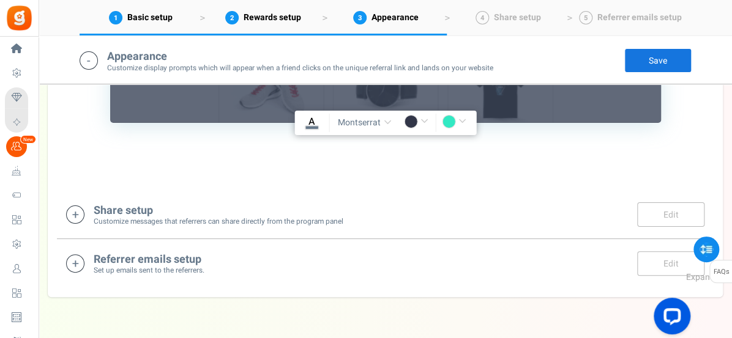
scroll to position [1574, 0]
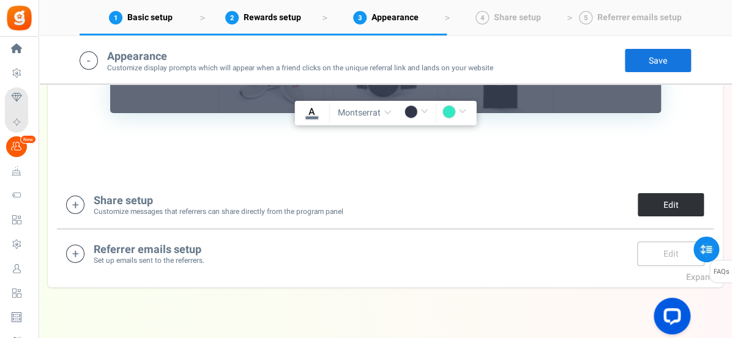
click at [658, 197] on link "Edit" at bounding box center [670, 205] width 67 height 24
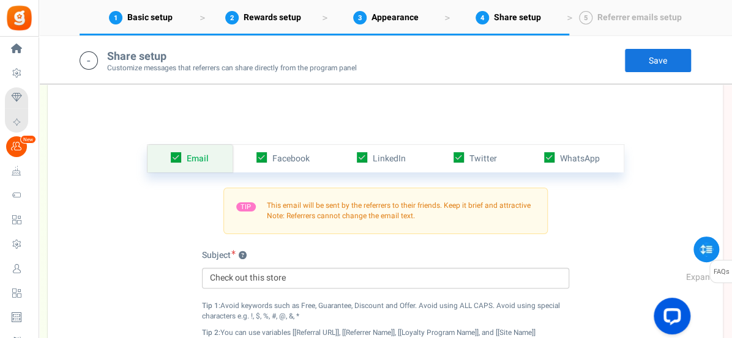
scroll to position [1689, 0]
click at [571, 157] on span "WhatsApp" at bounding box center [580, 159] width 40 height 13
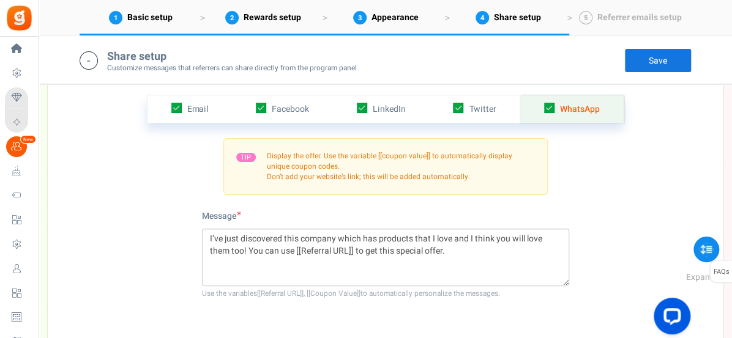
scroll to position [1745, 0]
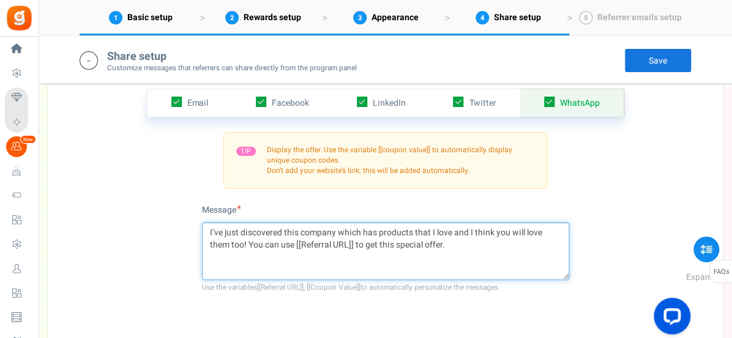
click at [245, 243] on textarea "I’ve just discovered this company which has products that I love and I think yo…" at bounding box center [385, 251] width 367 height 57
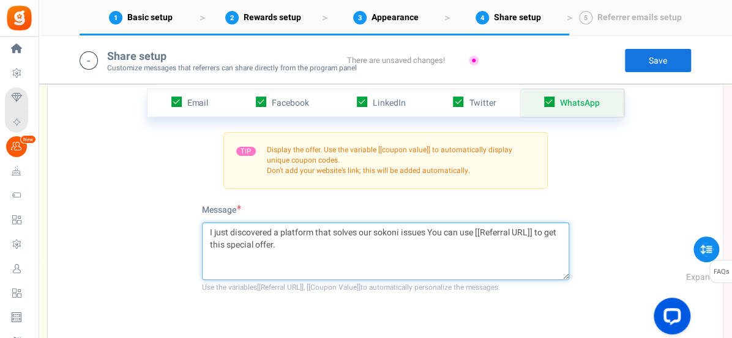
type textarea "I just discovered a platform that solves our sokoni issues. You can use [[Refer…"
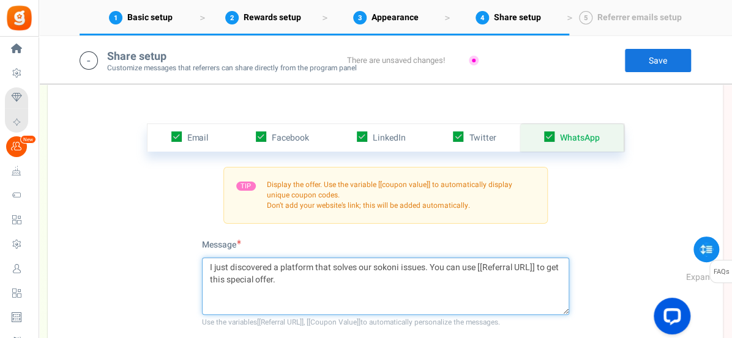
scroll to position [1721, 0]
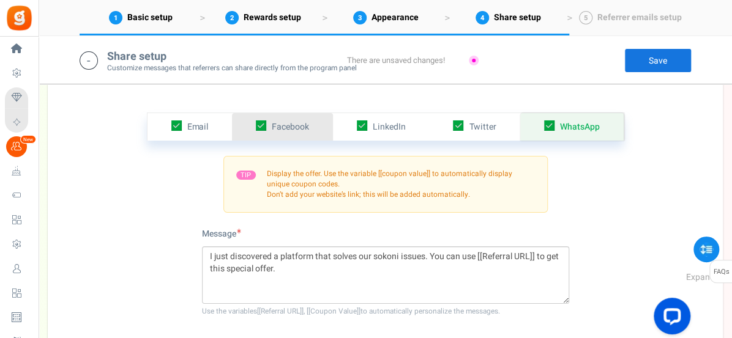
click at [288, 123] on span "Facebook" at bounding box center [290, 126] width 37 height 13
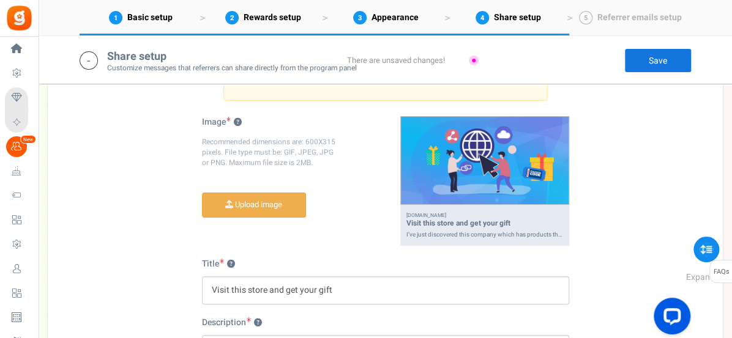
scroll to position [1835, 0]
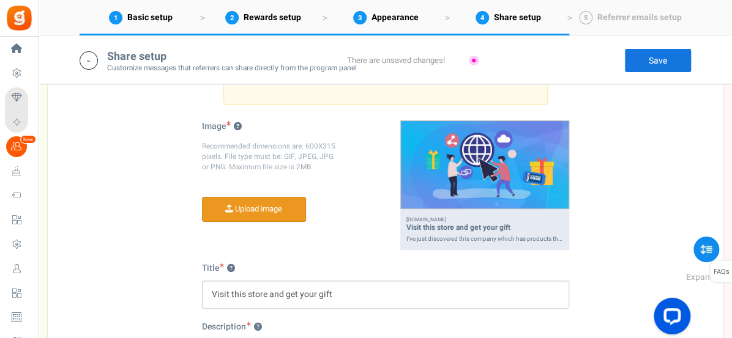
click at [237, 204] on input "file" at bounding box center [253, 210] width 103 height 24
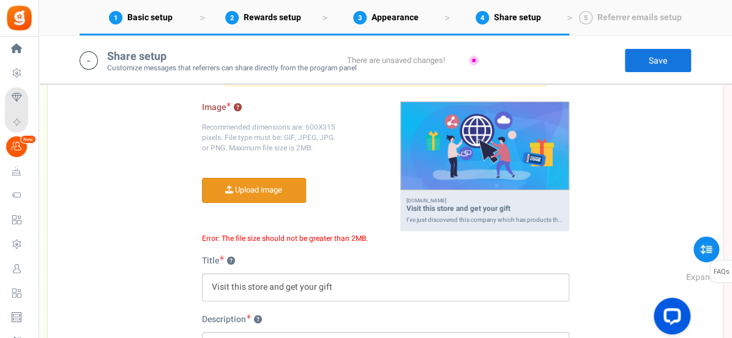
scroll to position [1852, 0]
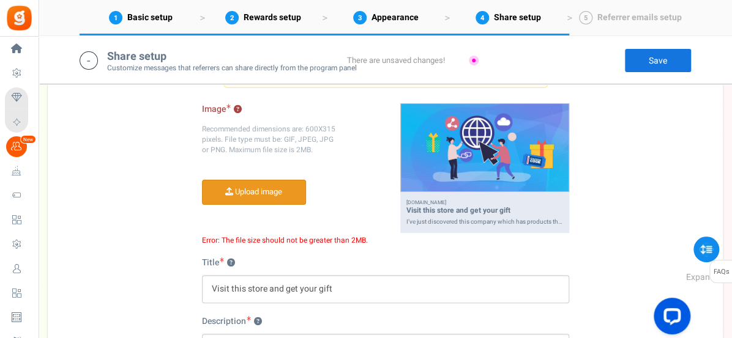
click at [290, 191] on input "file" at bounding box center [253, 192] width 103 height 24
click at [147, 261] on div "Email Facebook LinkedIn Twitter WhatsApp INFO Email share is currently disabled…" at bounding box center [385, 203] width 656 height 504
click at [245, 191] on input "file" at bounding box center [253, 192] width 103 height 24
click at [265, 193] on input "file" at bounding box center [253, 192] width 103 height 24
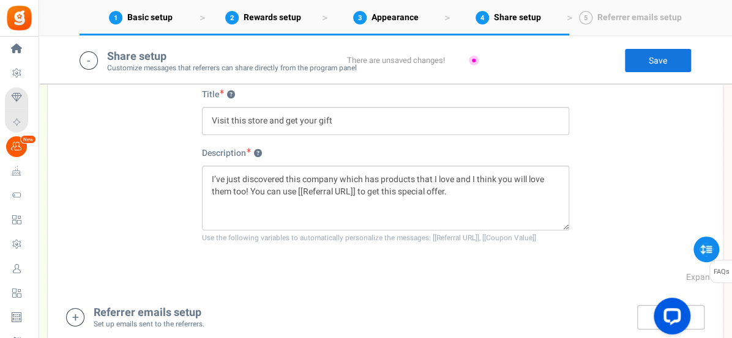
scroll to position [2022, 0]
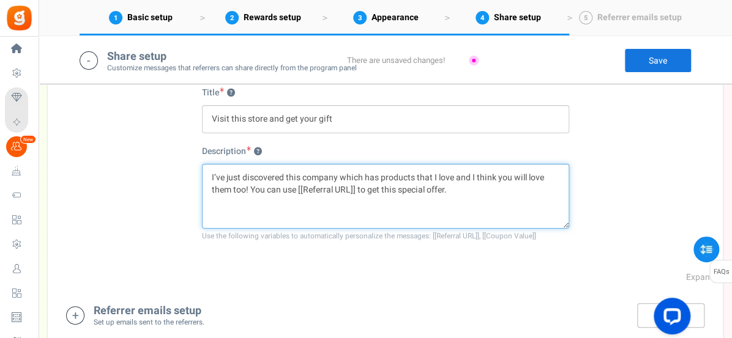
click at [337, 176] on textarea "I’ve just discovered this company which has products that I love and I think yo…" at bounding box center [385, 196] width 367 height 65
type textarea "I’ve just discovered this company which has products that I love and I think yo…"
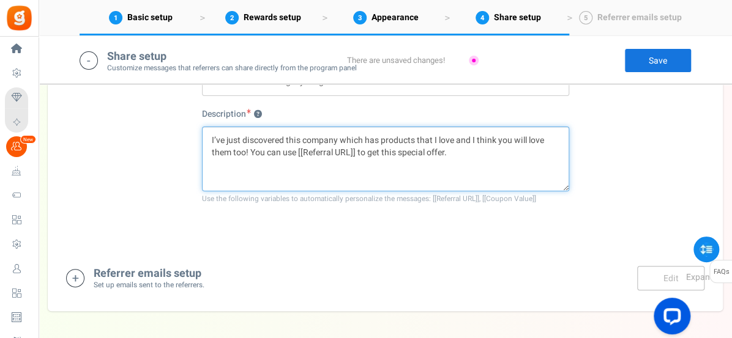
scroll to position [2103, 0]
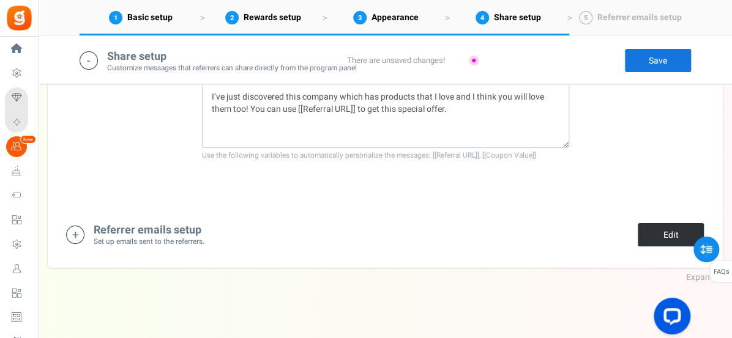
click at [651, 234] on link "Edit" at bounding box center [670, 235] width 67 height 24
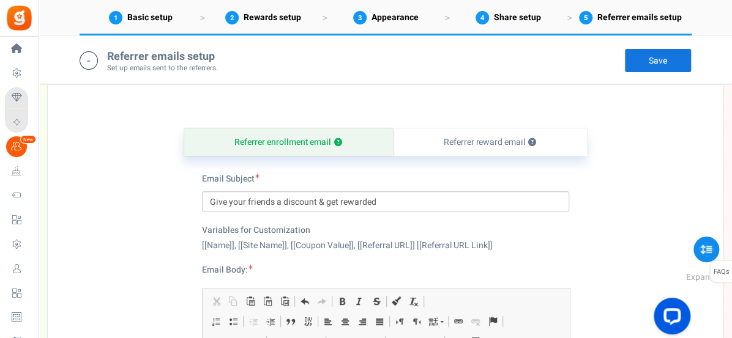
scroll to position [2252, 0]
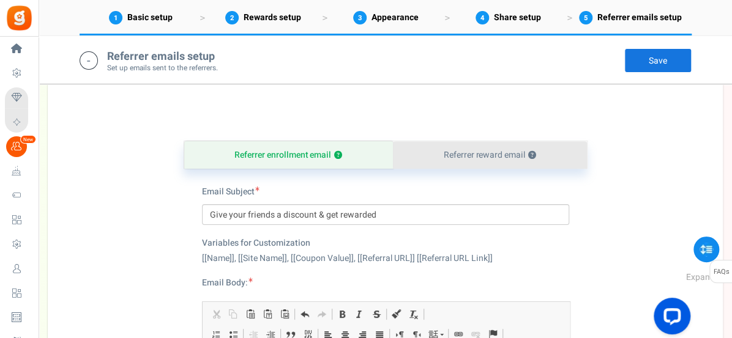
click at [502, 148] on link "Referrer reward email ?" at bounding box center [490, 155] width 194 height 28
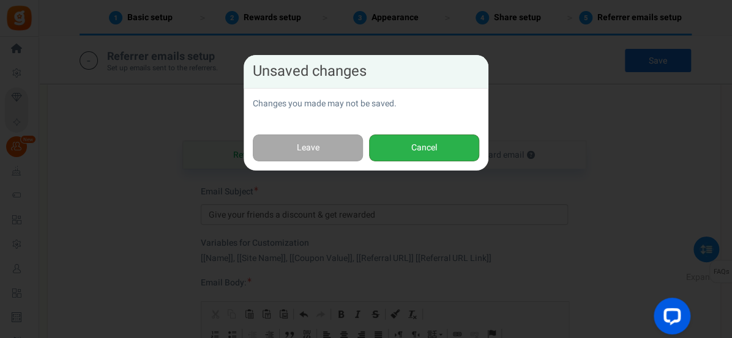
click at [406, 149] on button "Cancel" at bounding box center [424, 149] width 110 height 28
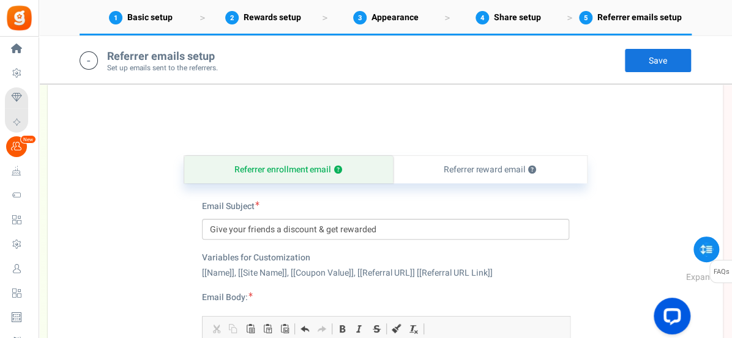
scroll to position [2693, 0]
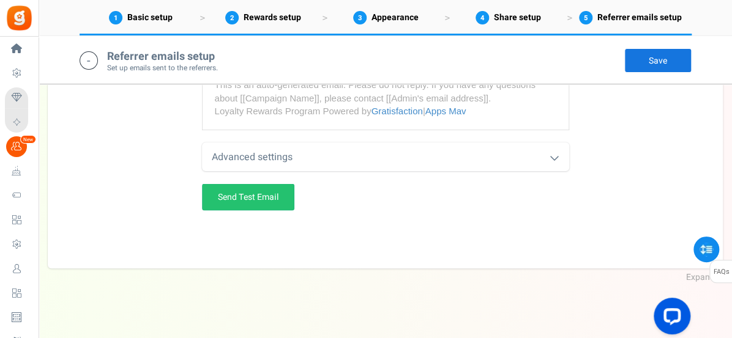
click at [655, 63] on link "Save" at bounding box center [657, 60] width 67 height 24
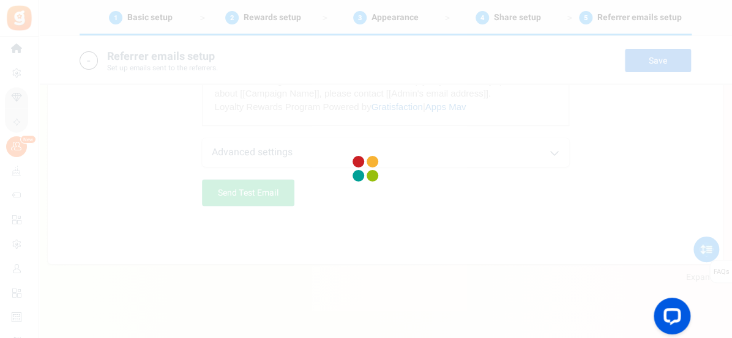
scroll to position [2681, 0]
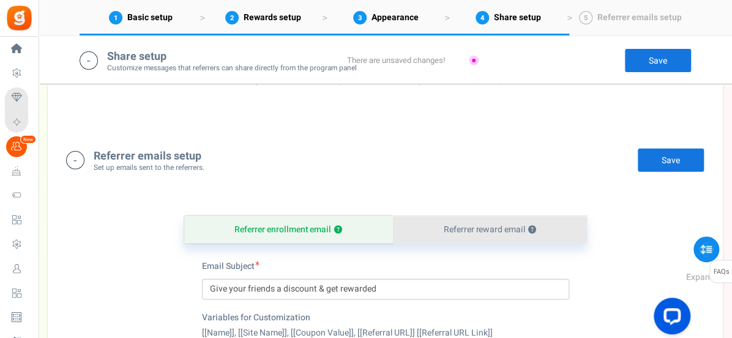
click at [490, 224] on link "Referrer reward email ?" at bounding box center [490, 230] width 194 height 28
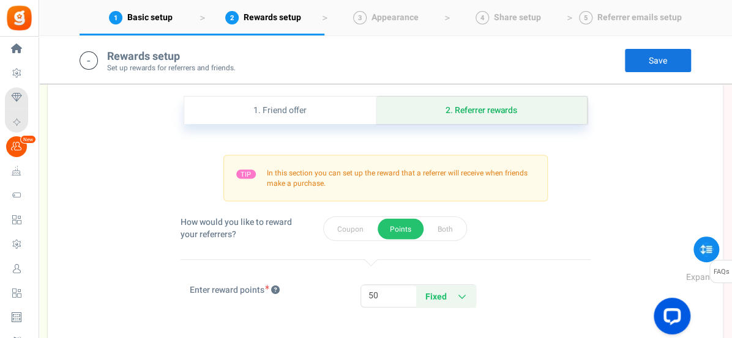
scroll to position [793, 0]
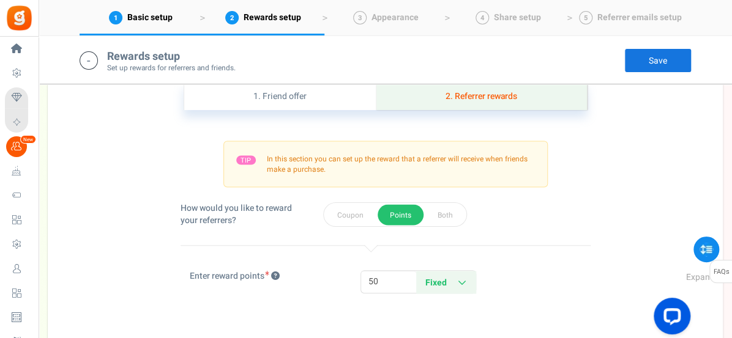
click at [500, 102] on link "2. Referrer rewards" at bounding box center [481, 97] width 210 height 28
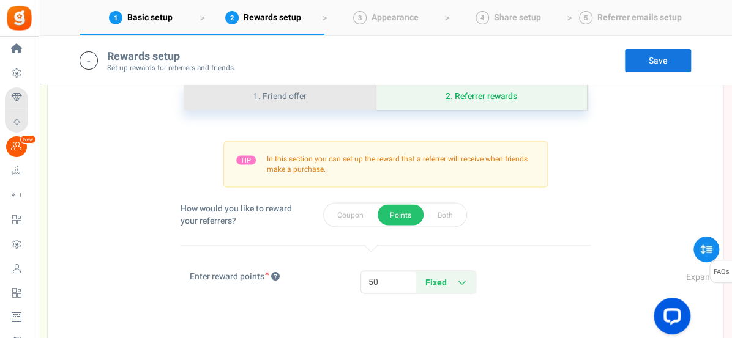
click at [342, 92] on link "1. Friend offer" at bounding box center [280, 97] width 192 height 28
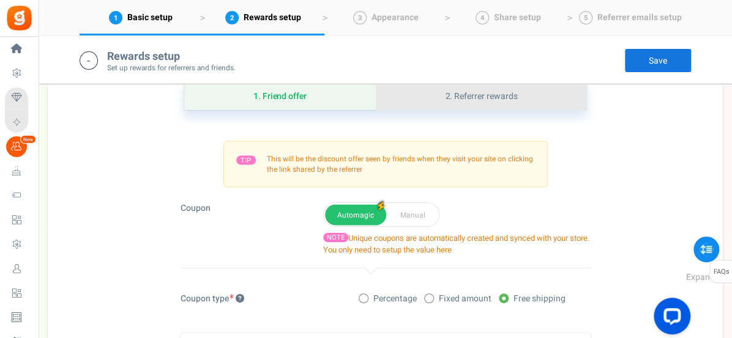
click at [511, 91] on link "2. Referrer rewards" at bounding box center [481, 97] width 210 height 28
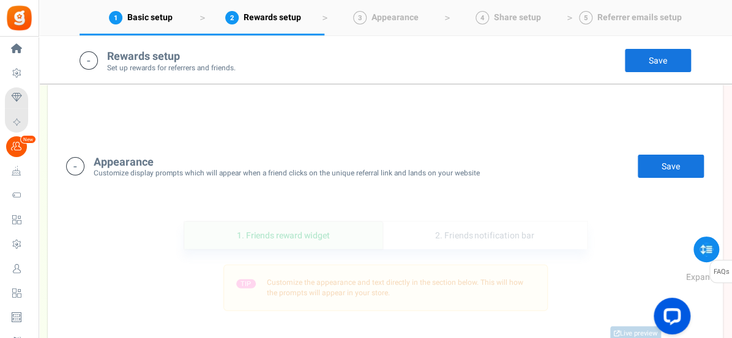
scroll to position [1017, 0]
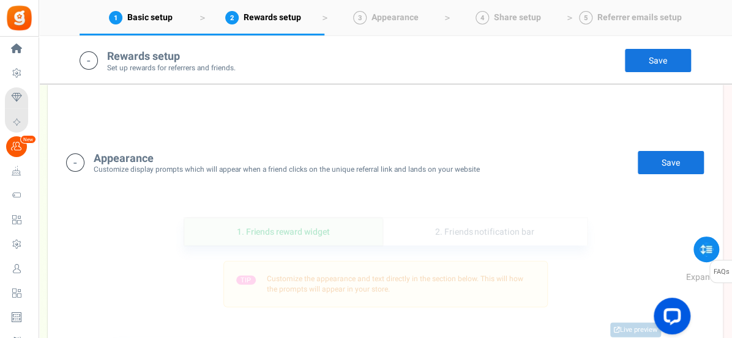
click at [655, 60] on link "Save" at bounding box center [657, 60] width 67 height 24
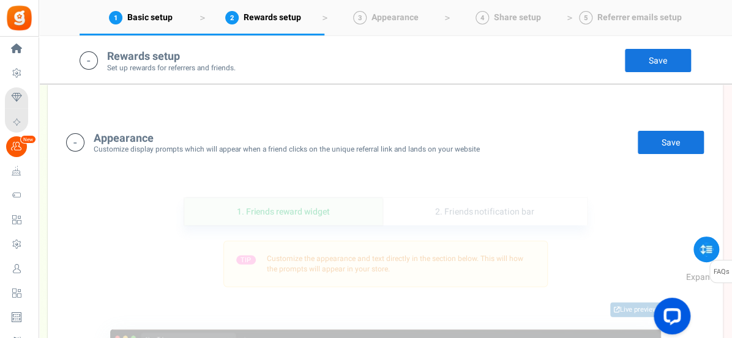
scroll to position [1032, 0]
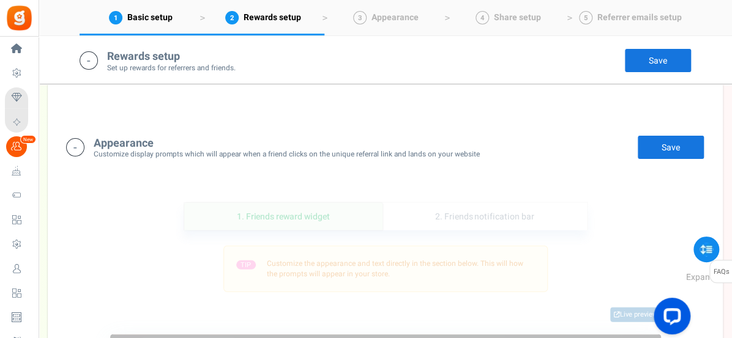
click at [666, 144] on link "Save" at bounding box center [670, 147] width 67 height 24
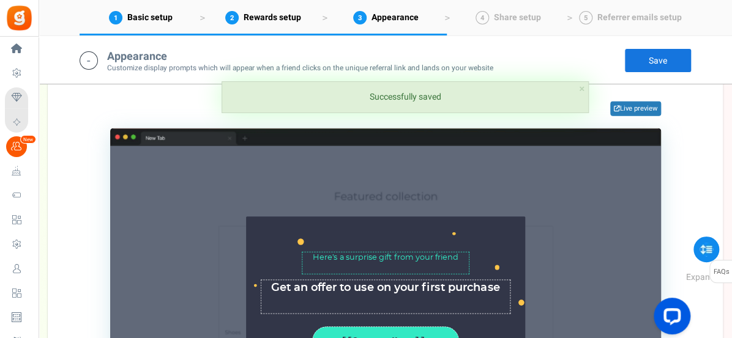
scroll to position [1240, 0]
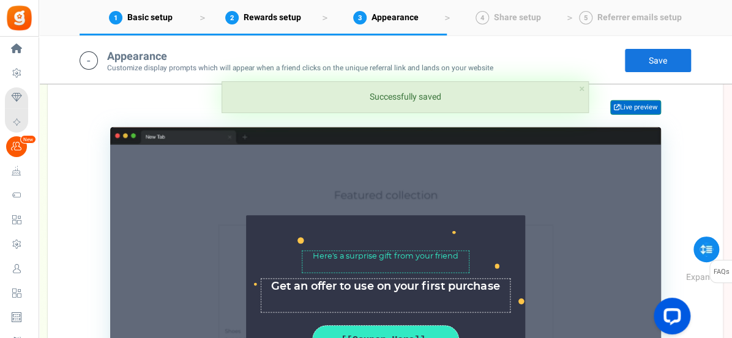
click at [628, 104] on link "Live preview" at bounding box center [635, 107] width 51 height 15
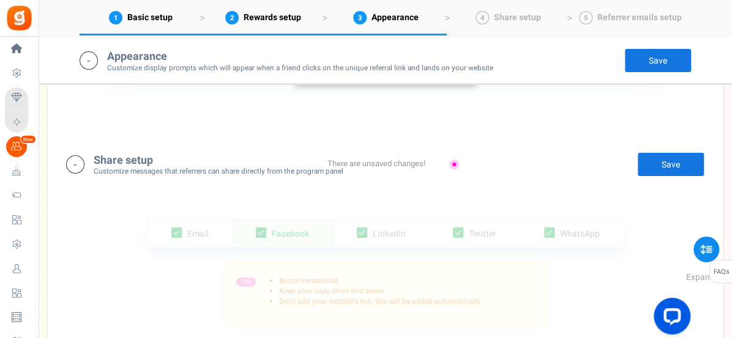
scroll to position [1617, 0]
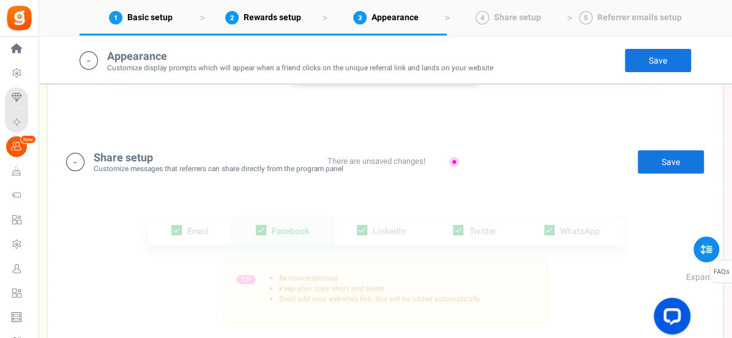
click at [676, 158] on link "Save" at bounding box center [670, 162] width 67 height 24
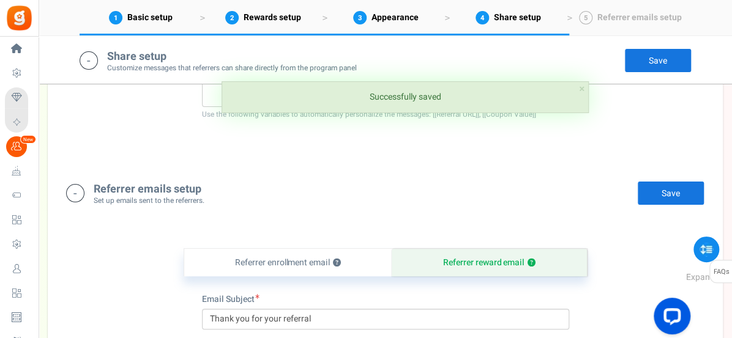
scroll to position [2143, 0]
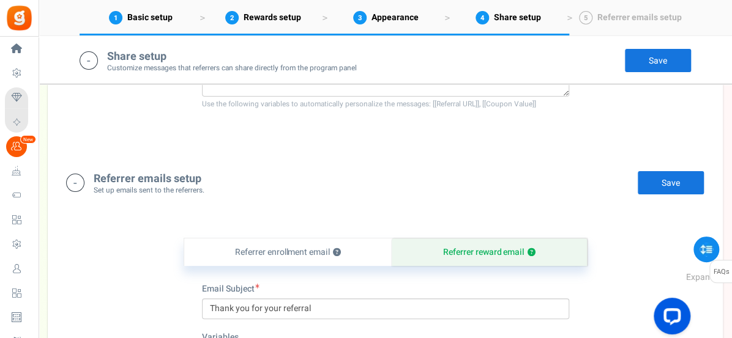
click at [666, 178] on link "Save" at bounding box center [670, 183] width 67 height 24
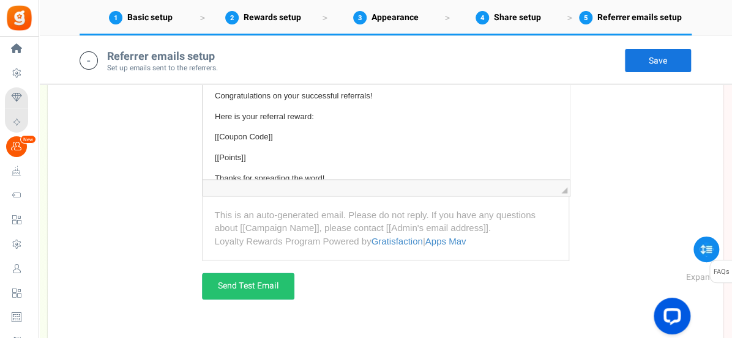
scroll to position [2552, 0]
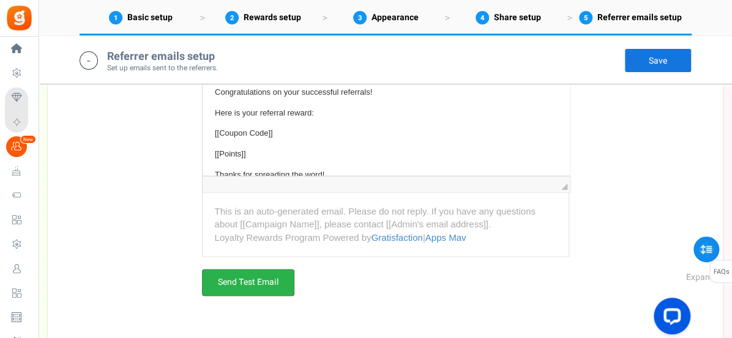
click at [269, 284] on link "Send Test Email" at bounding box center [248, 282] width 92 height 27
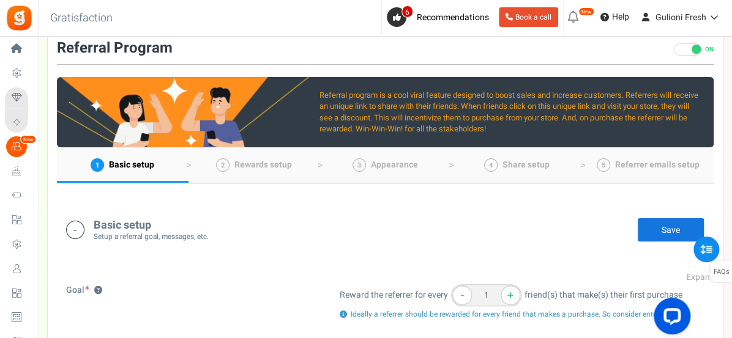
scroll to position [0, 0]
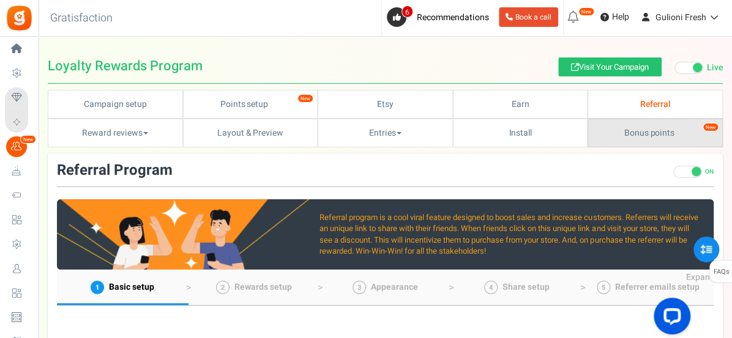
click at [653, 135] on link "Bonus points New" at bounding box center [654, 133] width 135 height 29
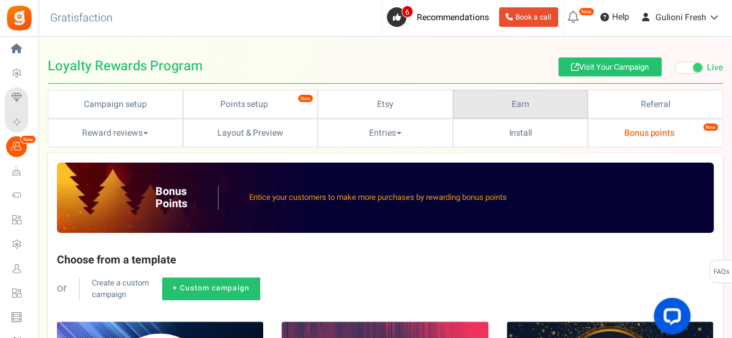
click at [514, 103] on link "Earn" at bounding box center [520, 104] width 135 height 29
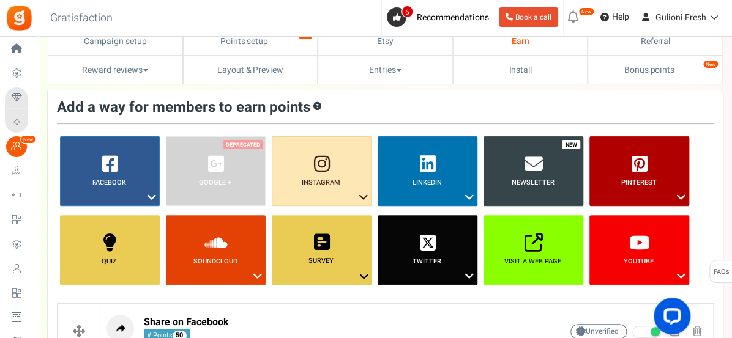
scroll to position [62, 0]
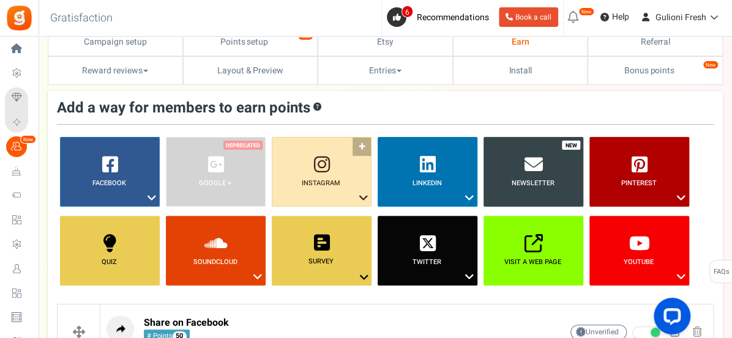
click at [363, 192] on icon at bounding box center [363, 198] width 15 height 16
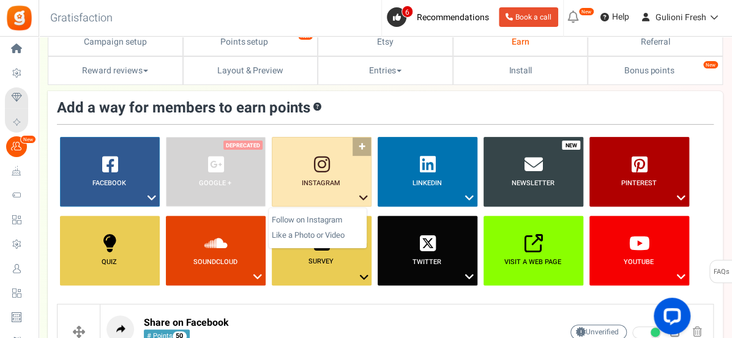
click at [362, 146] on link "Instagram ?" at bounding box center [322, 172] width 100 height 70
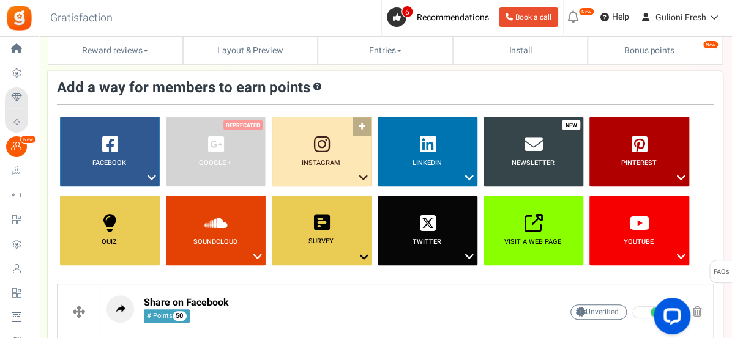
scroll to position [82, 0]
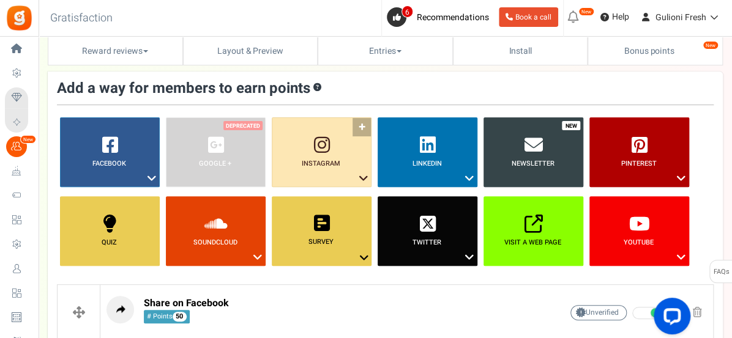
click at [358, 130] on link "Instagram ?" at bounding box center [322, 152] width 100 height 70
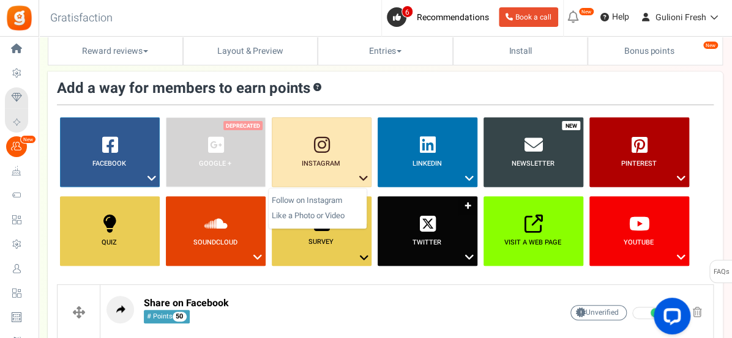
click at [465, 223] on link "Twitter ?" at bounding box center [427, 231] width 100 height 70
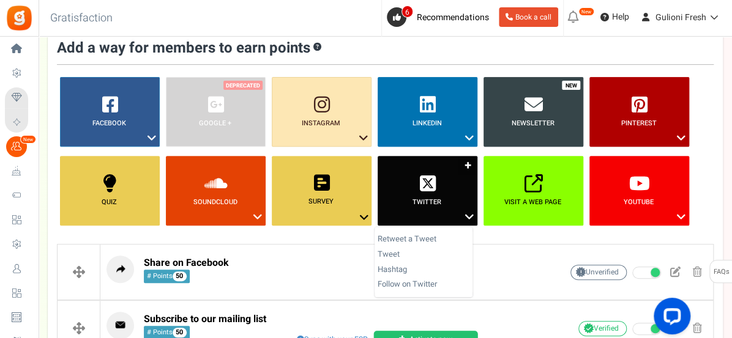
scroll to position [121, 0]
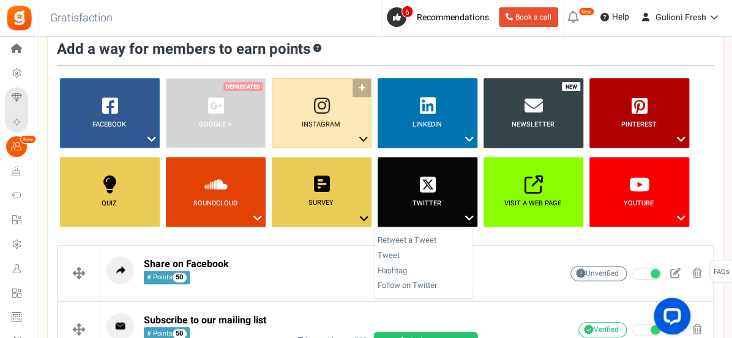
click at [361, 136] on icon at bounding box center [363, 140] width 15 height 16
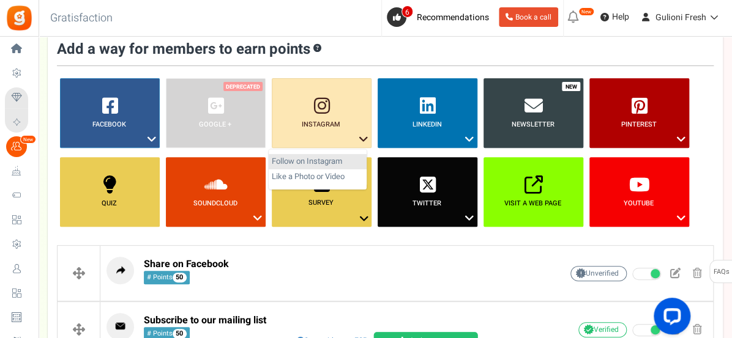
click at [325, 161] on link "Follow on Instagram" at bounding box center [318, 161] width 98 height 15
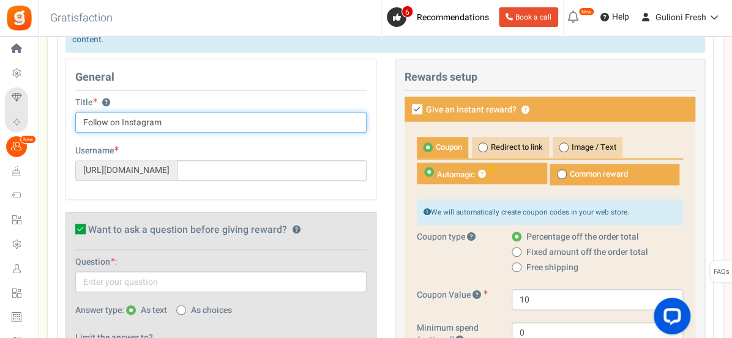
scroll to position [421, 0]
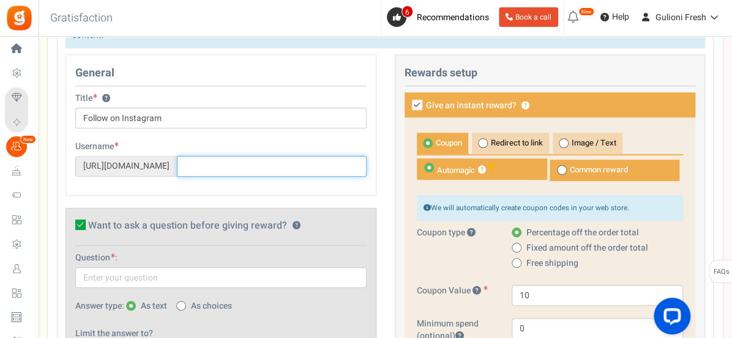
click at [207, 163] on input "text" at bounding box center [272, 166] width 190 height 21
type input "gulioni.fresh"
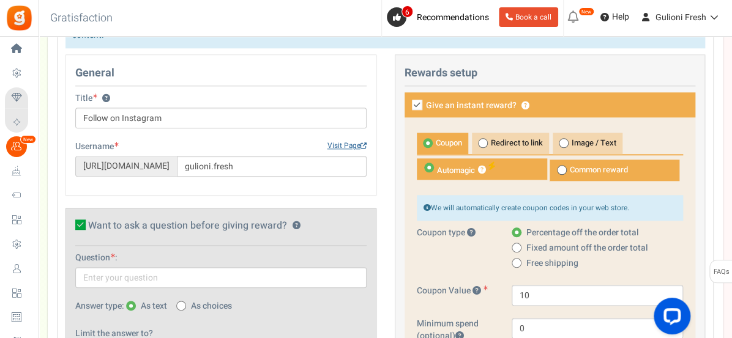
click at [341, 143] on link "Visit Page" at bounding box center [346, 146] width 39 height 10
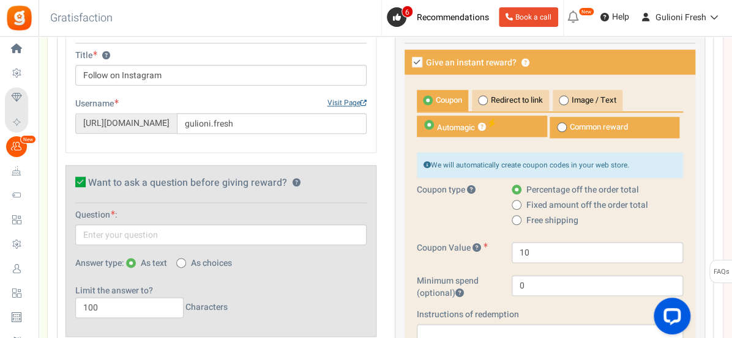
scroll to position [464, 0]
click at [516, 204] on icon at bounding box center [515, 205] width 3 height 3
click at [516, 202] on input "Fixed amount off the order total" at bounding box center [515, 206] width 8 height 8
radio input "true"
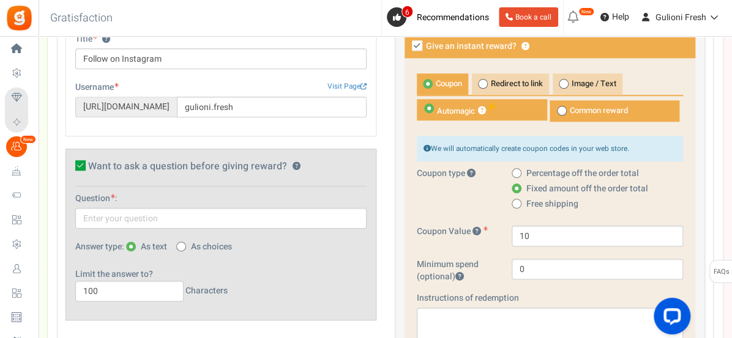
scroll to position [480, 0]
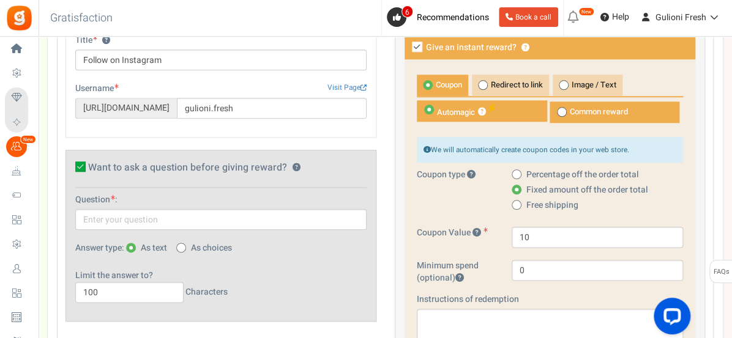
click at [515, 173] on icon at bounding box center [515, 174] width 3 height 3
click at [515, 171] on input "Percentage off the order total" at bounding box center [515, 175] width 8 height 8
radio input "true"
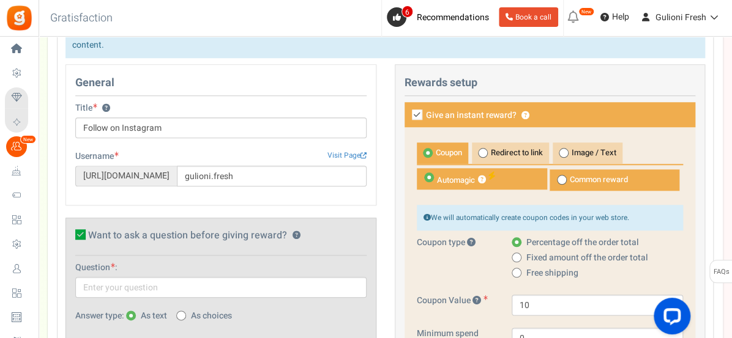
scroll to position [409, 0]
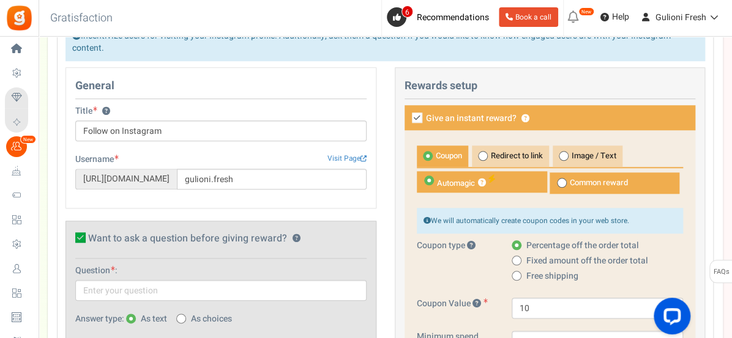
click at [417, 120] on icon at bounding box center [417, 118] width 10 height 10
click at [407, 120] on input "Give an instant reward? ?" at bounding box center [403, 119] width 8 height 8
checkbox input "false"
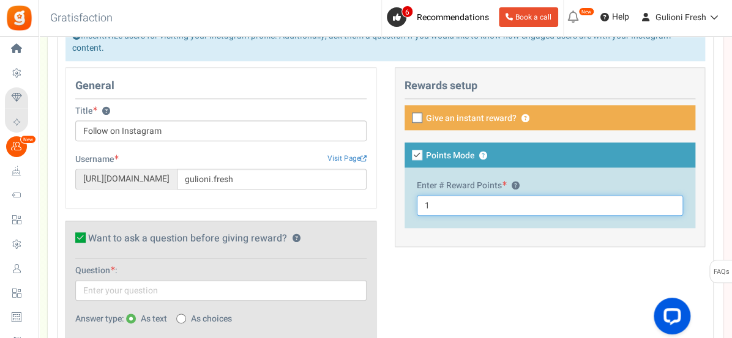
click at [434, 207] on input "1" at bounding box center [550, 205] width 267 height 21
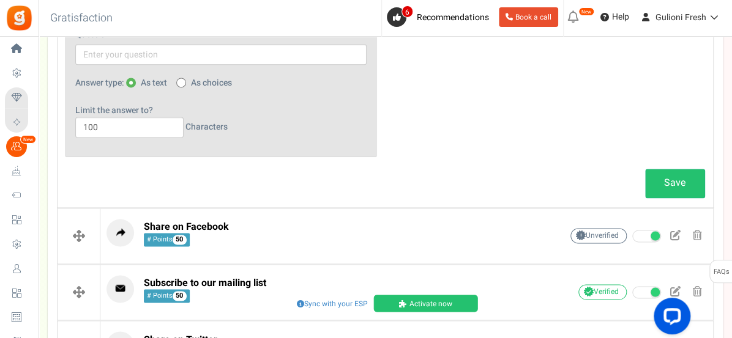
scroll to position [647, 0]
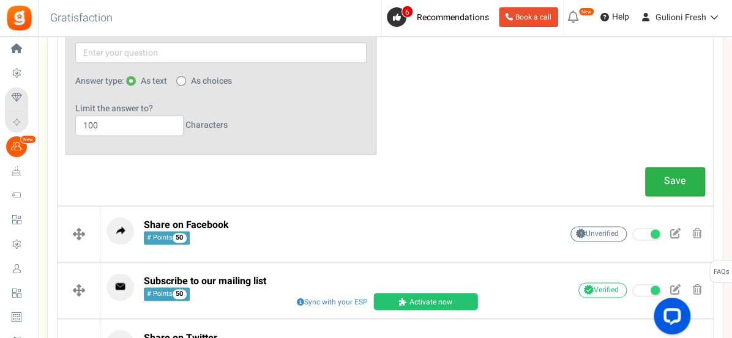
type input "5"
click at [672, 180] on link "Save" at bounding box center [675, 181] width 60 height 29
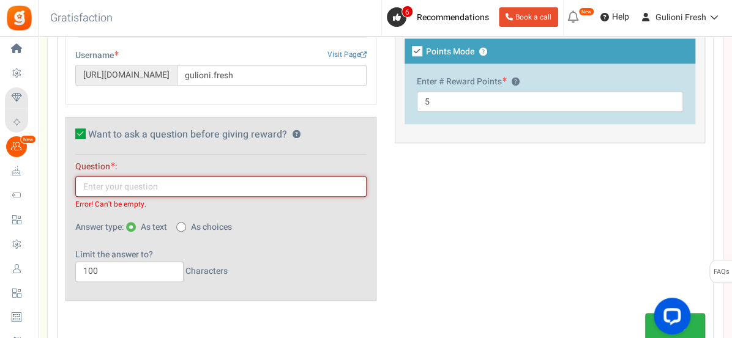
scroll to position [506, 0]
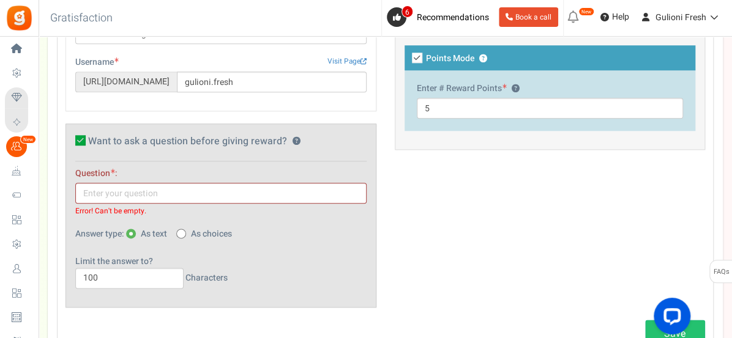
click at [83, 143] on icon at bounding box center [80, 140] width 10 height 10
click at [71, 143] on input "Want to ask a question before giving reward? ?" at bounding box center [67, 143] width 8 height 8
checkbox input "false"
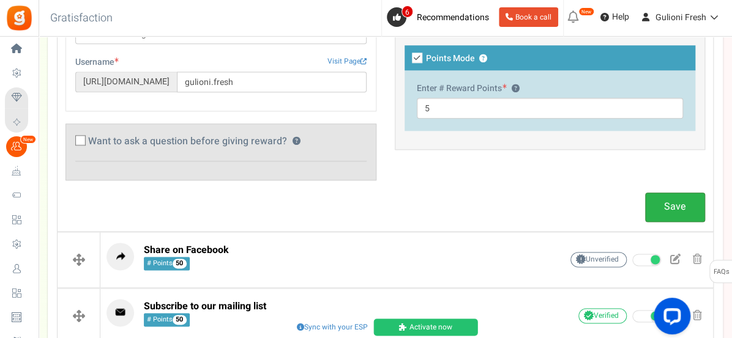
click at [678, 206] on link "Save" at bounding box center [675, 207] width 60 height 29
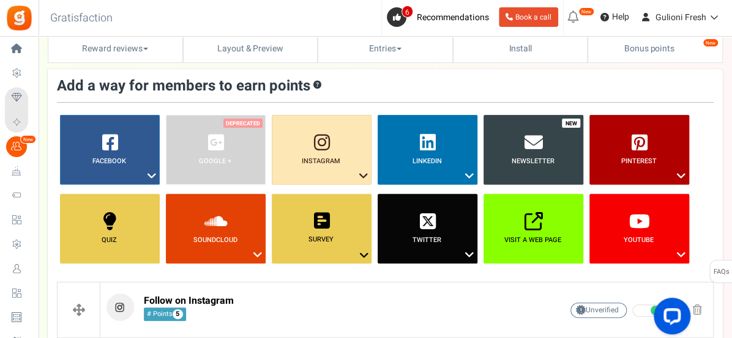
scroll to position [83, 0]
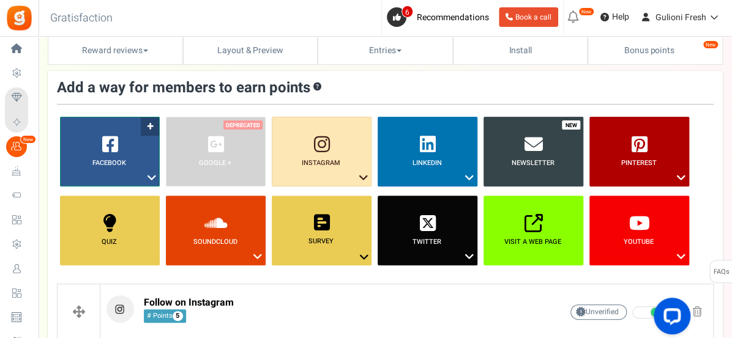
click at [153, 174] on icon at bounding box center [151, 178] width 15 height 16
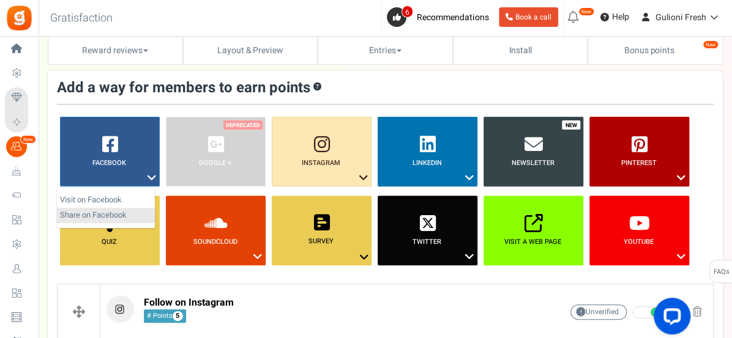
click at [117, 216] on link "Share on Facebook" at bounding box center [106, 215] width 98 height 15
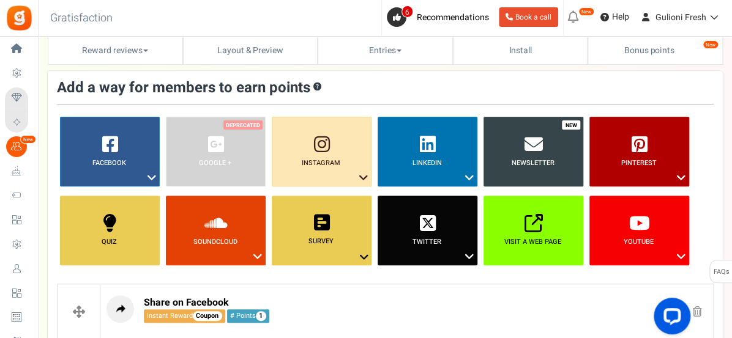
scroll to position [398, 0]
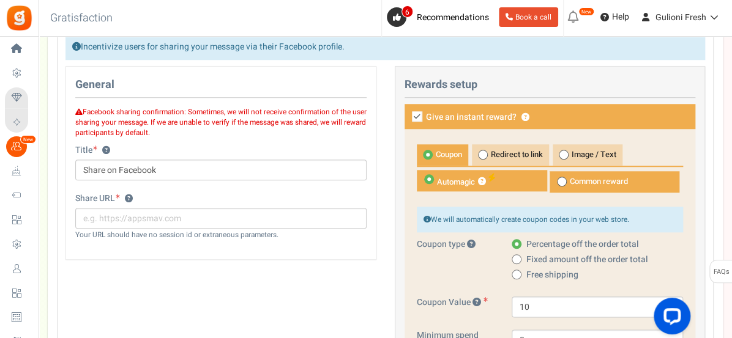
click at [416, 113] on icon at bounding box center [417, 116] width 10 height 10
click at [407, 114] on input "Give an instant reward? ?" at bounding box center [403, 118] width 8 height 8
checkbox input "false"
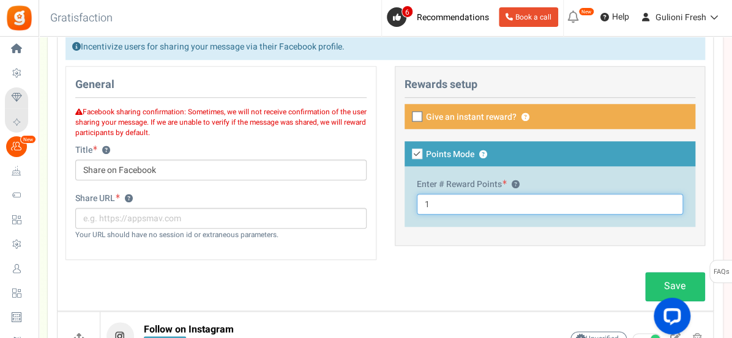
click at [437, 202] on input "1" at bounding box center [550, 204] width 267 height 21
type input "10"
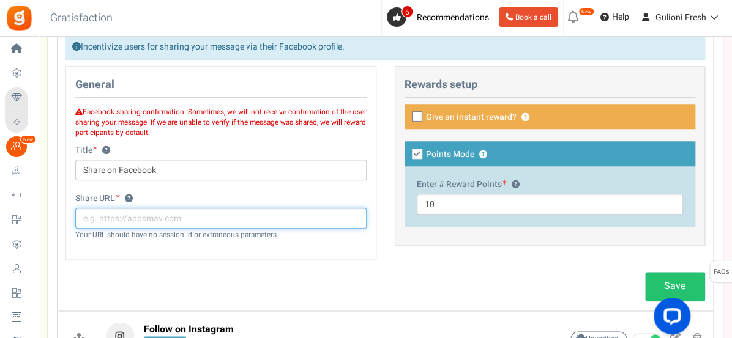
click at [83, 217] on input "text" at bounding box center [220, 218] width 291 height 21
type input "[URL][DOMAIN_NAME]"
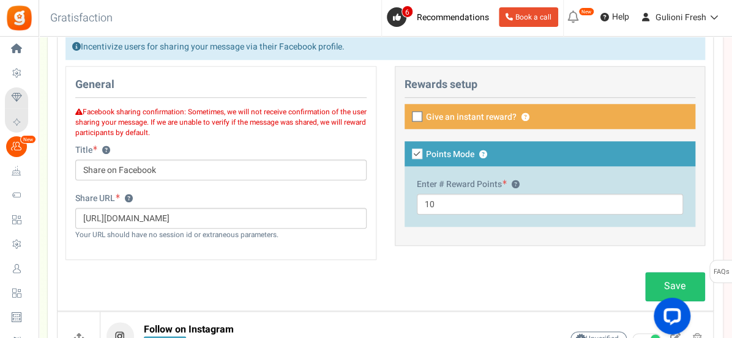
click at [386, 281] on div "Save" at bounding box center [385, 286] width 658 height 29
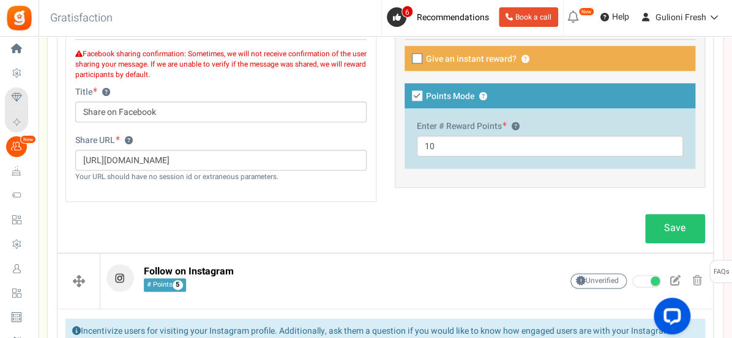
scroll to position [461, 0]
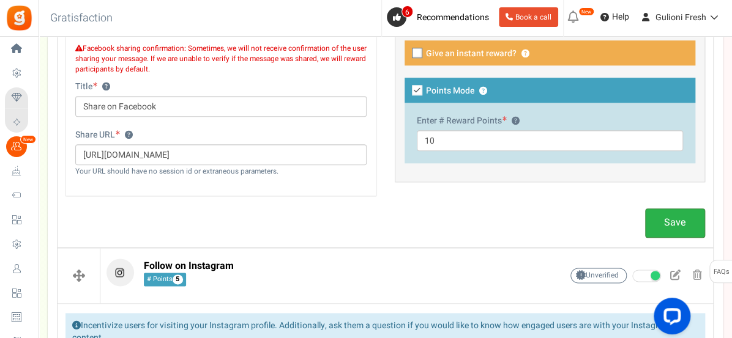
click at [668, 221] on link "Save" at bounding box center [675, 223] width 60 height 29
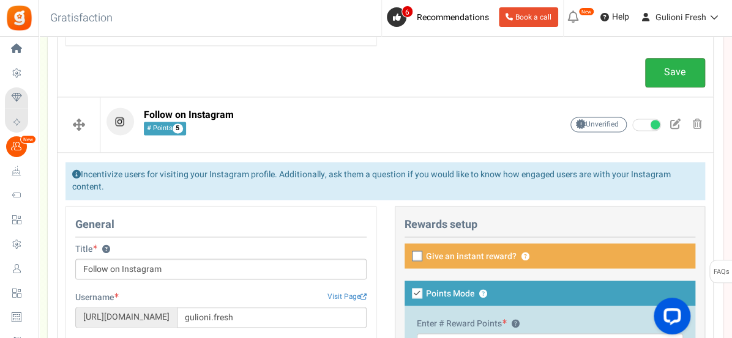
scroll to position [616, 0]
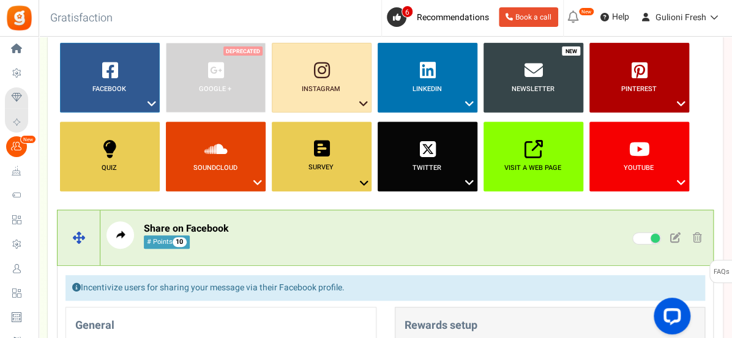
click at [376, 237] on p "Share on Facebook # Points 10" at bounding box center [314, 235] width 417 height 28
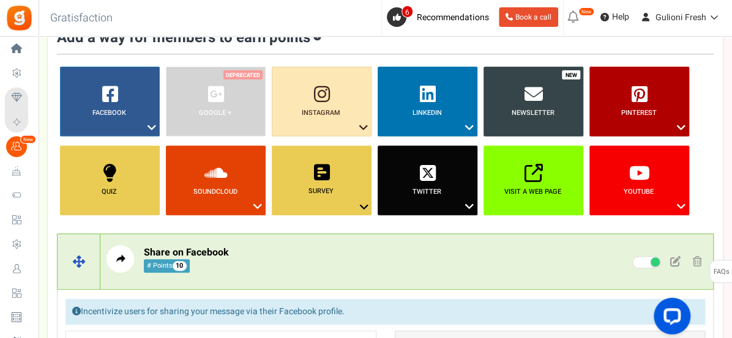
scroll to position [128, 0]
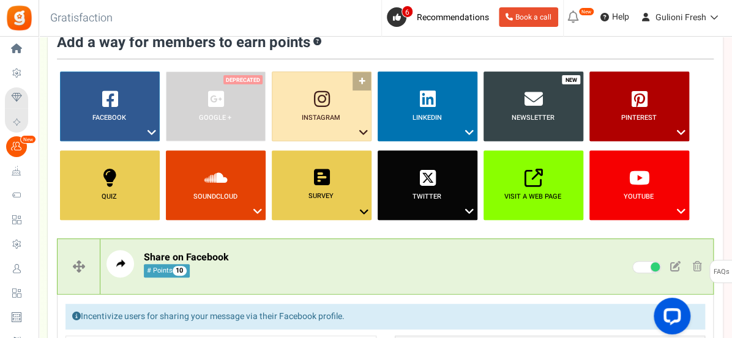
click at [362, 129] on icon at bounding box center [363, 133] width 15 height 16
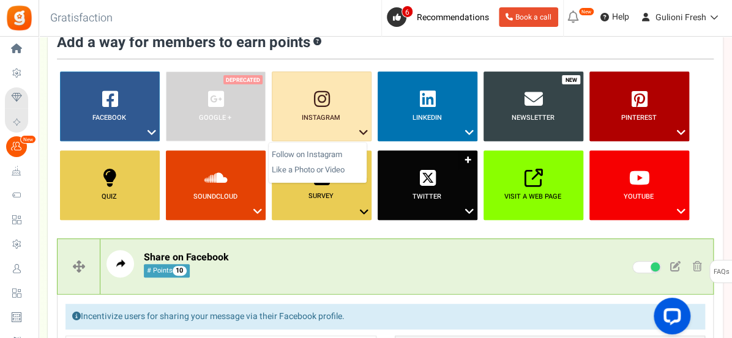
click at [465, 206] on icon at bounding box center [469, 212] width 15 height 16
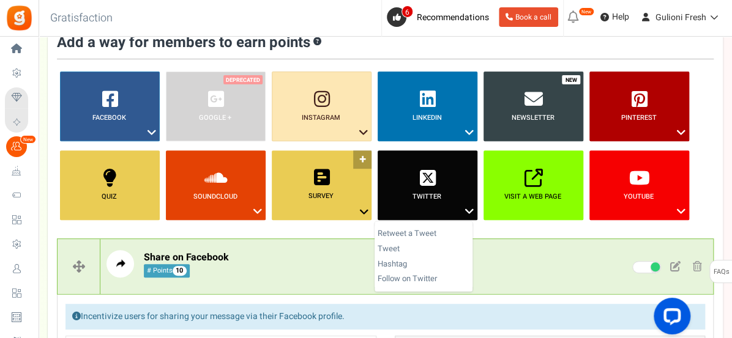
click at [368, 205] on icon at bounding box center [364, 212] width 15 height 16
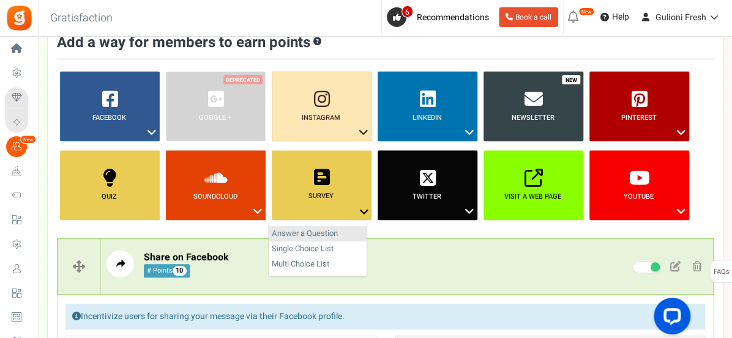
click at [328, 234] on link "Answer a Question" at bounding box center [318, 233] width 98 height 15
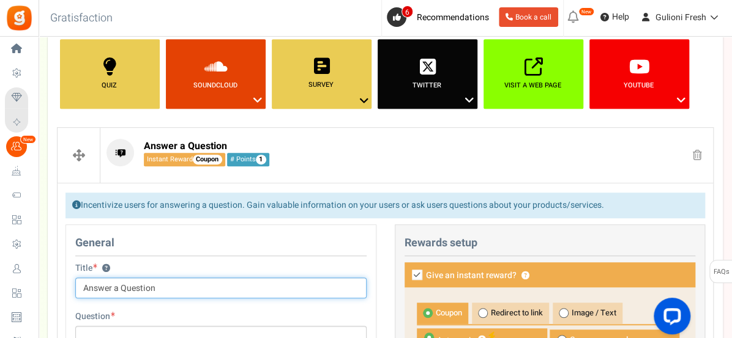
scroll to position [234, 0]
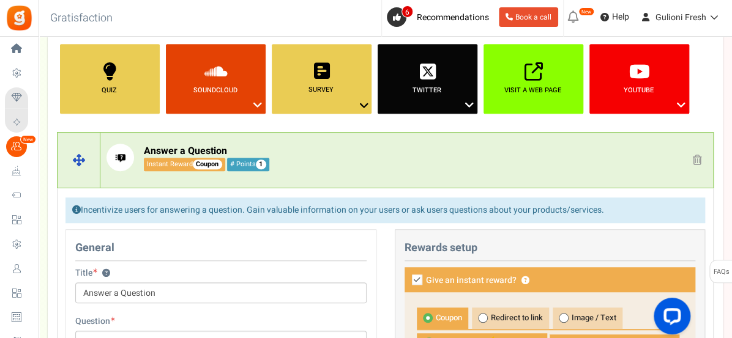
click at [689, 164] on link at bounding box center [696, 161] width 19 height 18
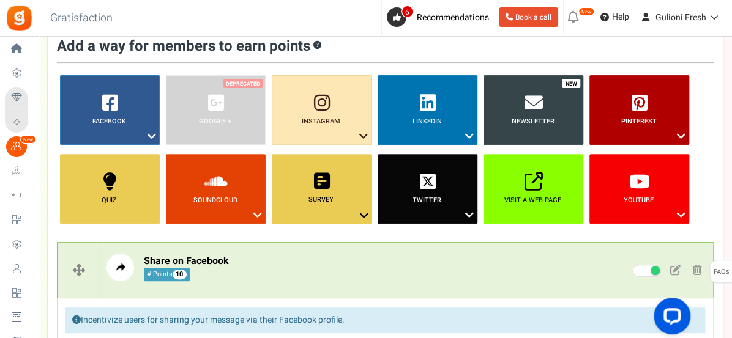
scroll to position [120, 0]
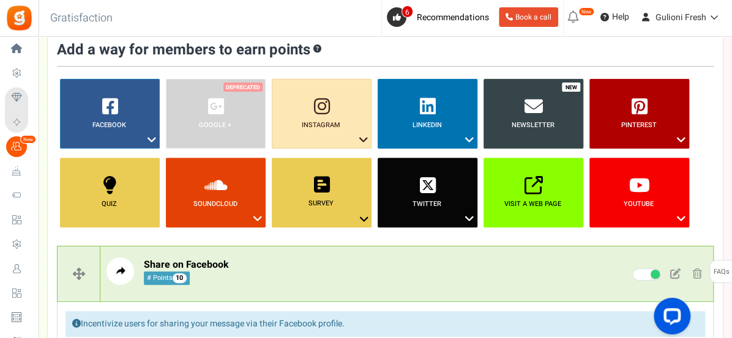
click at [555, 130] on link "Newsletter" at bounding box center [533, 114] width 100 height 70
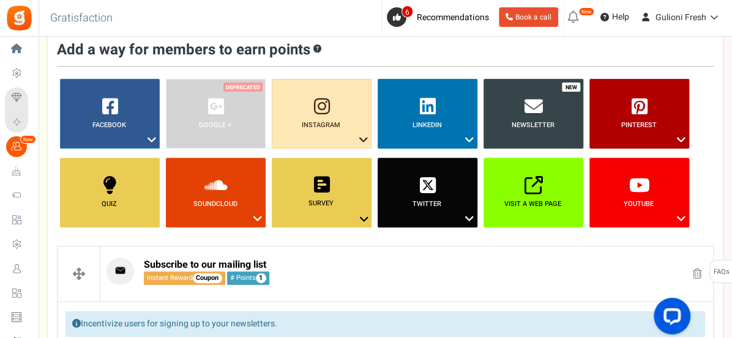
scroll to position [357, 0]
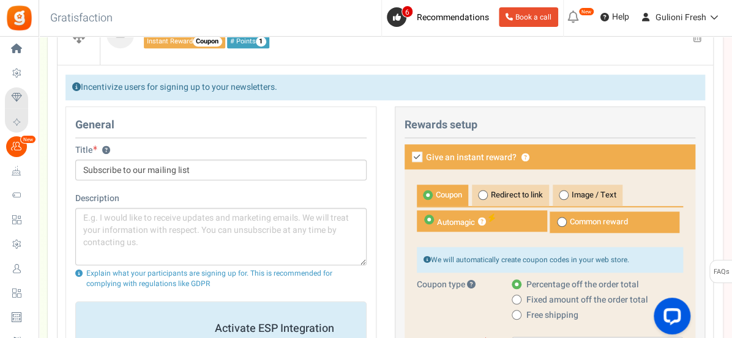
click at [417, 157] on icon at bounding box center [417, 157] width 10 height 10
click at [407, 157] on input "Give an instant reward? ?" at bounding box center [403, 158] width 8 height 8
checkbox input "false"
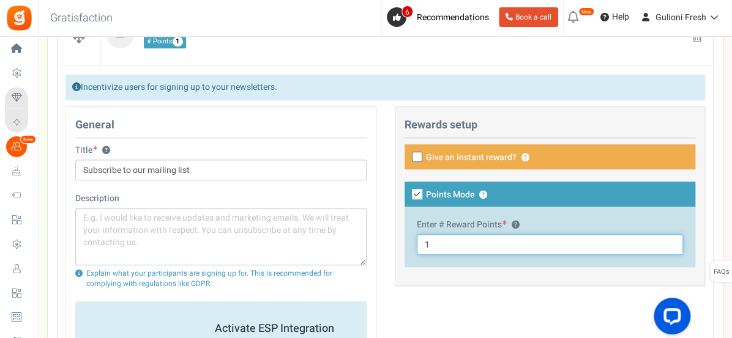
click at [442, 248] on input "1" at bounding box center [550, 244] width 267 height 21
type input "10"
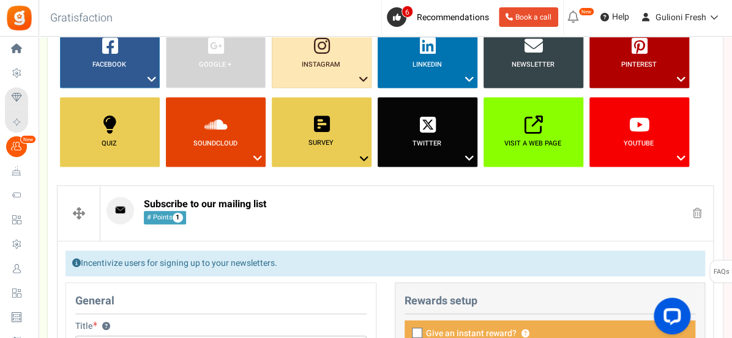
scroll to position [170, 0]
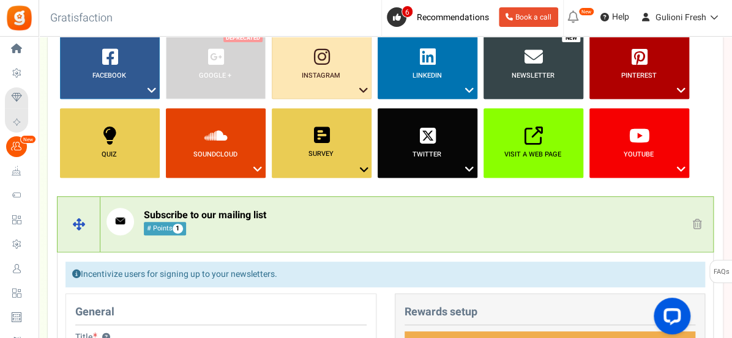
click at [694, 221] on span at bounding box center [696, 224] width 9 height 10
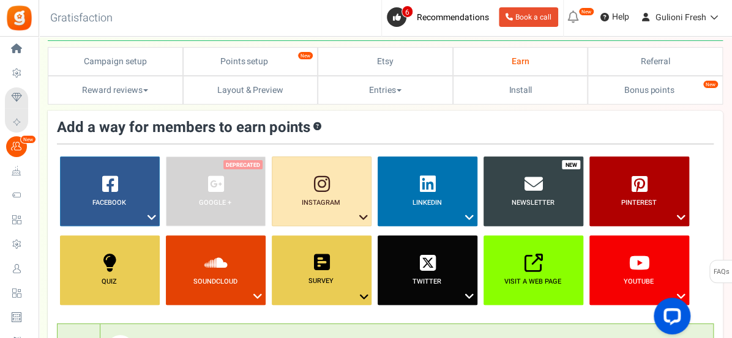
scroll to position [0, 0]
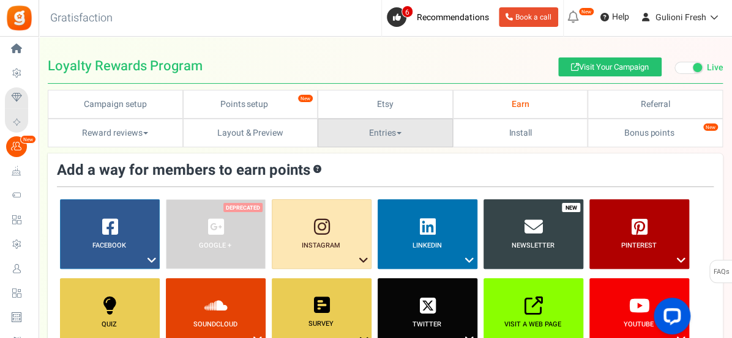
click at [396, 133] on link "Entries" at bounding box center [384, 133] width 135 height 29
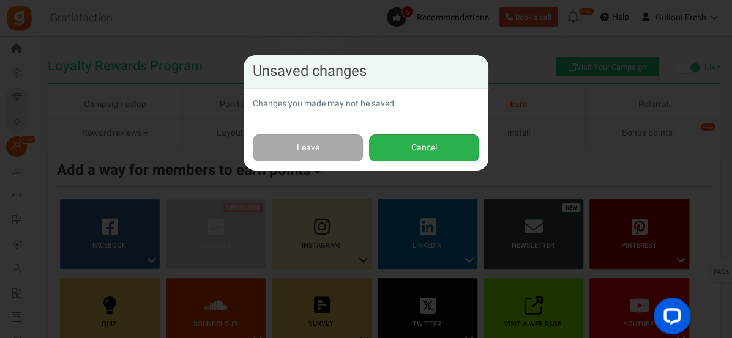
click at [411, 150] on button "Cancel" at bounding box center [424, 149] width 110 height 28
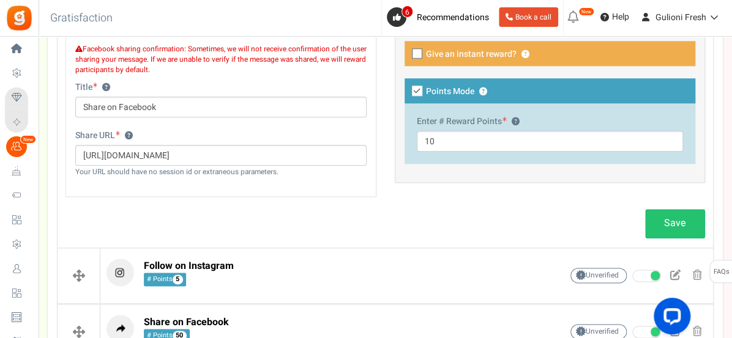
scroll to position [485, 0]
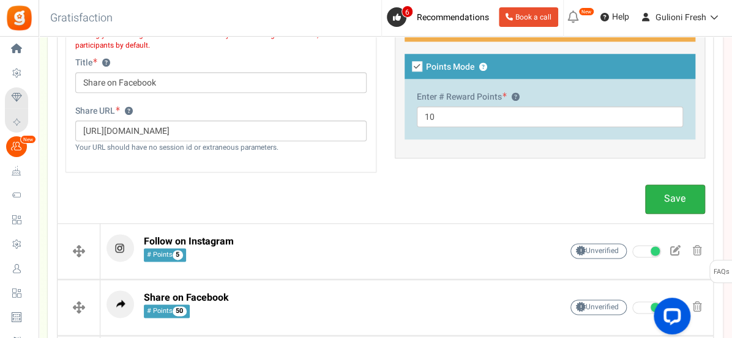
click at [667, 200] on link "Save" at bounding box center [675, 199] width 60 height 29
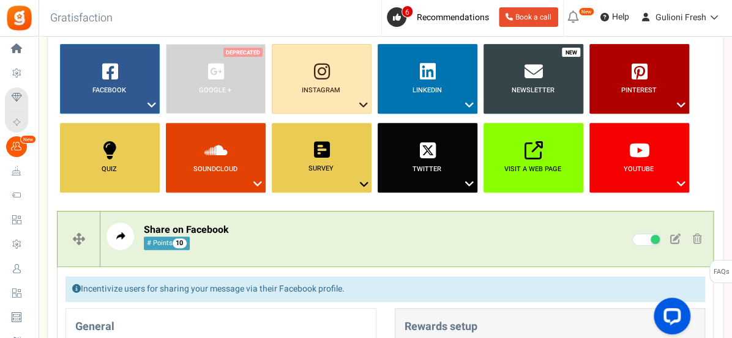
scroll to position [156, 0]
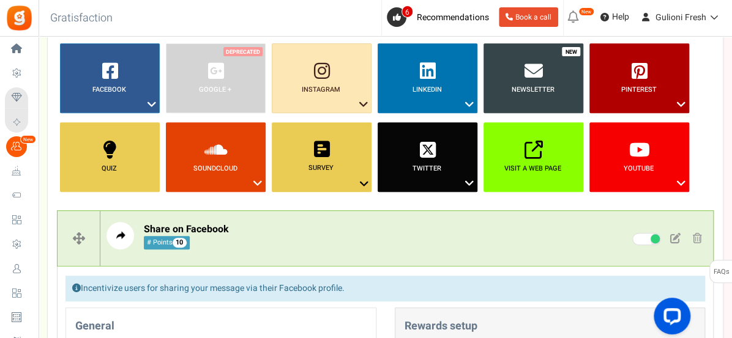
click at [711, 192] on ul "Facebook ? Visit on Facebook Share on Facebook Google + ? ? ?" at bounding box center [385, 122] width 656 height 158
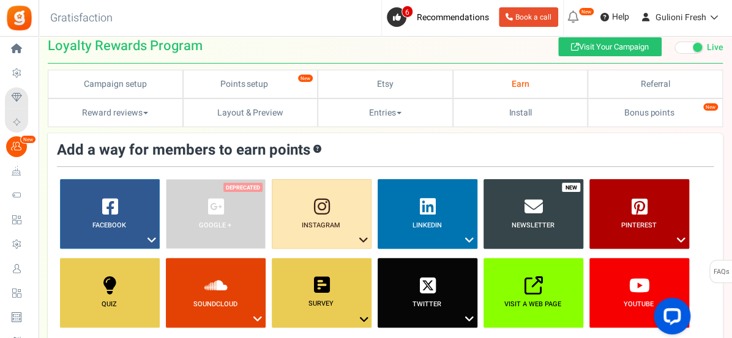
scroll to position [0, 0]
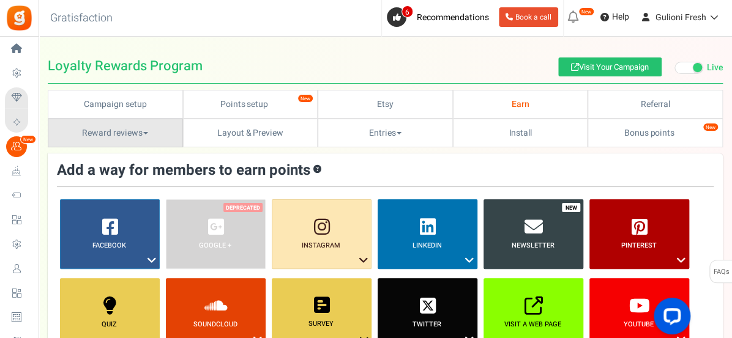
click at [144, 133] on link "Reward reviews" at bounding box center [115, 133] width 135 height 29
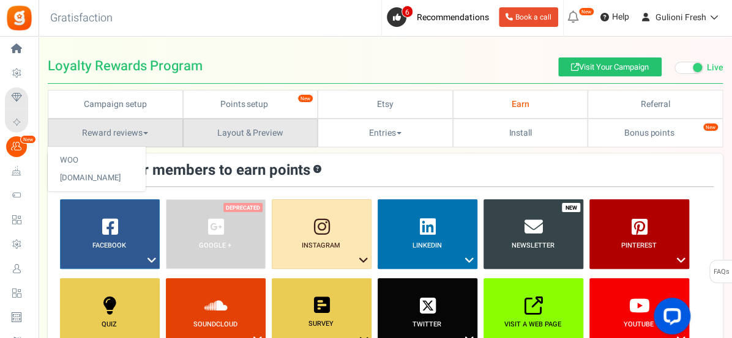
click at [211, 139] on link "Layout & Preview" at bounding box center [250, 133] width 135 height 29
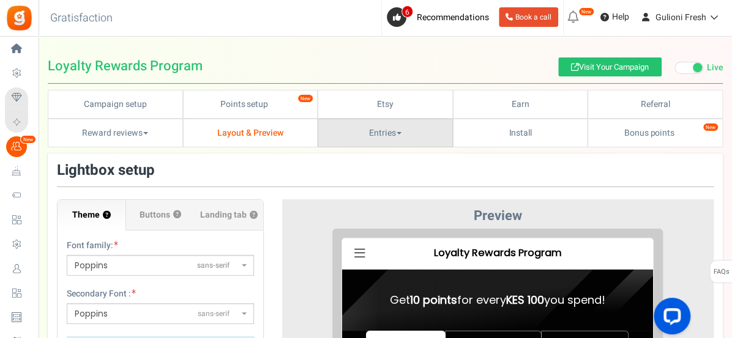
click at [386, 130] on link "Entries" at bounding box center [384, 133] width 135 height 29
click at [356, 157] on link "Entries" at bounding box center [366, 161] width 98 height 18
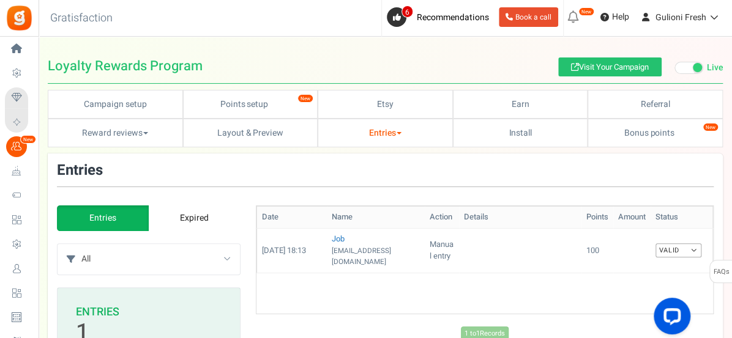
click at [399, 132] on span at bounding box center [398, 133] width 5 height 2
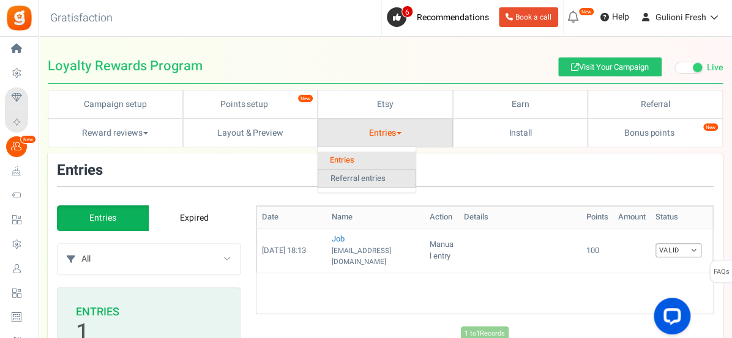
click at [379, 179] on link "Referral entries" at bounding box center [366, 178] width 98 height 19
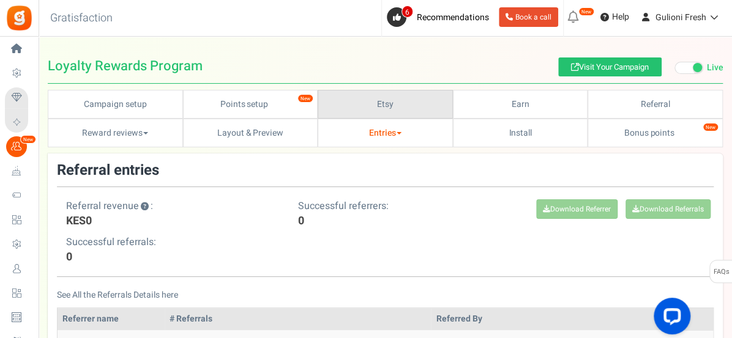
click at [415, 99] on link "Etsy" at bounding box center [384, 104] width 135 height 29
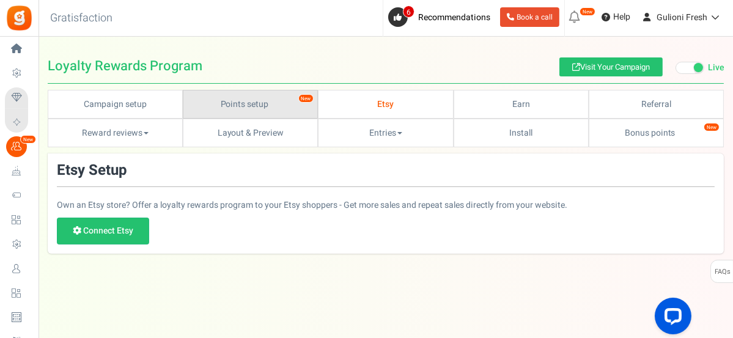
click at [218, 107] on link "Points setup New" at bounding box center [250, 104] width 135 height 29
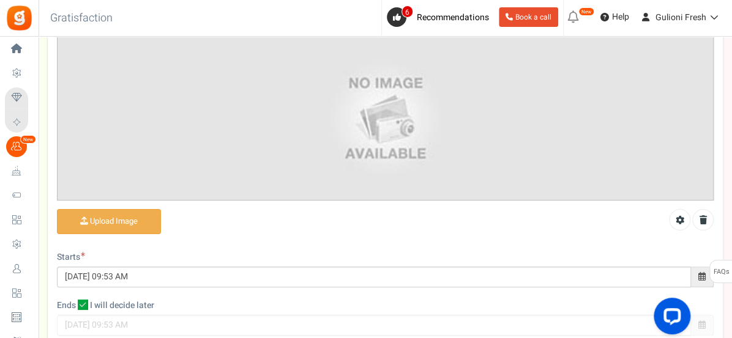
scroll to position [262, 0]
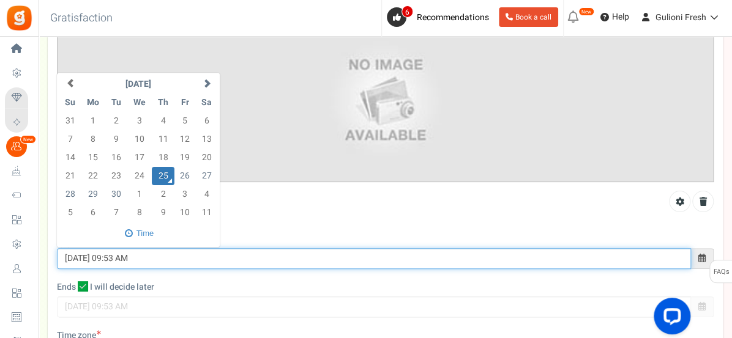
click at [74, 256] on input "[DATE] 09:53 AM" at bounding box center [374, 258] width 634 height 21
click at [183, 175] on td "26" at bounding box center [184, 176] width 21 height 18
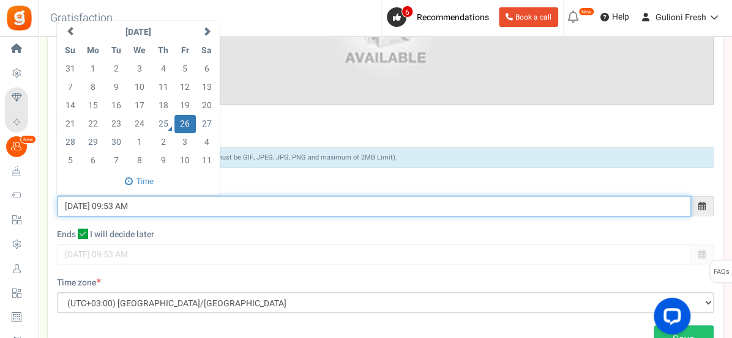
scroll to position [572, 0]
click at [139, 204] on input "26/09/2025 09:53 AM" at bounding box center [374, 205] width 634 height 21
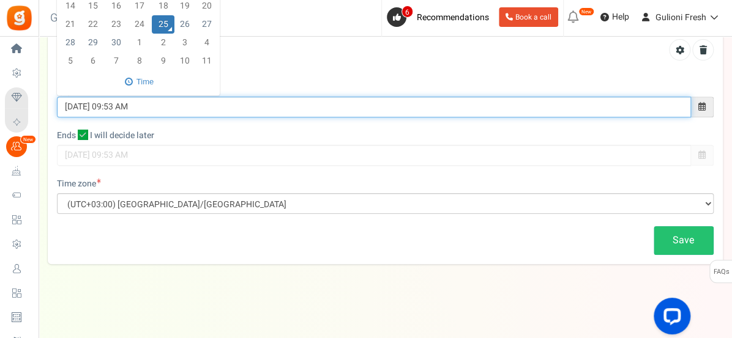
scroll to position [413, 0]
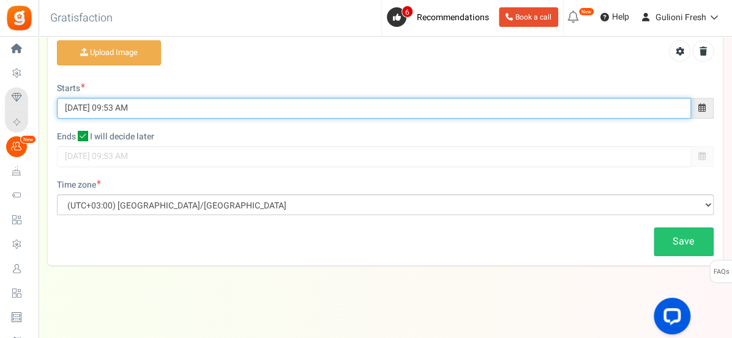
click at [75, 108] on input "[DATE] 09:53 AM" at bounding box center [374, 108] width 634 height 21
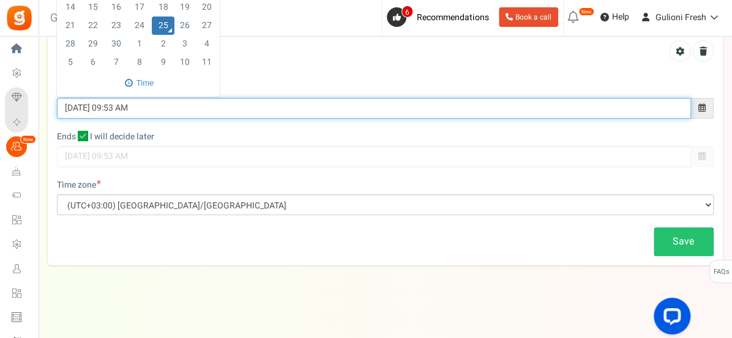
click at [128, 109] on input "26/09/2025 09:53 AM" at bounding box center [374, 108] width 634 height 21
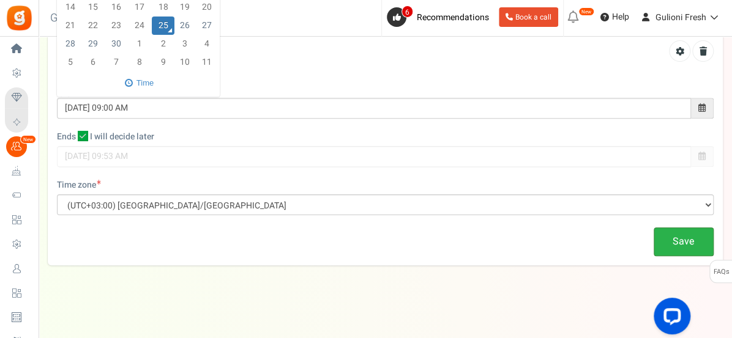
click at [678, 241] on div "Campaign Setup Enter your Loyalty and Referral Program Name ? Loyalty Rewards P…" at bounding box center [385, 3] width 675 height 525
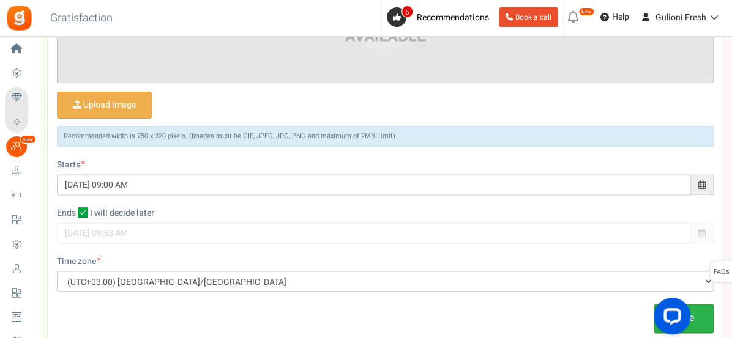
scroll to position [609, 0]
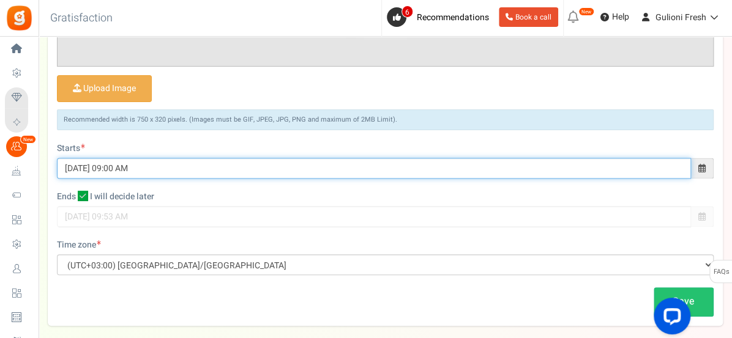
click at [73, 167] on input "26/09/2025 09:00 AM" at bounding box center [374, 168] width 634 height 21
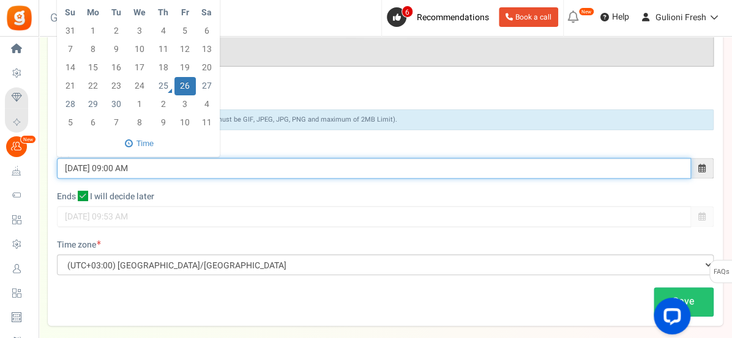
type input "25/09/2025 09:00 AM"
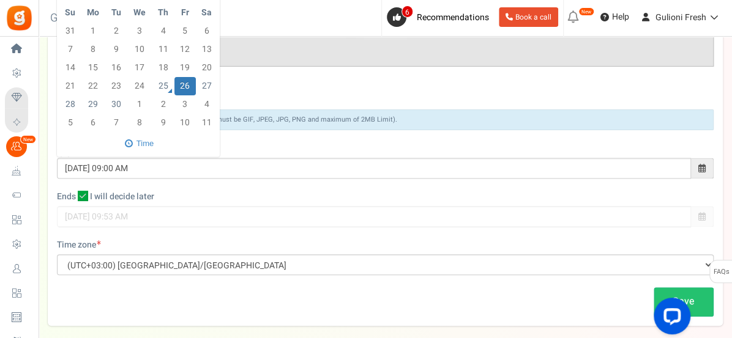
scroll to position [413, 0]
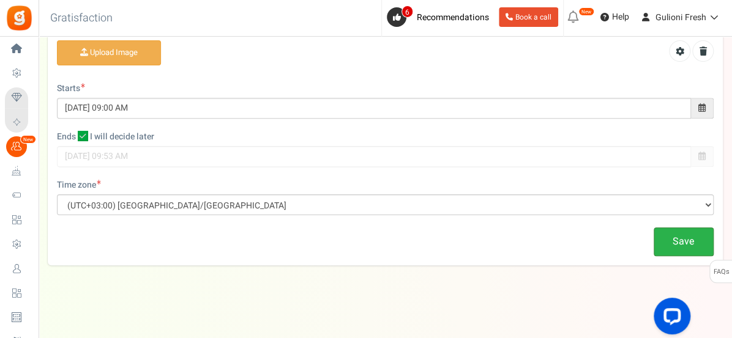
click at [673, 236] on link "Save" at bounding box center [683, 242] width 60 height 29
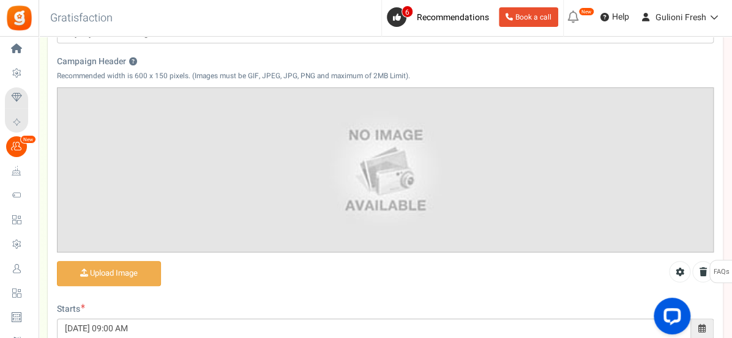
scroll to position [193, 0]
click at [127, 273] on input "Campaign Header ?" at bounding box center [108, 273] width 103 height 24
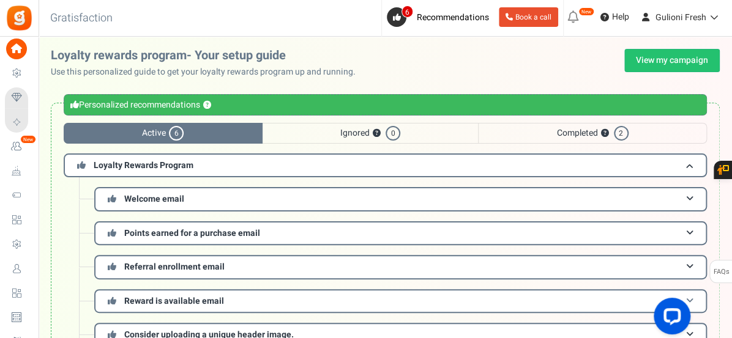
click at [436, 289] on h3 "Reward is available email" at bounding box center [400, 301] width 612 height 24
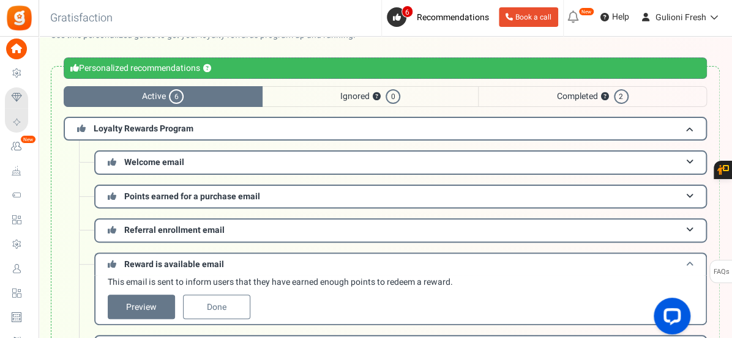
scroll to position [37, 0]
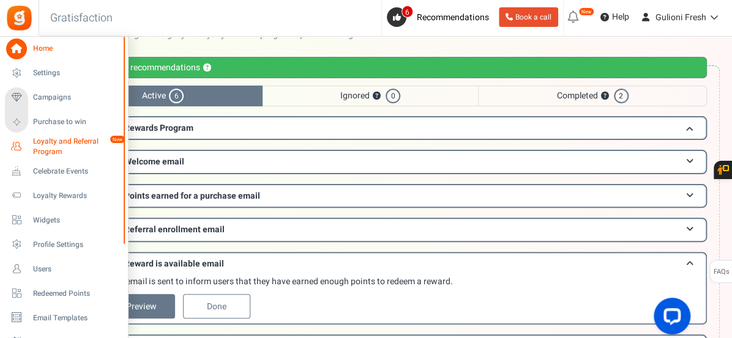
click at [50, 147] on span "Loyalty and Referral Program" at bounding box center [77, 146] width 89 height 21
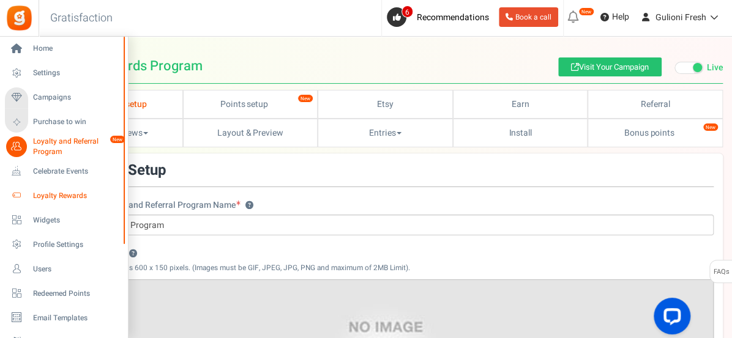
click at [48, 196] on span "Loyalty Rewards" at bounding box center [76, 196] width 86 height 10
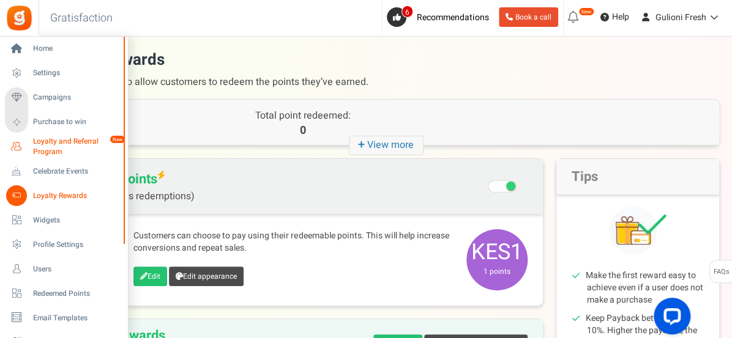
click at [48, 144] on span "Loyalty and Referral Program" at bounding box center [77, 146] width 89 height 21
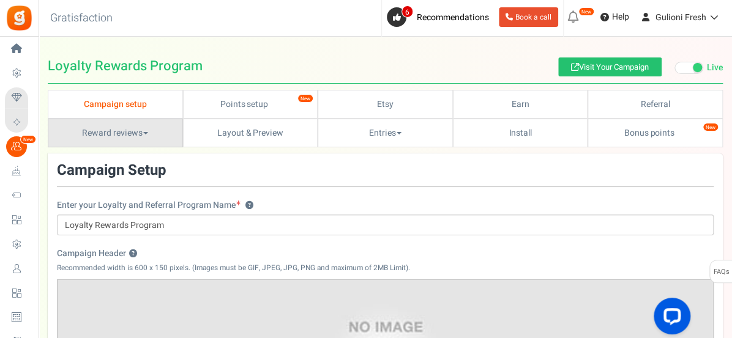
click at [141, 132] on link "Reward reviews" at bounding box center [115, 133] width 135 height 29
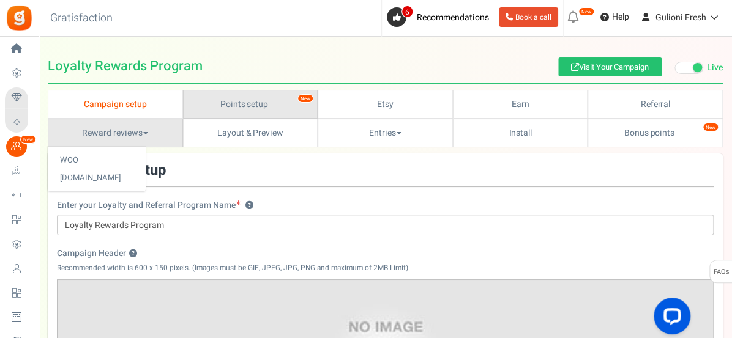
click at [273, 98] on link "Points setup New" at bounding box center [250, 104] width 135 height 29
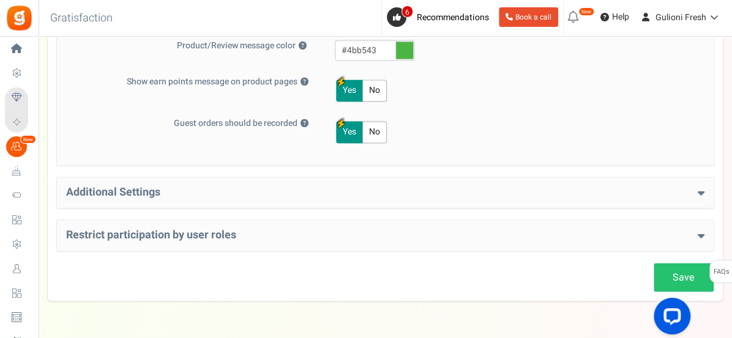
scroll to position [710, 0]
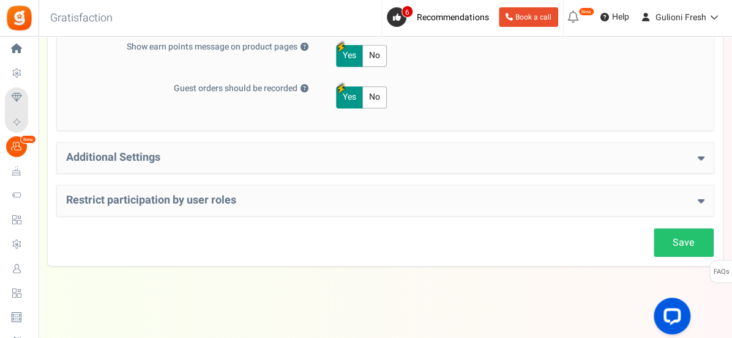
click at [599, 157] on h4 "Additional Settings" at bounding box center [385, 158] width 638 height 12
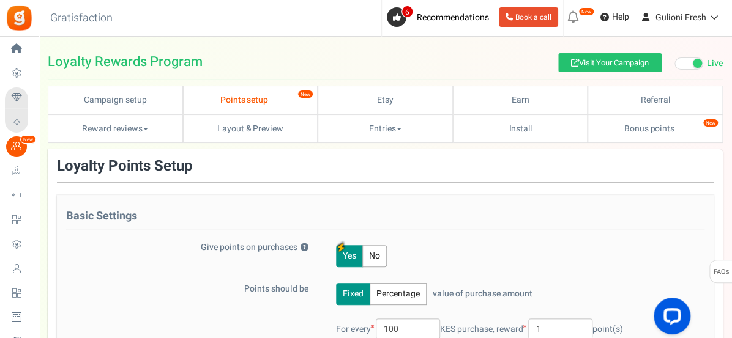
scroll to position [0, 0]
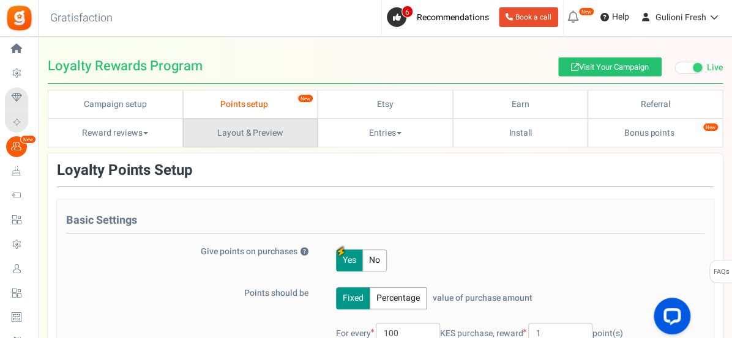
click at [259, 135] on link "Layout & Preview" at bounding box center [250, 133] width 135 height 29
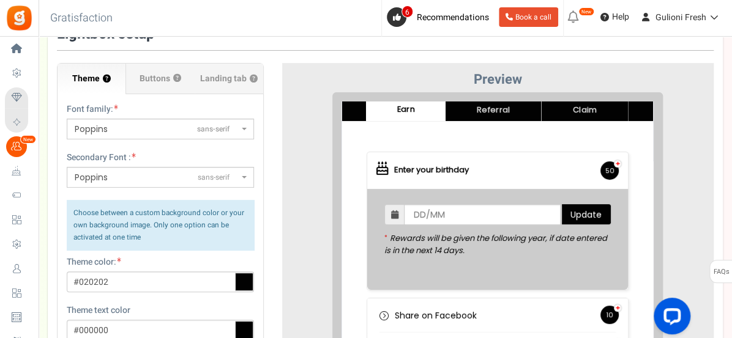
scroll to position [135, 0]
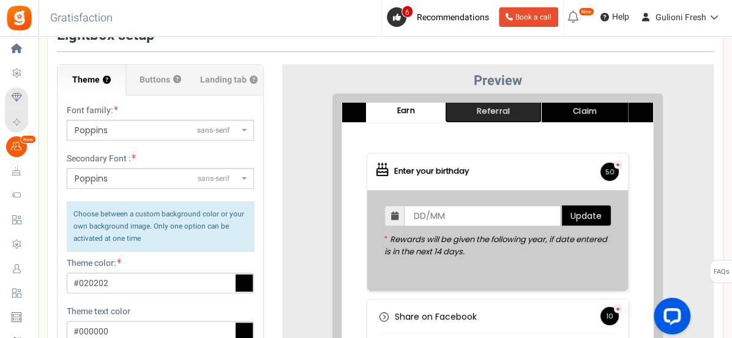
click at [492, 103] on link "Referral" at bounding box center [483, 101] width 97 height 24
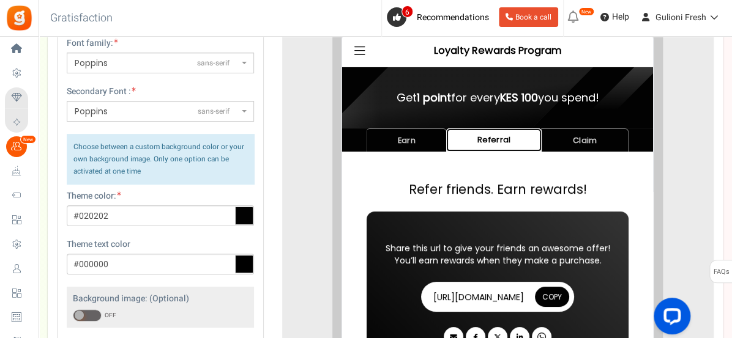
scroll to position [200, 0]
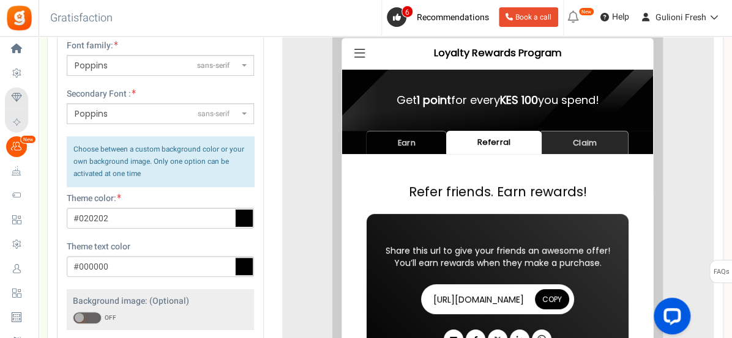
click at [583, 130] on link "Claim" at bounding box center [575, 133] width 87 height 24
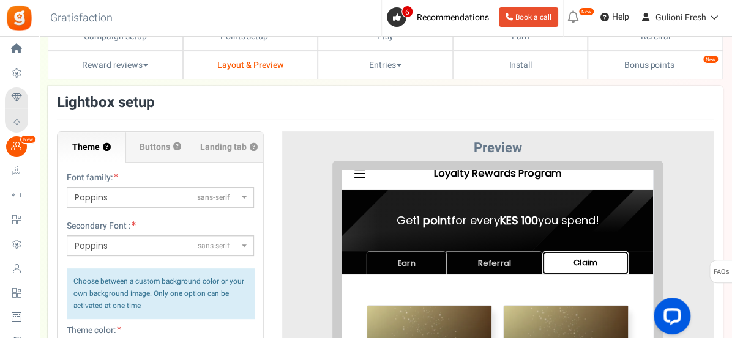
scroll to position [94, 0]
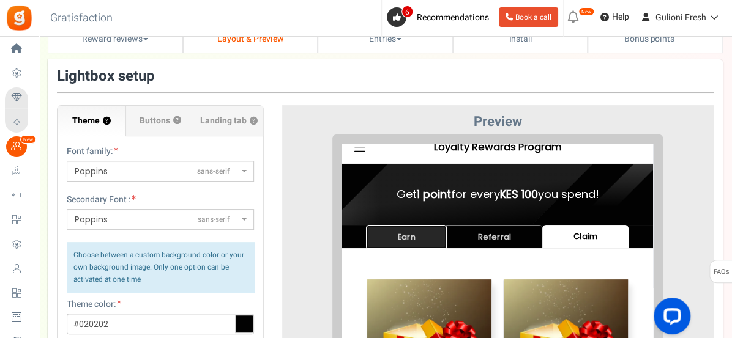
click at [400, 229] on link "Earn" at bounding box center [397, 227] width 81 height 24
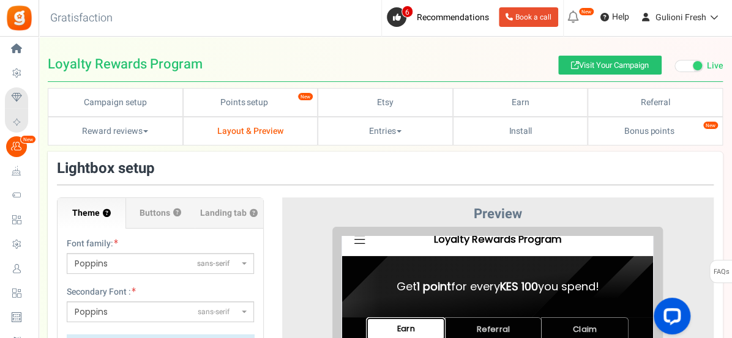
scroll to position [0, 0]
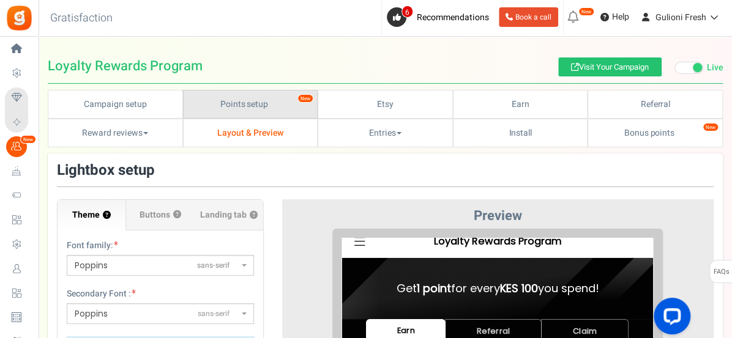
click at [275, 99] on link "Points setup New" at bounding box center [250, 104] width 135 height 29
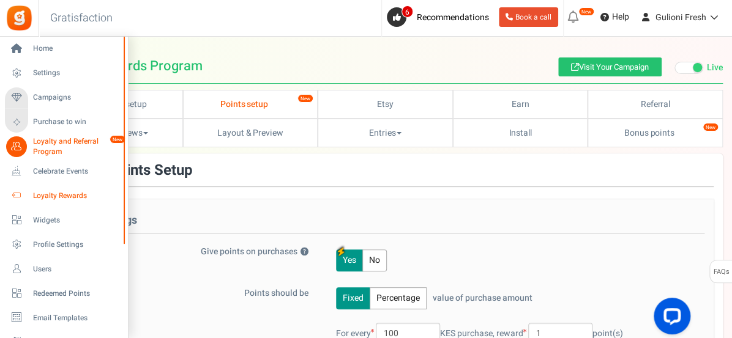
click at [46, 195] on span "Loyalty Rewards" at bounding box center [76, 196] width 86 height 10
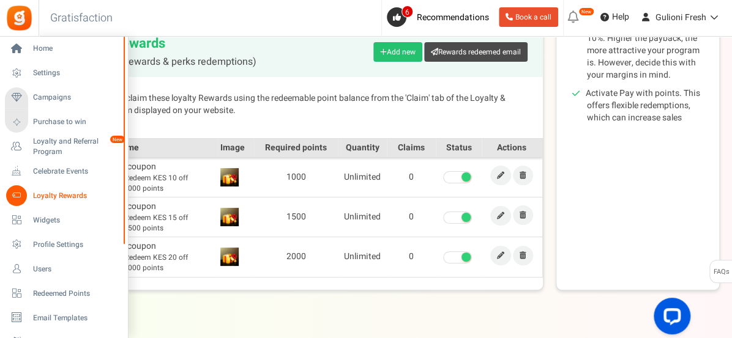
scroll to position [313, 0]
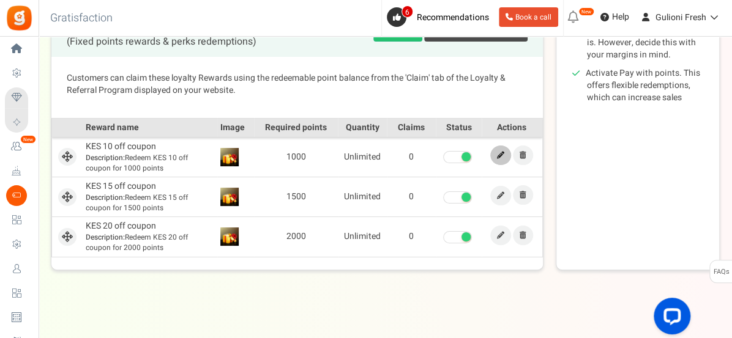
click at [498, 156] on icon at bounding box center [500, 155] width 7 height 7
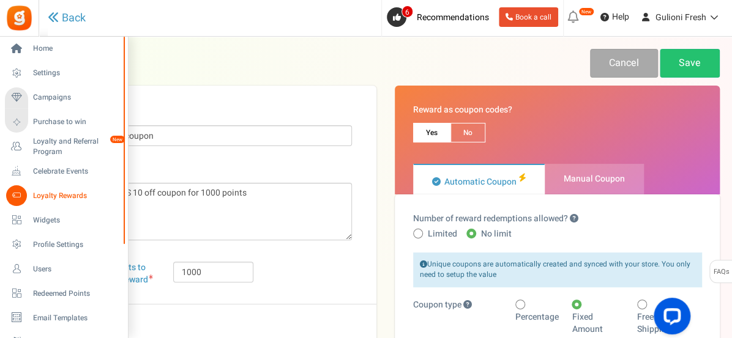
click at [79, 195] on span "Loyalty Rewards" at bounding box center [76, 196] width 86 height 10
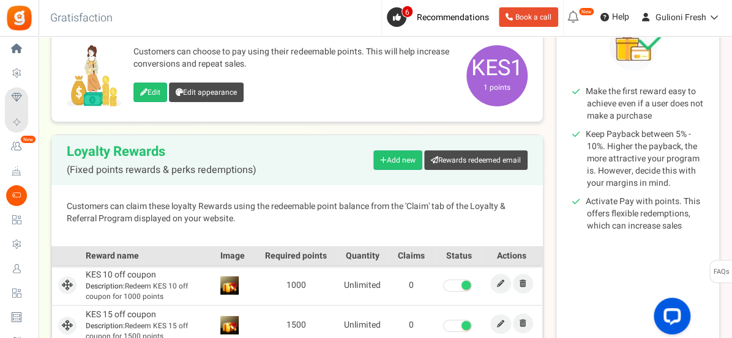
scroll to position [203, 0]
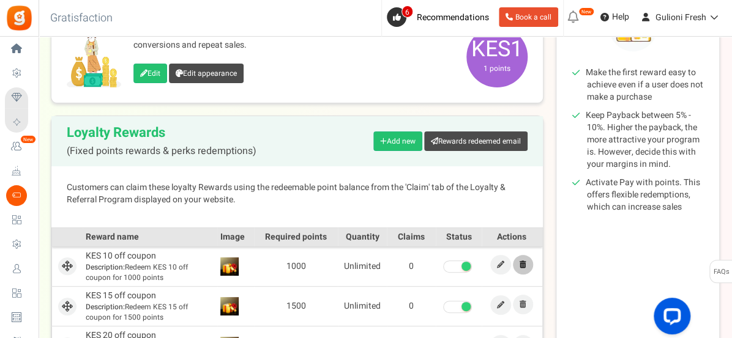
click at [524, 261] on icon at bounding box center [522, 264] width 7 height 7
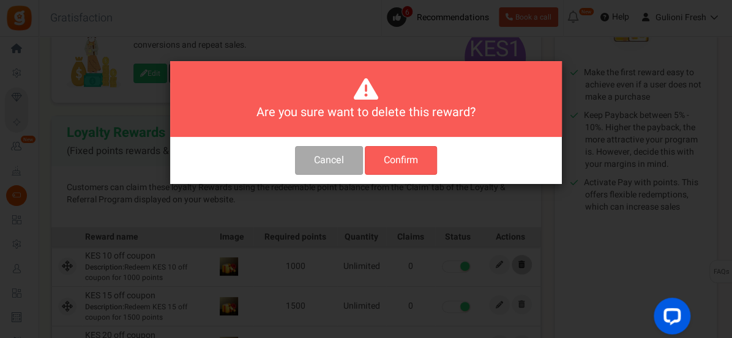
scroll to position [0, 0]
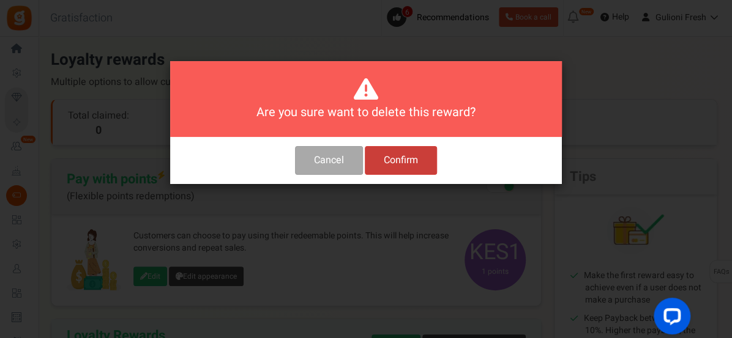
click at [404, 166] on button "Confirm" at bounding box center [401, 160] width 72 height 29
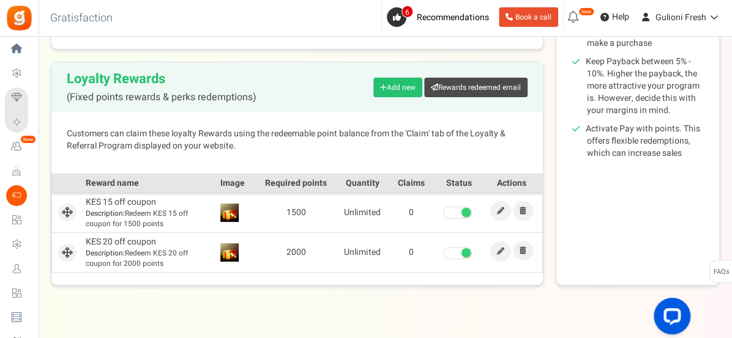
scroll to position [258, 0]
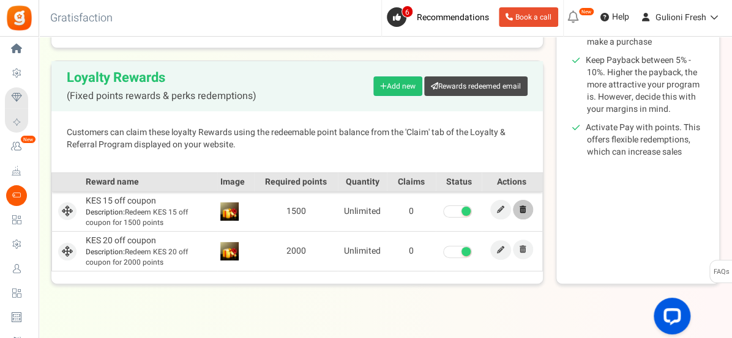
click at [521, 211] on icon at bounding box center [522, 209] width 7 height 7
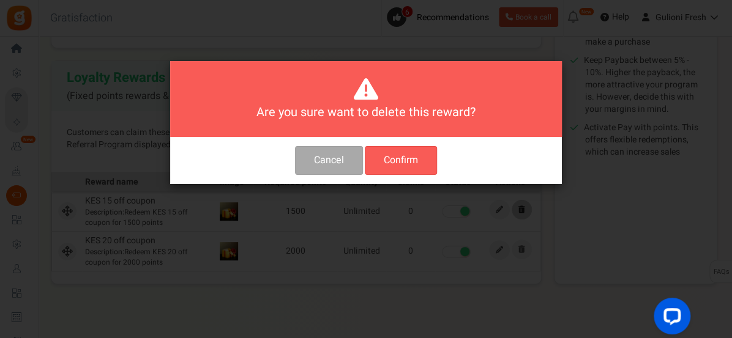
scroll to position [0, 0]
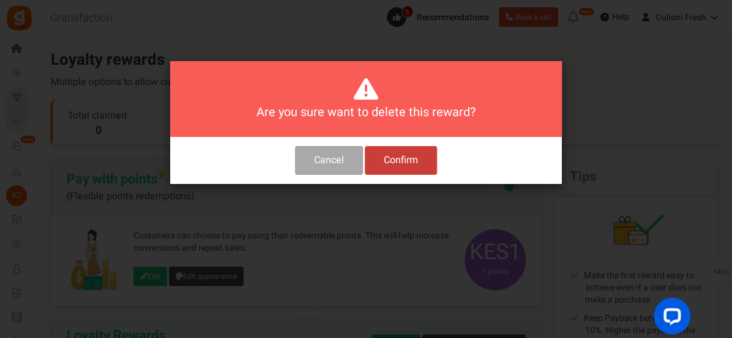
click at [397, 161] on button "Confirm" at bounding box center [401, 160] width 72 height 29
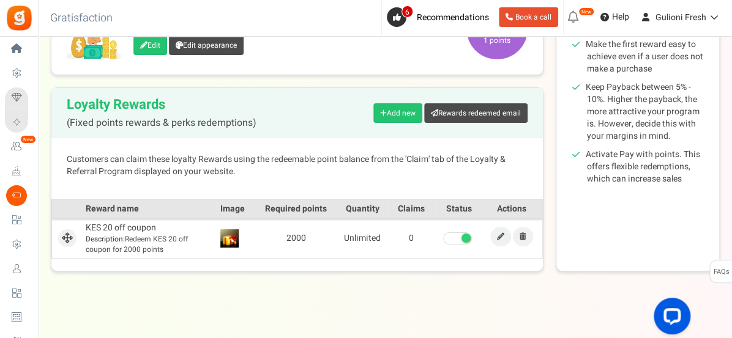
scroll to position [238, 0]
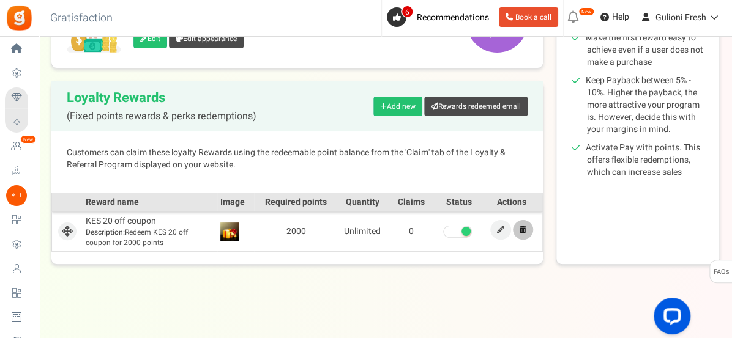
click at [519, 228] on link at bounding box center [523, 230] width 20 height 20
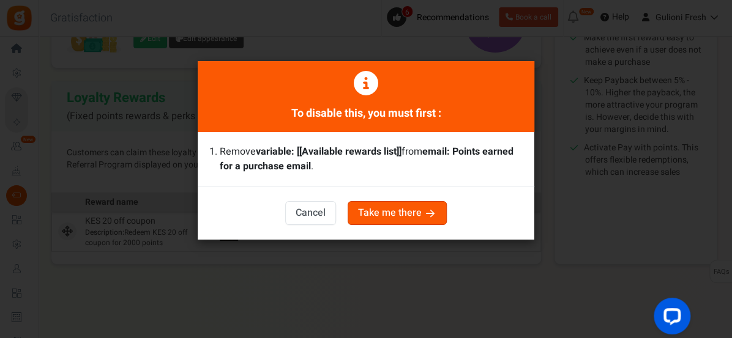
click at [415, 218] on button "Take me there" at bounding box center [396, 213] width 99 height 24
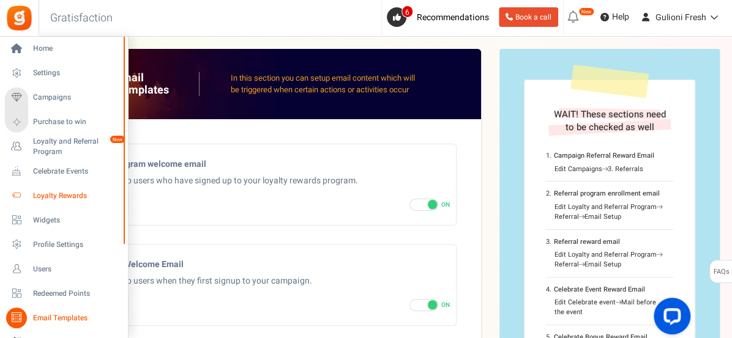
click at [26, 196] on link "Loyalty Rewards" at bounding box center [63, 195] width 117 height 21
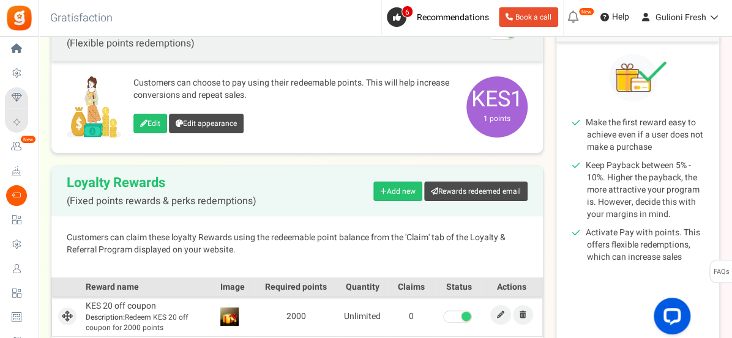
scroll to position [238, 0]
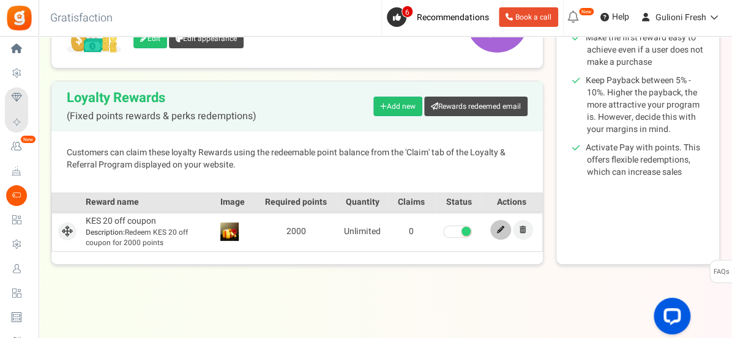
click at [499, 228] on icon at bounding box center [500, 229] width 7 height 7
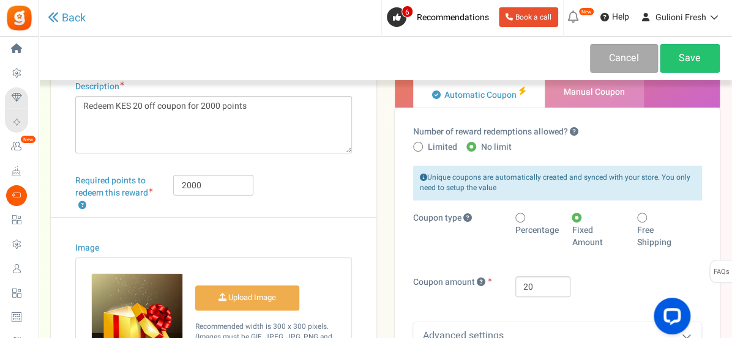
scroll to position [91, 0]
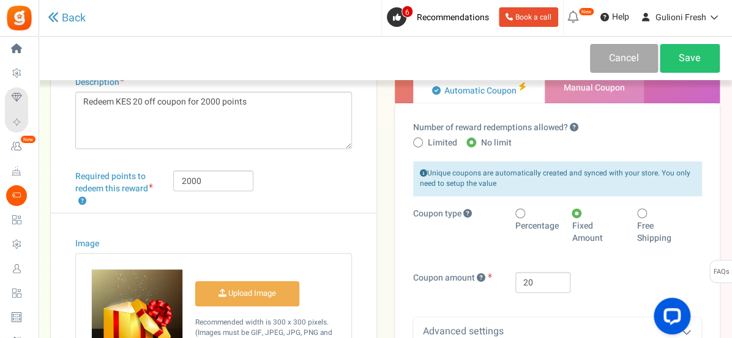
click at [521, 213] on span at bounding box center [520, 214] width 10 height 10
click at [521, 213] on input "Percentage" at bounding box center [519, 214] width 8 height 8
radio input "true"
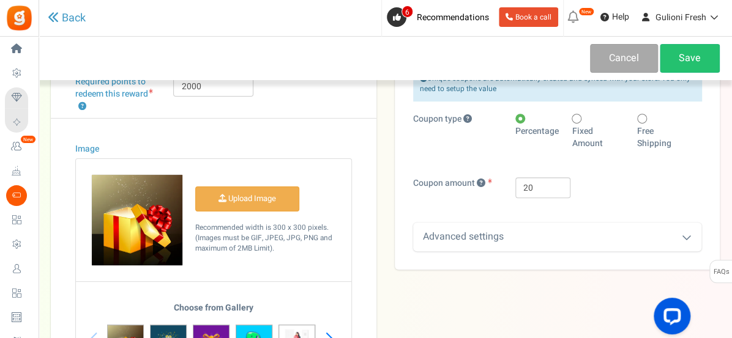
scroll to position [188, 0]
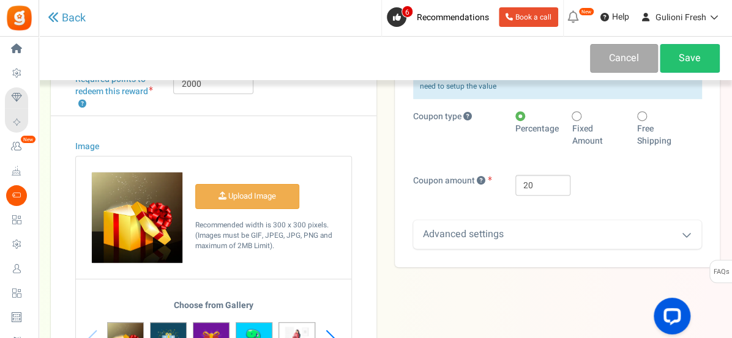
click at [602, 232] on div "Advanced settings" at bounding box center [557, 234] width 289 height 29
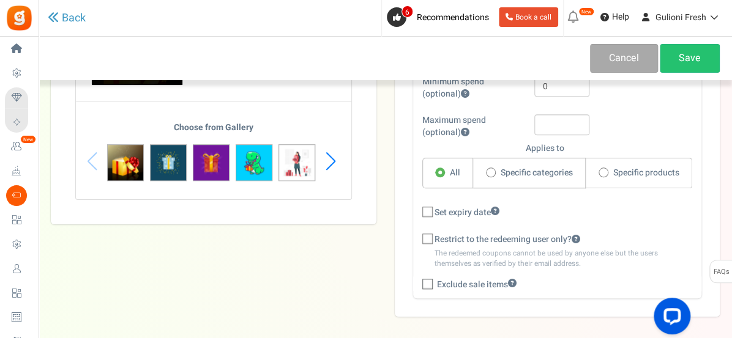
scroll to position [367, 0]
click at [428, 236] on icon at bounding box center [428, 239] width 8 height 8
click at [418, 236] on input "Restrict to the redeeming user only?" at bounding box center [414, 239] width 8 height 8
checkbox input "true"
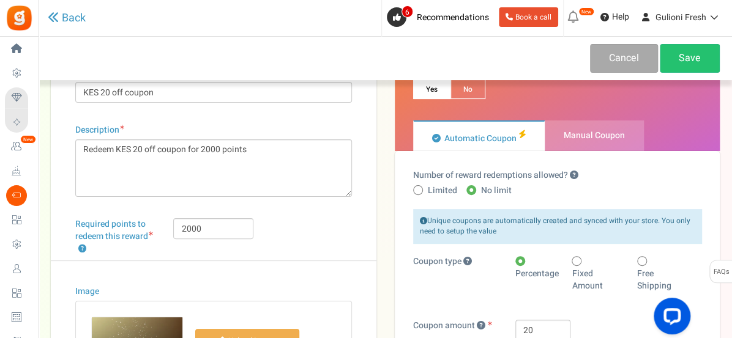
scroll to position [0, 0]
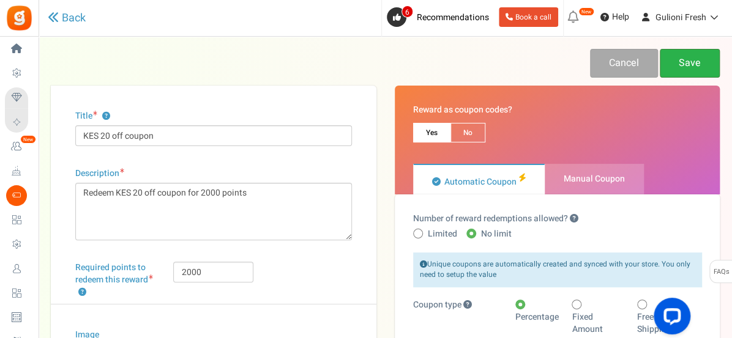
click at [683, 63] on link "Save" at bounding box center [689, 63] width 60 height 29
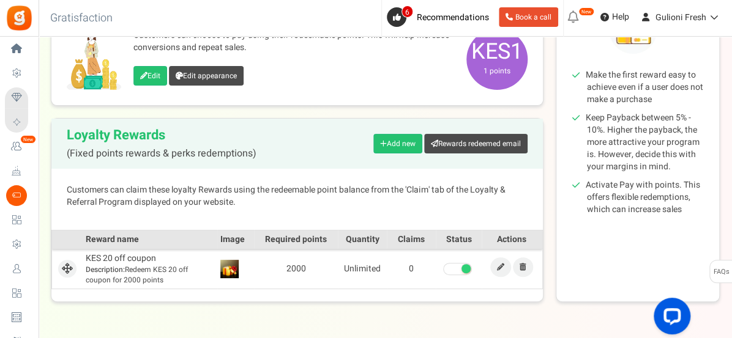
scroll to position [200, 0]
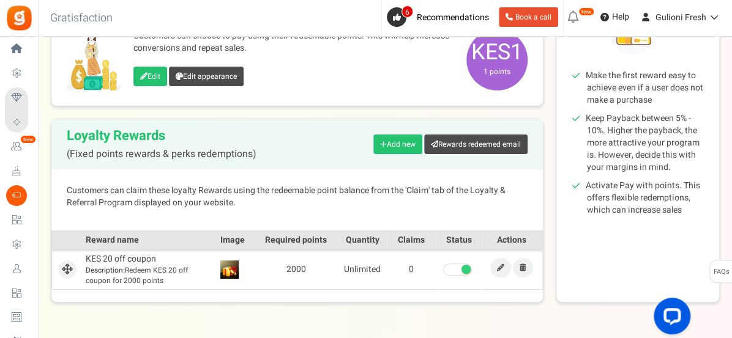
click at [542, 172] on div "Loyalty Rewards (Fixed points rewards & perks redemptions) Add new Rewards rede…" at bounding box center [297, 211] width 492 height 184
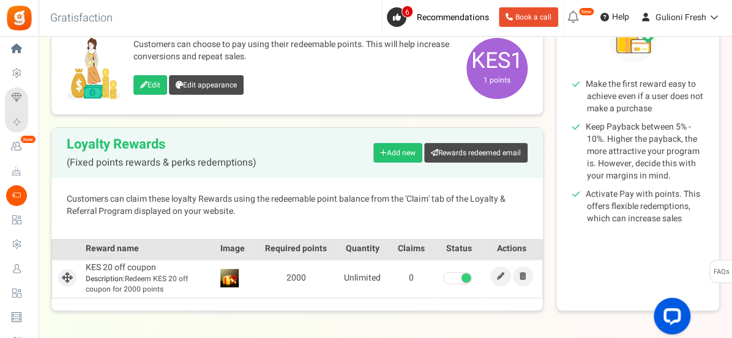
scroll to position [193, 0]
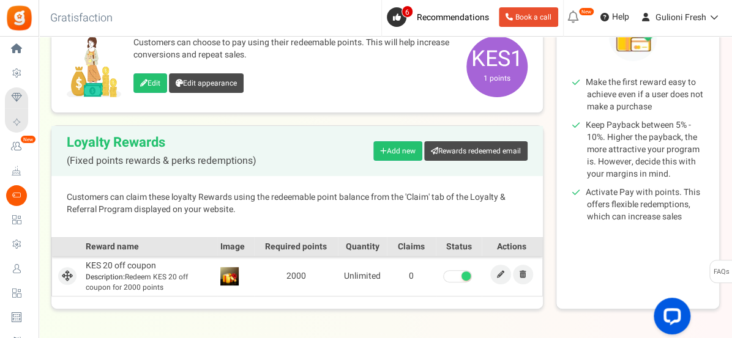
click at [450, 273] on span at bounding box center [457, 276] width 29 height 12
click at [443, 273] on input "checkbox" at bounding box center [443, 277] width 0 height 8
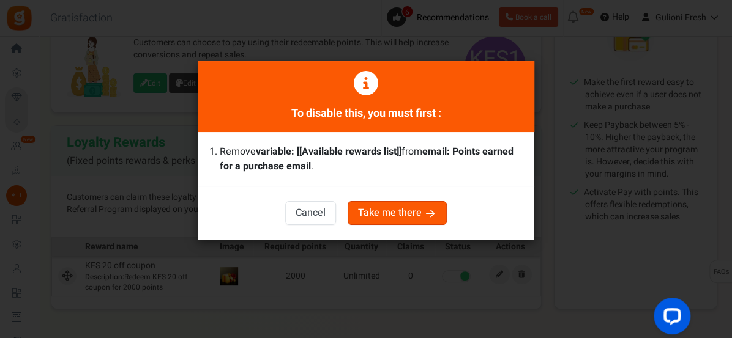
click at [318, 214] on button "Cancel" at bounding box center [310, 213] width 51 height 24
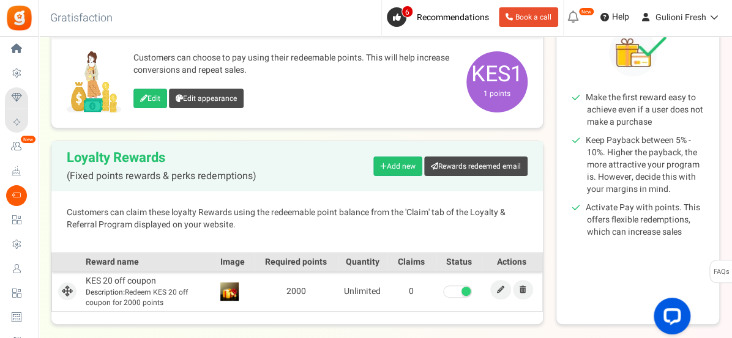
scroll to position [238, 0]
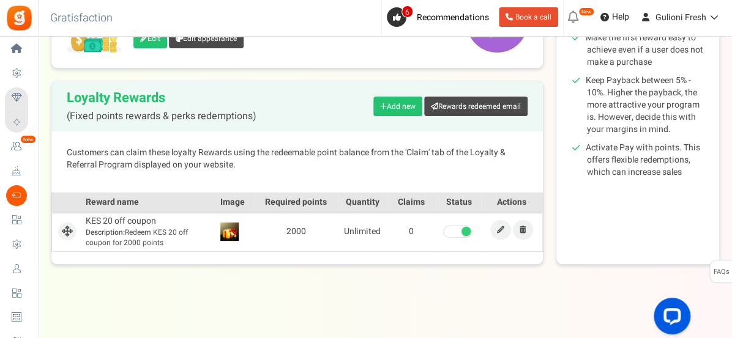
click at [455, 229] on span at bounding box center [457, 232] width 29 height 12
click at [443, 229] on input "checkbox" at bounding box center [443, 232] width 0 height 8
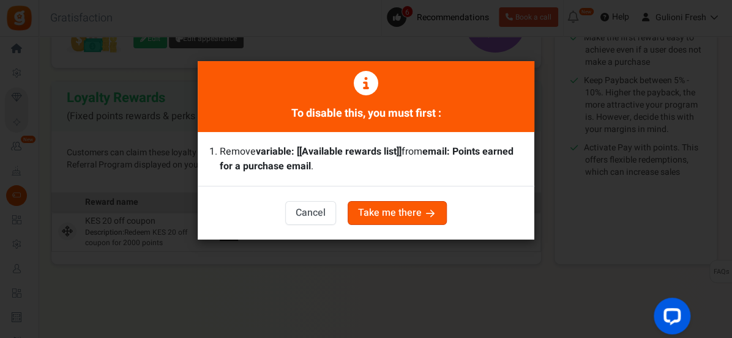
click at [423, 218] on button "Take me there" at bounding box center [396, 213] width 99 height 24
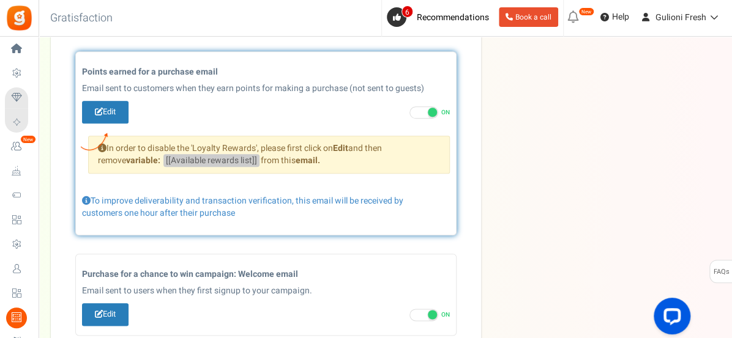
scroll to position [406, 0]
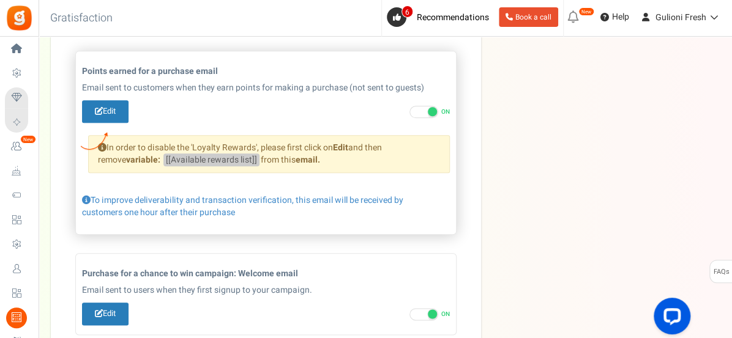
click at [415, 111] on span at bounding box center [423, 112] width 29 height 12
click at [415, 111] on input "ON OFF" at bounding box center [413, 112] width 8 height 8
checkbox input "false"
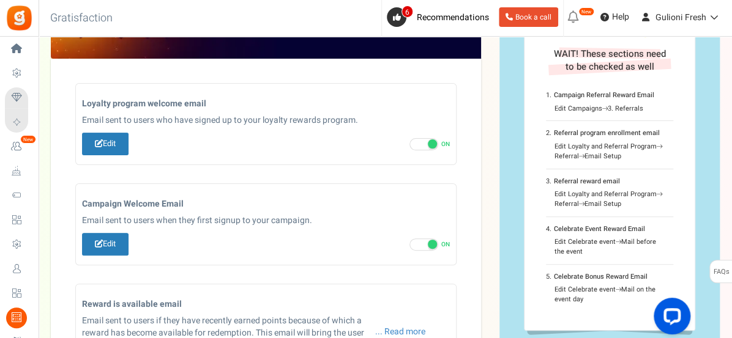
scroll to position [0, 0]
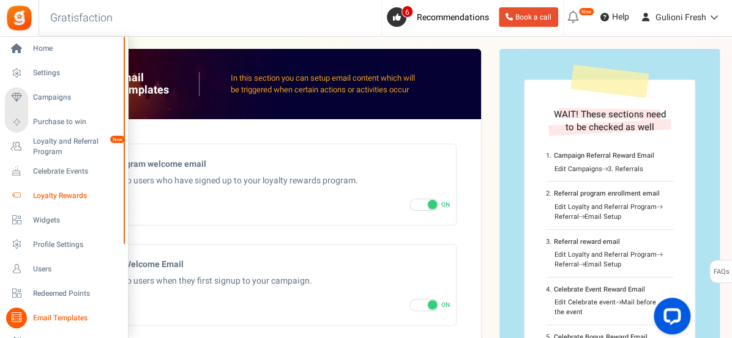
click at [53, 196] on span "Loyalty Rewards" at bounding box center [76, 196] width 86 height 10
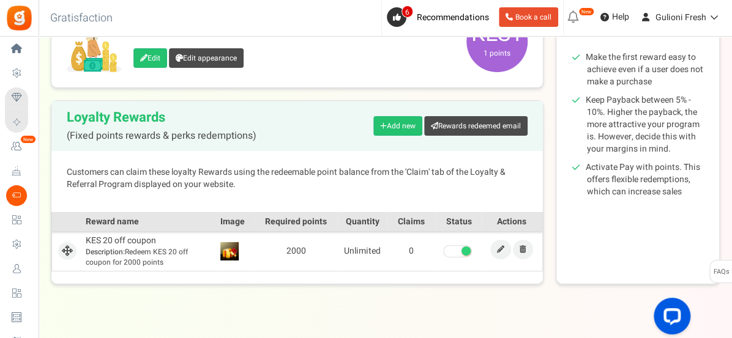
scroll to position [238, 0]
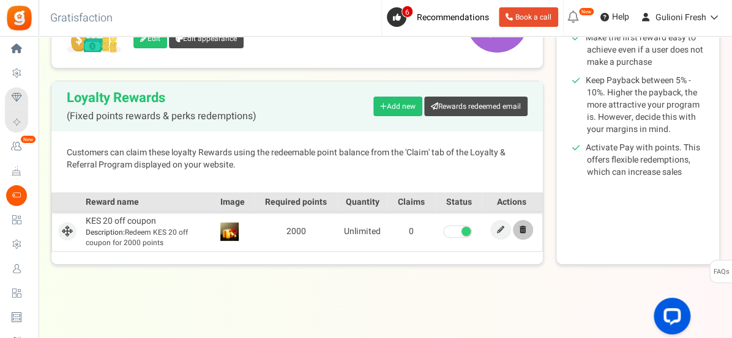
click at [523, 227] on icon at bounding box center [522, 229] width 7 height 7
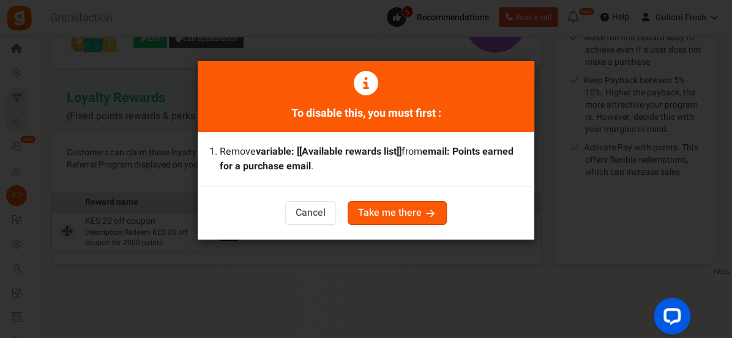
click at [424, 211] on icon "button" at bounding box center [430, 214] width 12 height 10
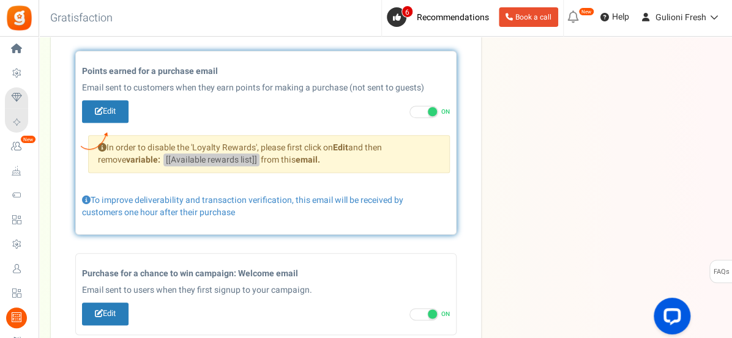
scroll to position [406, 0]
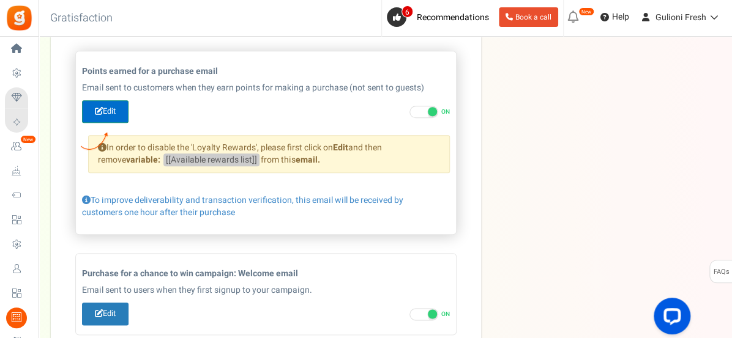
click at [112, 116] on link "Edit" at bounding box center [105, 111] width 46 height 23
type input "You've earned [[Order Points]] points on your recent order."
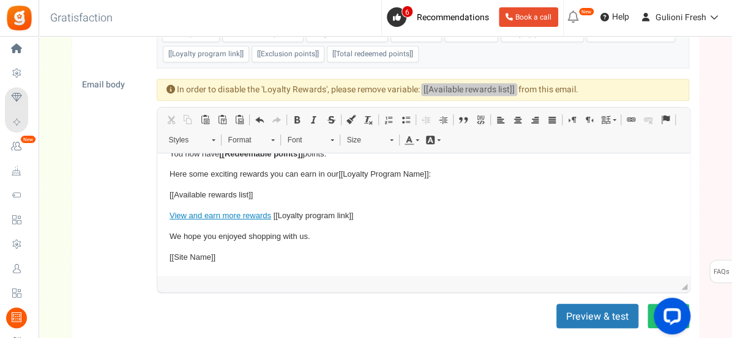
scroll to position [165, 0]
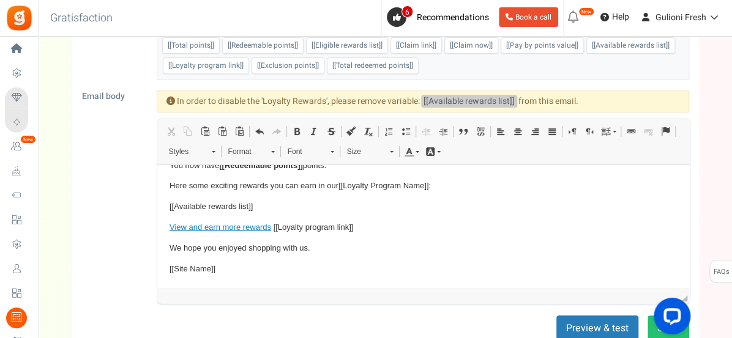
click at [439, 212] on p "[[Available rewards list]]" at bounding box center [423, 207] width 508 height 13
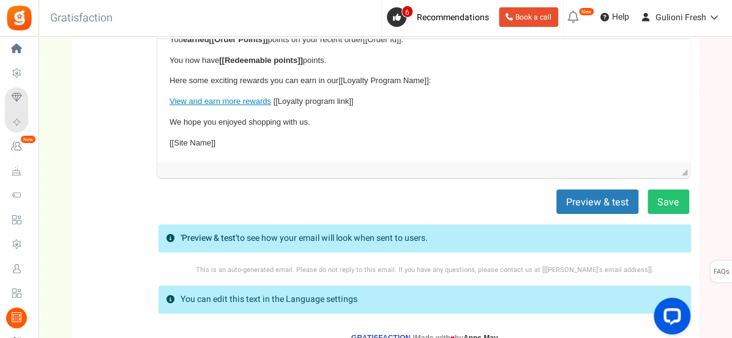
scroll to position [292, 0]
click at [664, 199] on button "Save" at bounding box center [668, 201] width 42 height 24
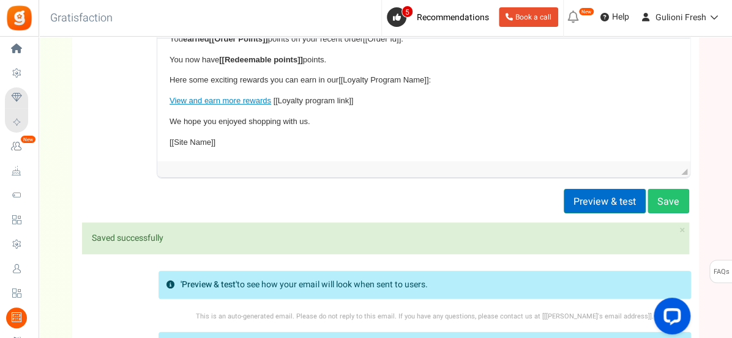
click at [616, 199] on button "Preview & test" at bounding box center [604, 201] width 82 height 24
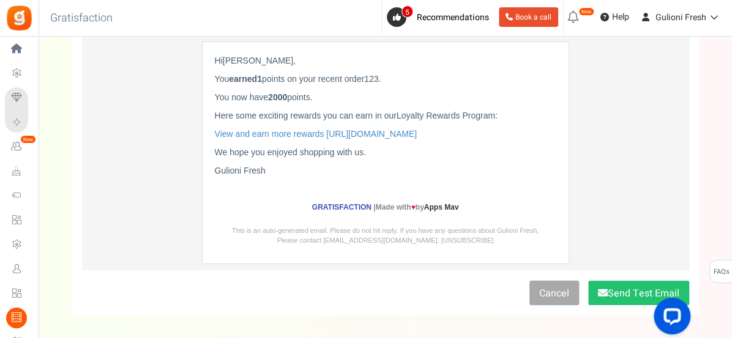
scroll to position [184, 0]
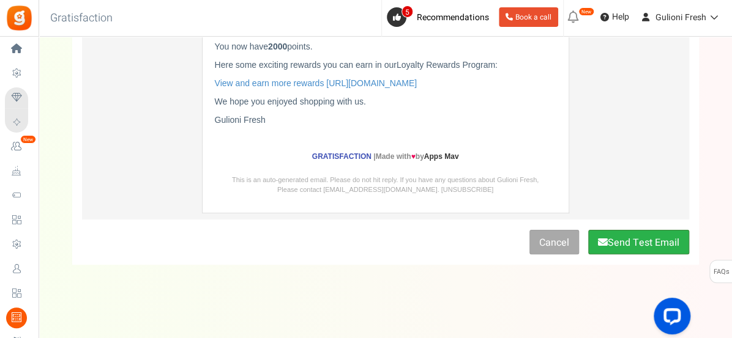
click at [649, 244] on button "Send Test Email" at bounding box center [638, 242] width 101 height 24
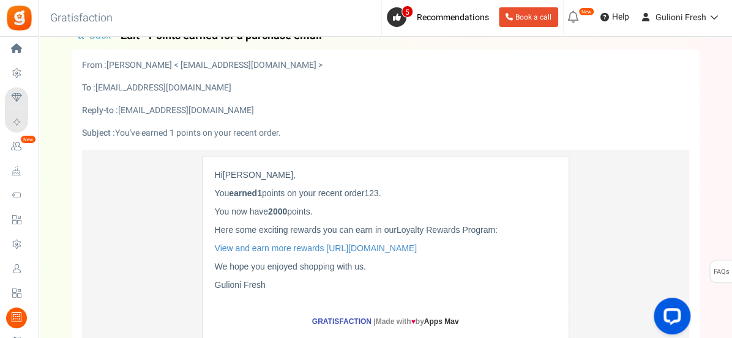
scroll to position [0, 0]
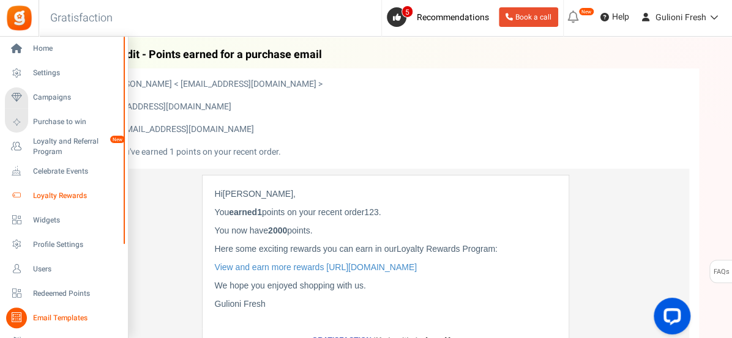
click at [43, 195] on span "Loyalty Rewards" at bounding box center [76, 196] width 86 height 10
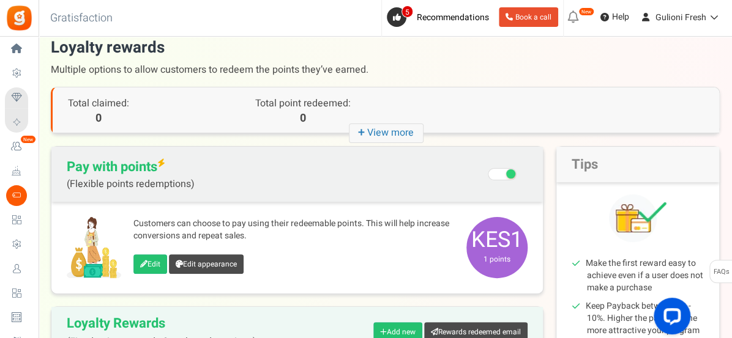
scroll to position [238, 0]
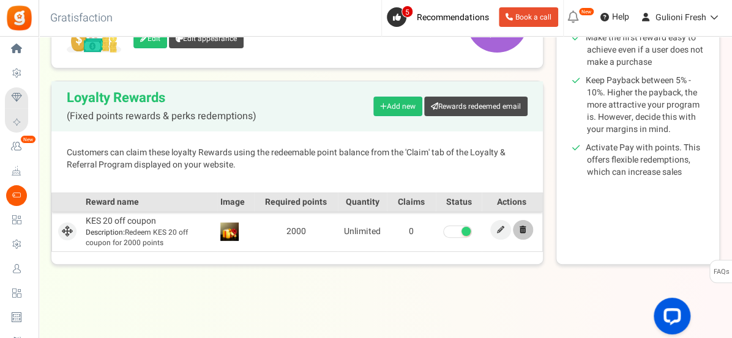
click at [516, 228] on link at bounding box center [523, 230] width 20 height 20
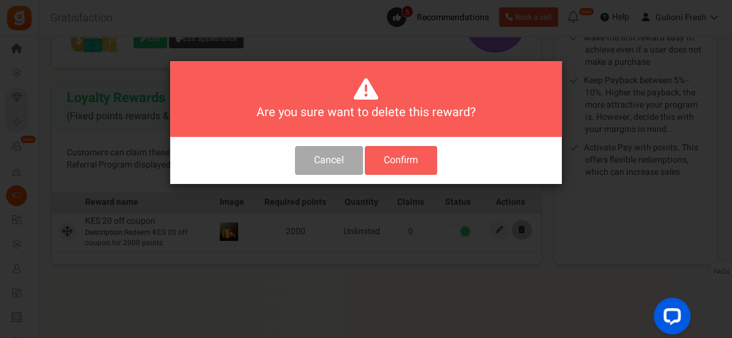
scroll to position [0, 0]
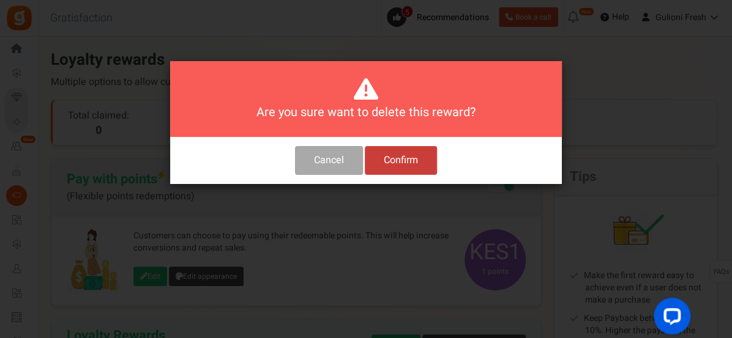
click at [413, 161] on button "Confirm" at bounding box center [401, 160] width 72 height 29
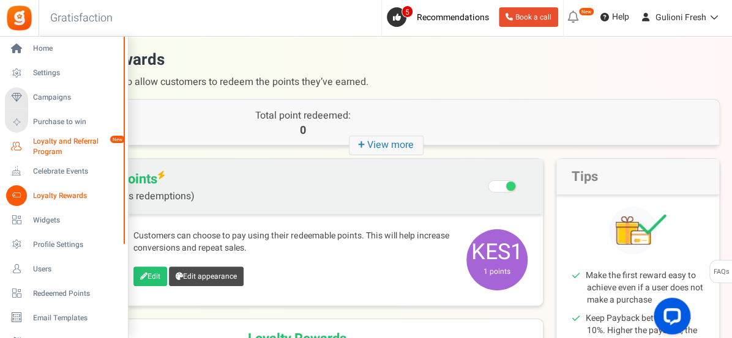
click at [48, 143] on span "Loyalty and Referral Program" at bounding box center [77, 146] width 89 height 21
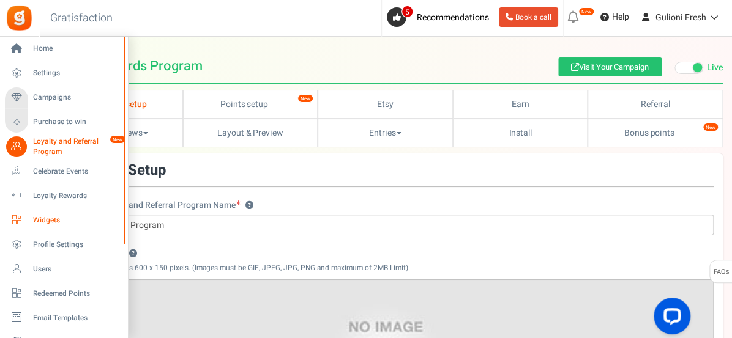
click at [44, 221] on span "Widgets" at bounding box center [76, 220] width 86 height 10
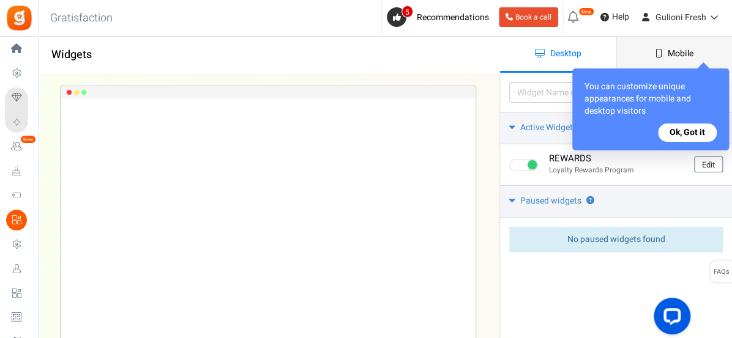
click at [681, 57] on span "Mobile" at bounding box center [680, 53] width 26 height 13
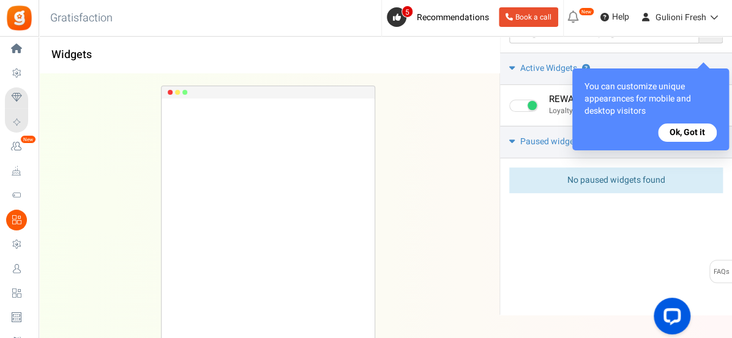
scroll to position [97, 0]
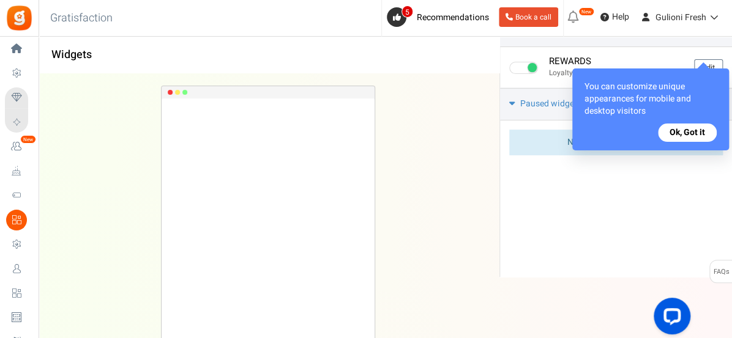
click at [674, 132] on button "Ok, Got it" at bounding box center [687, 133] width 59 height 18
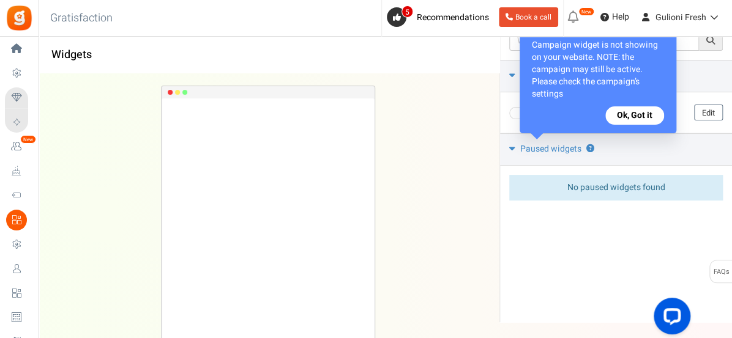
scroll to position [0, 0]
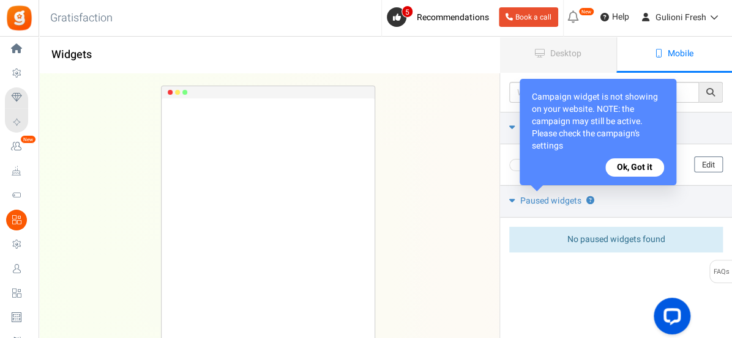
click at [561, 60] on link "Desktop" at bounding box center [558, 55] width 116 height 36
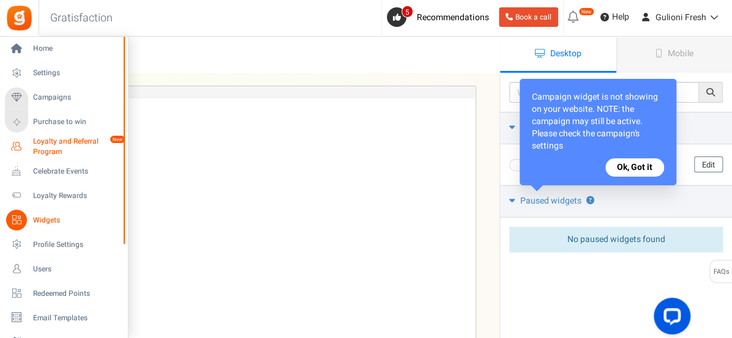
click at [50, 149] on span "Loyalty and Referral Program" at bounding box center [77, 146] width 89 height 21
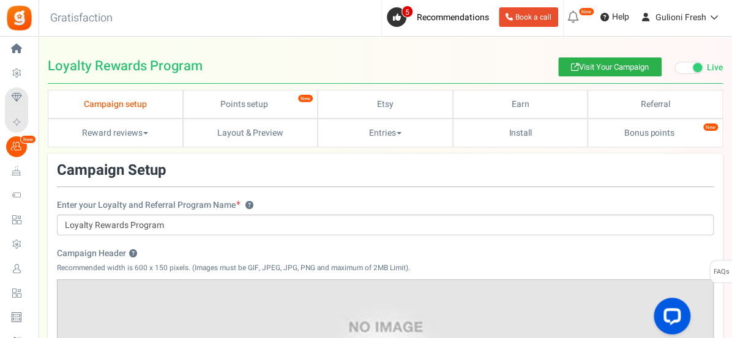
click at [610, 66] on link "Visit Your Campaign" at bounding box center [609, 66] width 103 height 19
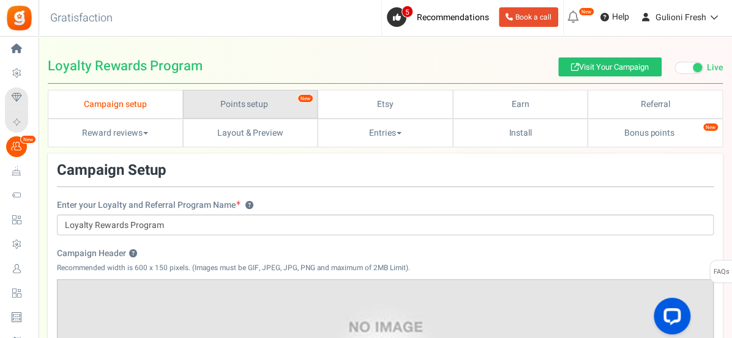
click at [288, 103] on link "Points setup New" at bounding box center [250, 104] width 135 height 29
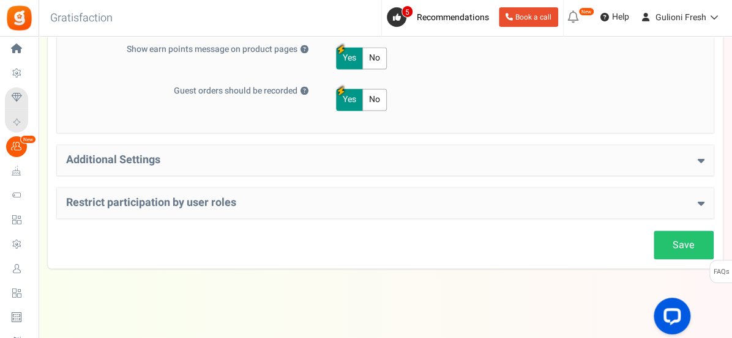
scroll to position [710, 0]
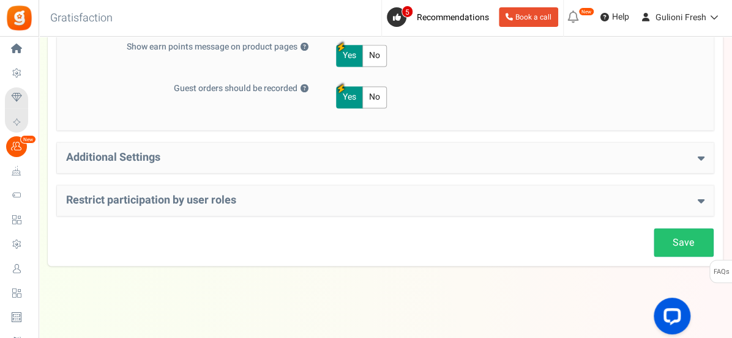
click at [612, 160] on h4 "Additional Settings" at bounding box center [385, 158] width 638 height 12
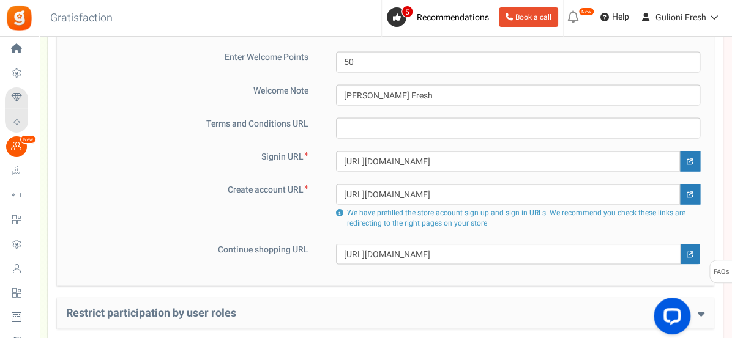
scroll to position [992, 0]
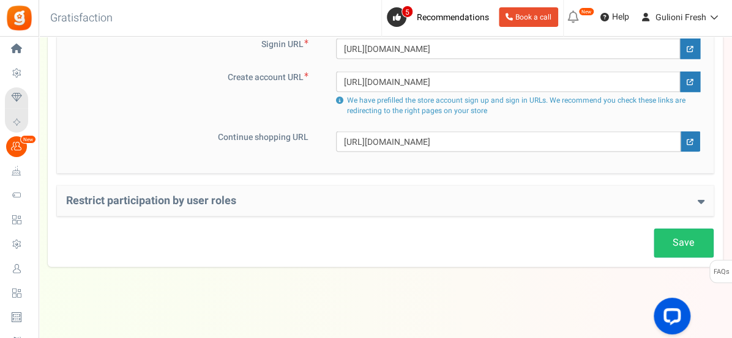
click at [548, 201] on h4 "Restrict participation by user roles" at bounding box center [385, 201] width 638 height 12
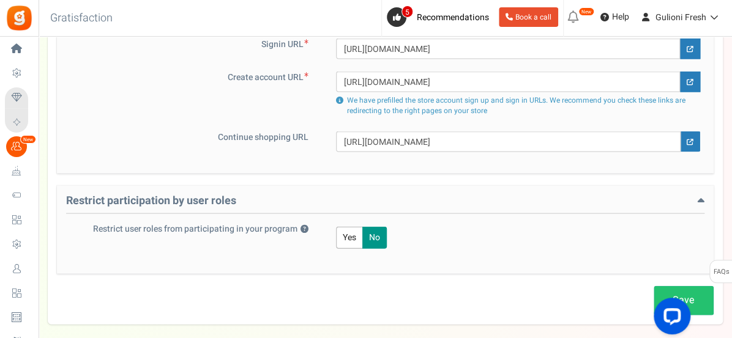
click at [620, 201] on h4 "Restrict participation by user roles" at bounding box center [385, 204] width 638 height 19
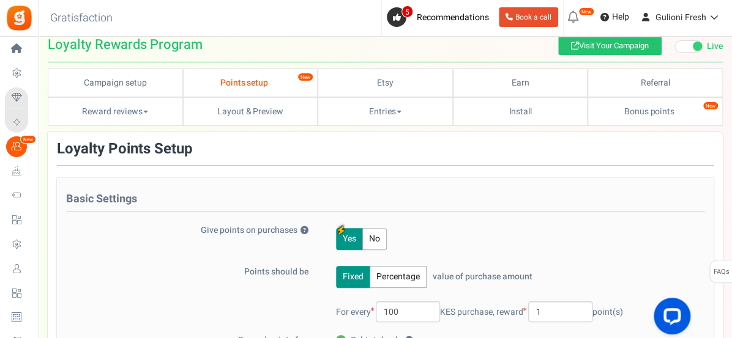
scroll to position [0, 0]
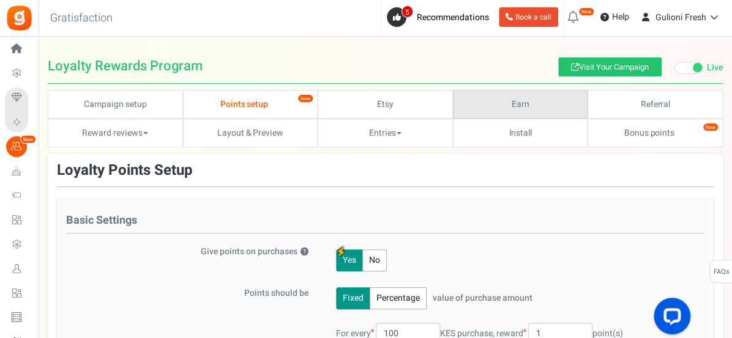
click at [532, 104] on link "Earn" at bounding box center [520, 104] width 135 height 29
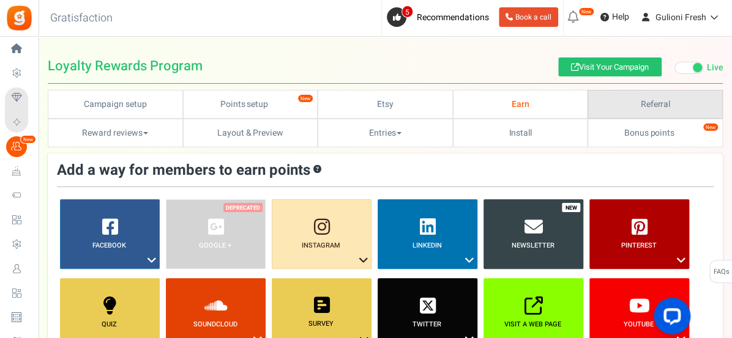
click at [655, 103] on link "Referral" at bounding box center [654, 104] width 135 height 29
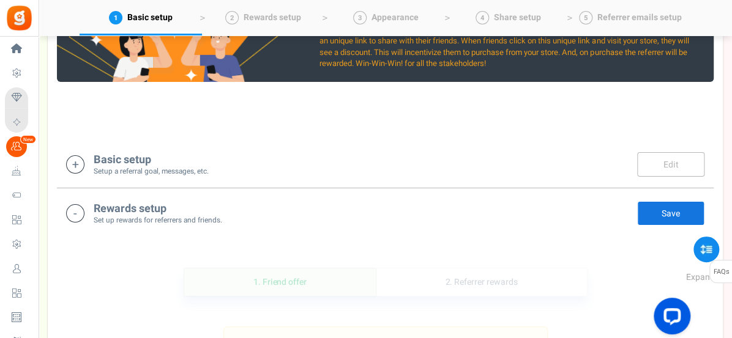
scroll to position [191, 0]
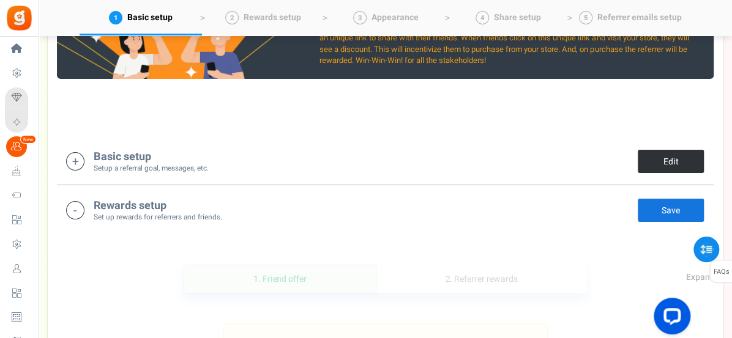
click at [670, 161] on link "Edit" at bounding box center [670, 161] width 67 height 24
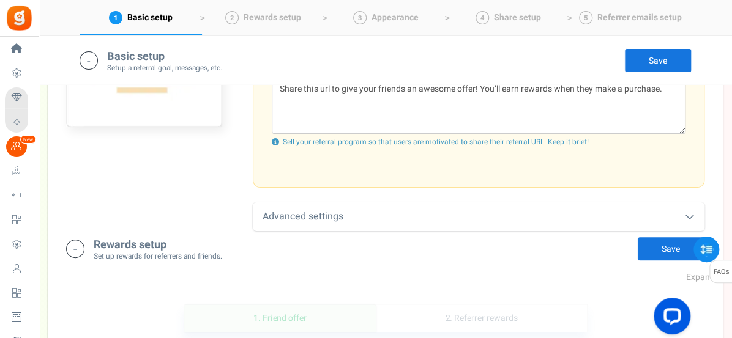
scroll to position [532, 0]
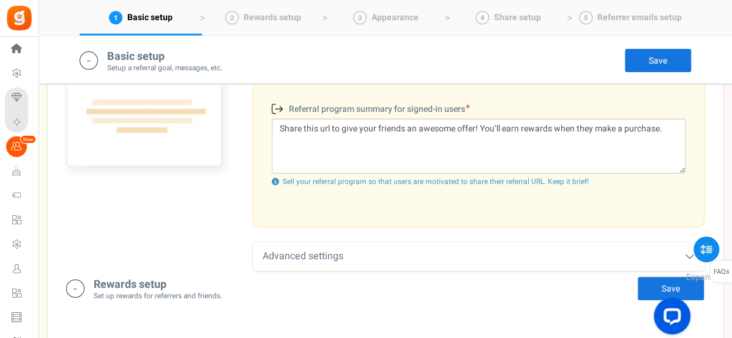
click at [530, 255] on div "Advanced settings" at bounding box center [478, 256] width 451 height 29
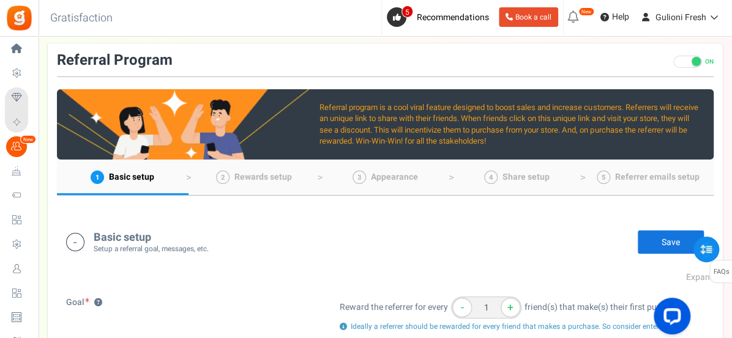
scroll to position [0, 0]
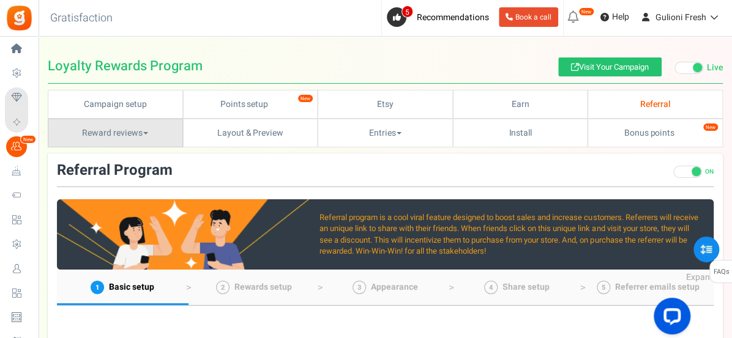
click at [144, 130] on link "Reward reviews" at bounding box center [115, 133] width 135 height 29
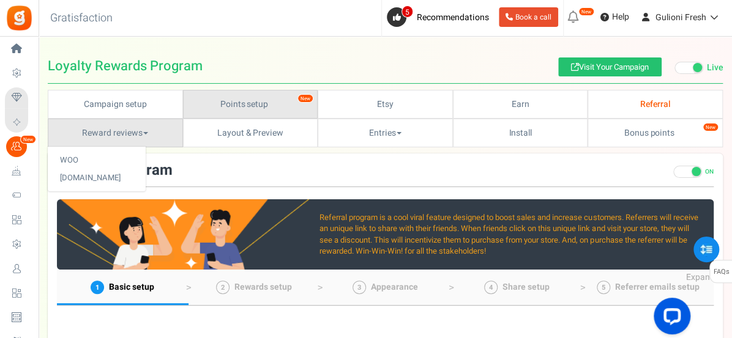
click at [291, 103] on link "Points setup New" at bounding box center [250, 104] width 135 height 29
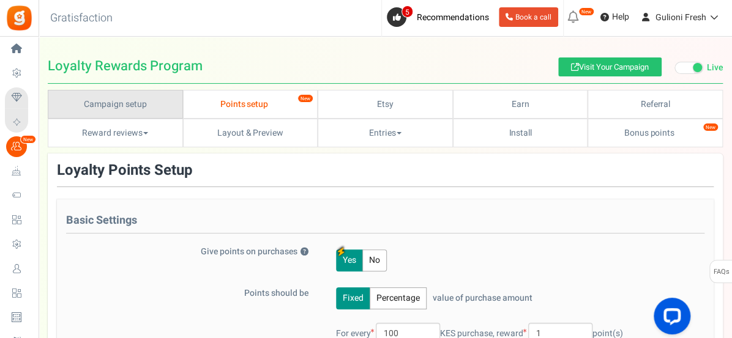
click at [145, 102] on link "Campaign setup" at bounding box center [115, 104] width 135 height 29
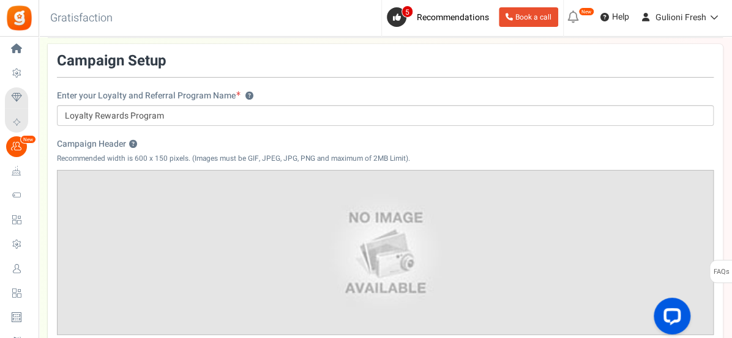
scroll to position [124, 0]
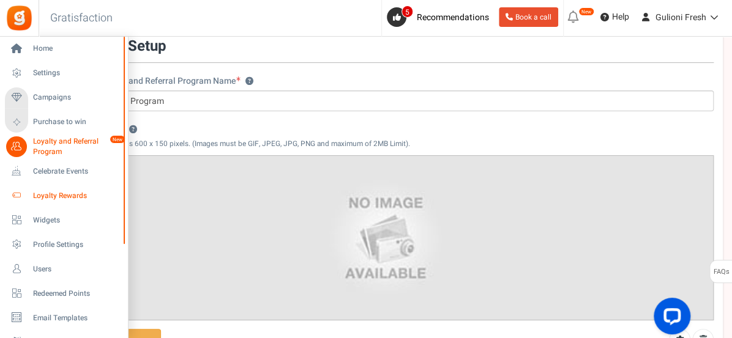
click at [43, 195] on span "Loyalty Rewards" at bounding box center [76, 196] width 86 height 10
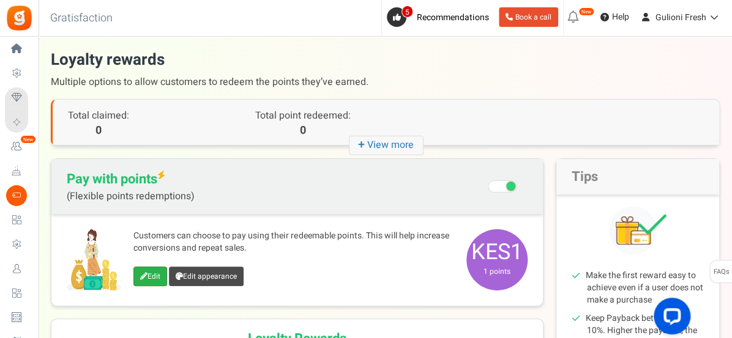
click at [154, 278] on link "Edit" at bounding box center [150, 277] width 34 height 20
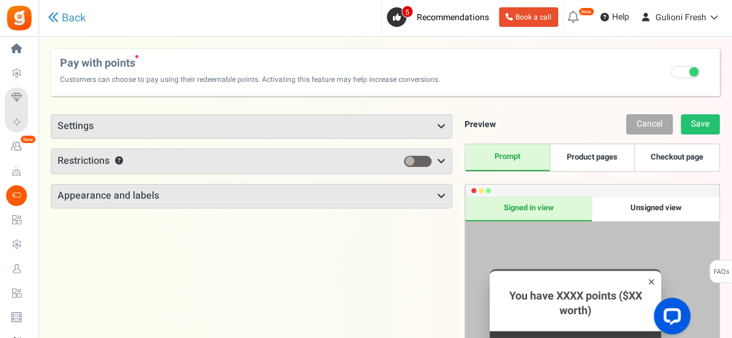
click at [441, 123] on icon at bounding box center [441, 127] width 9 height 10
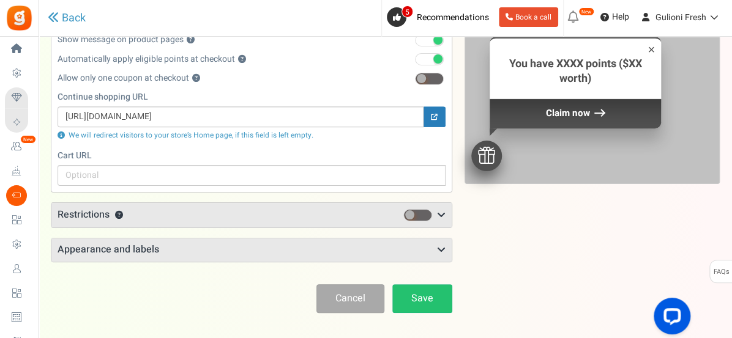
scroll to position [235, 0]
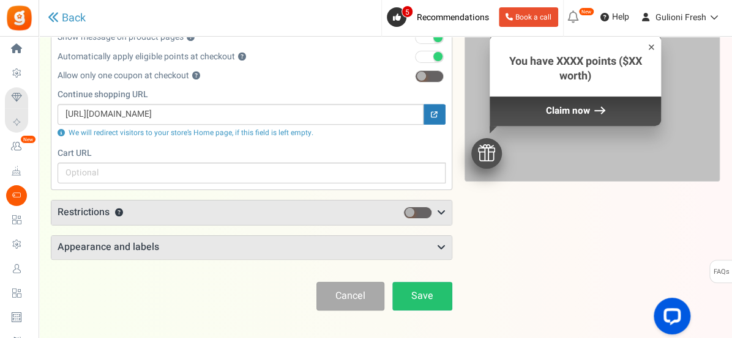
click at [431, 211] on span at bounding box center [417, 213] width 29 height 12
click at [403, 211] on input "checkbox" at bounding box center [403, 213] width 0 height 8
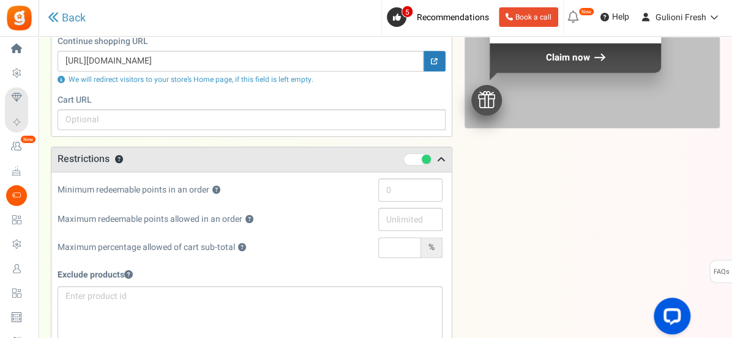
scroll to position [295, 0]
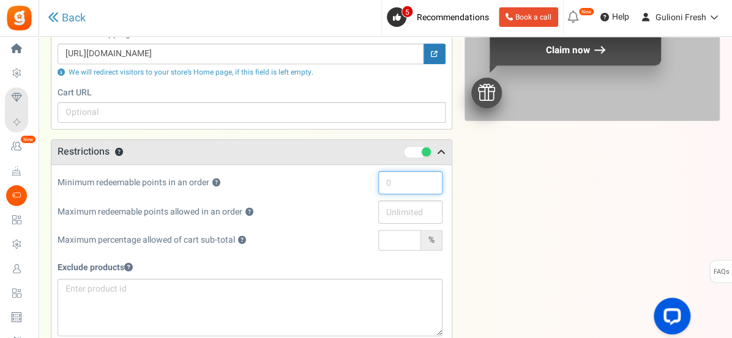
click at [384, 183] on input "text" at bounding box center [410, 182] width 64 height 23
type input "500"
click at [383, 239] on input "text" at bounding box center [399, 240] width 43 height 21
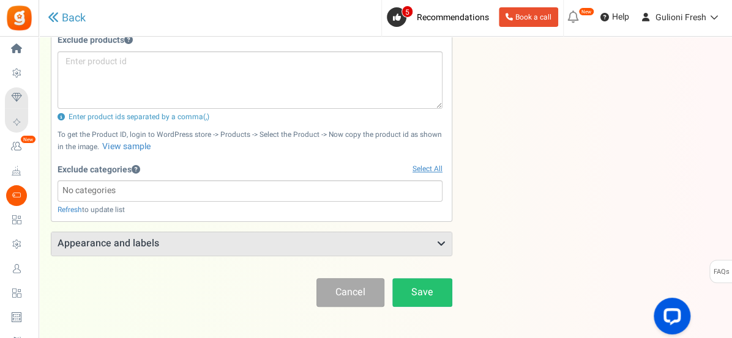
scroll to position [565, 0]
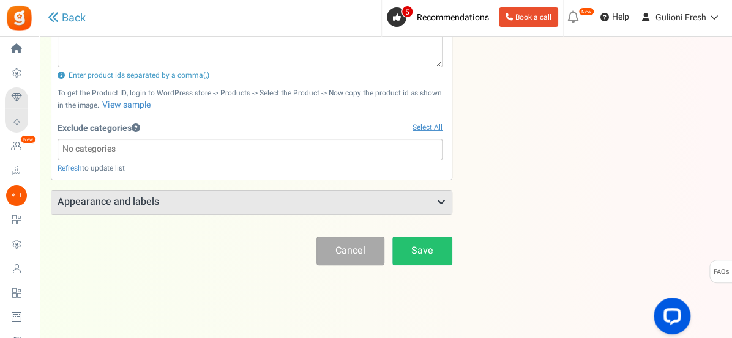
type input "10"
click at [438, 199] on icon at bounding box center [441, 203] width 9 height 10
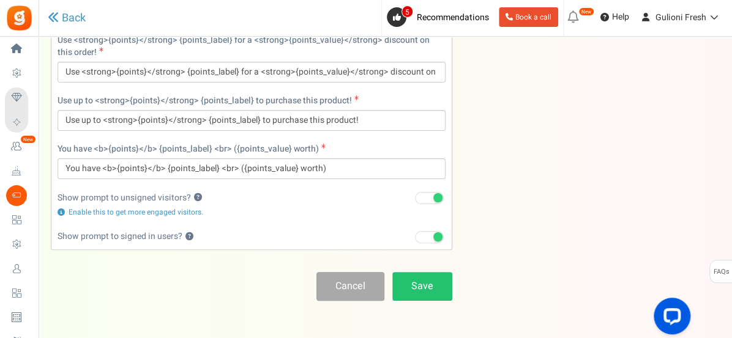
scroll to position [1245, 0]
click at [424, 288] on link "Save" at bounding box center [422, 286] width 60 height 29
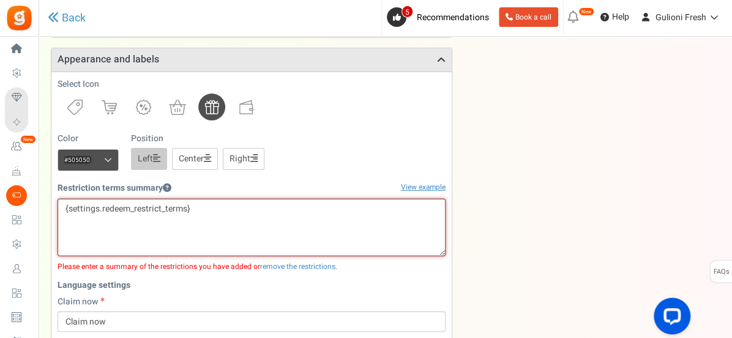
scroll to position [706, 0]
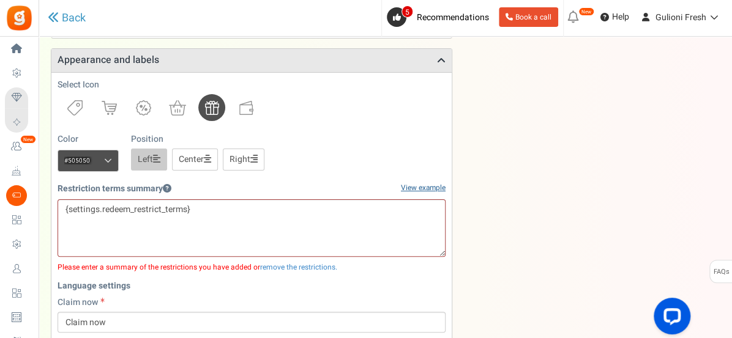
click at [412, 186] on link "View example" at bounding box center [423, 188] width 45 height 10
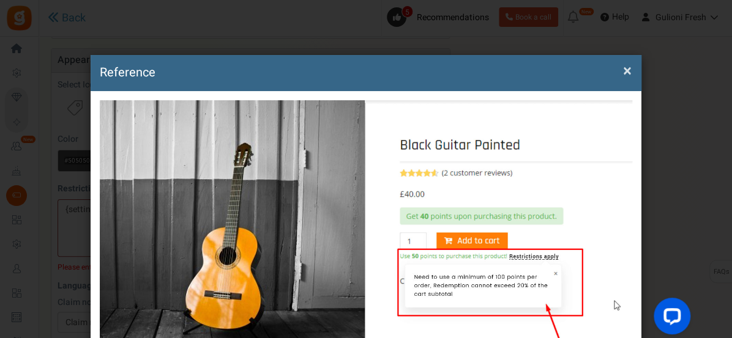
scroll to position [0, 0]
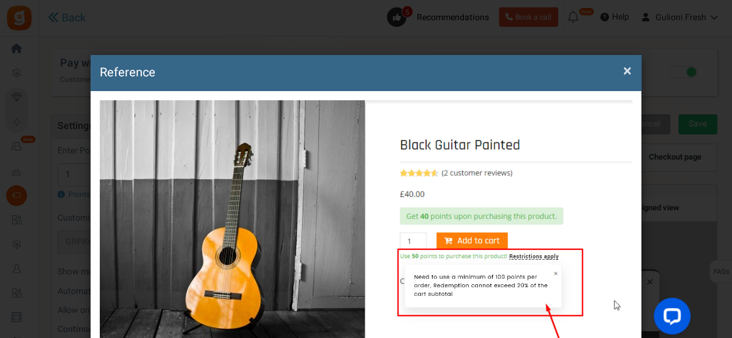
click at [623, 75] on span "×" at bounding box center [627, 70] width 9 height 23
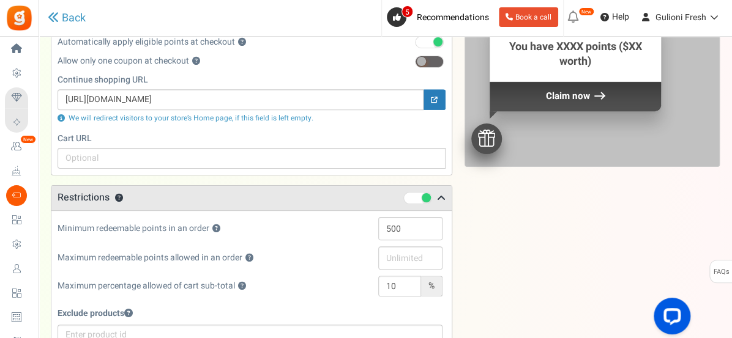
scroll to position [254, 0]
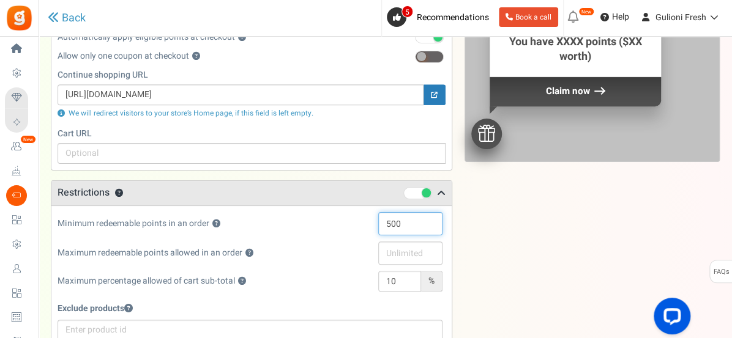
click at [410, 224] on input "500" at bounding box center [410, 223] width 64 height 23
type input "5"
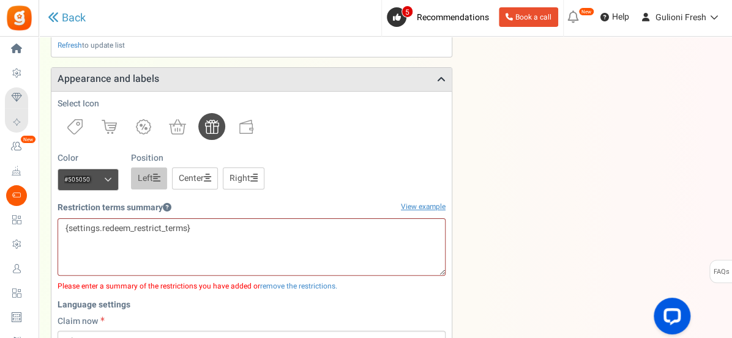
scroll to position [689, 0]
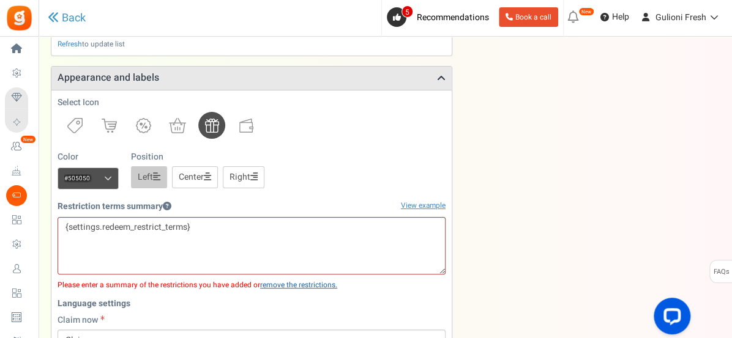
type input "200"
click at [308, 286] on link "remove the restrictions." at bounding box center [298, 285] width 77 height 11
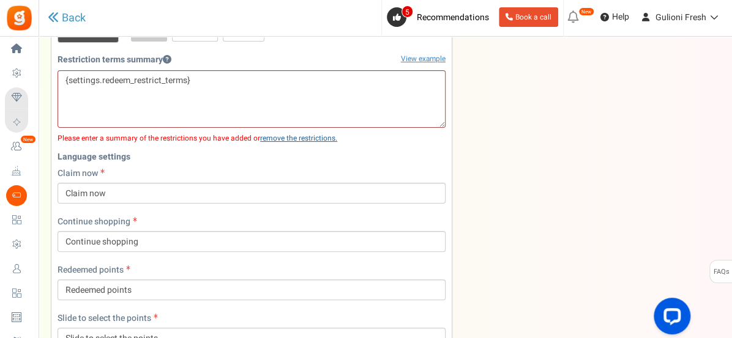
scroll to position [836, 0]
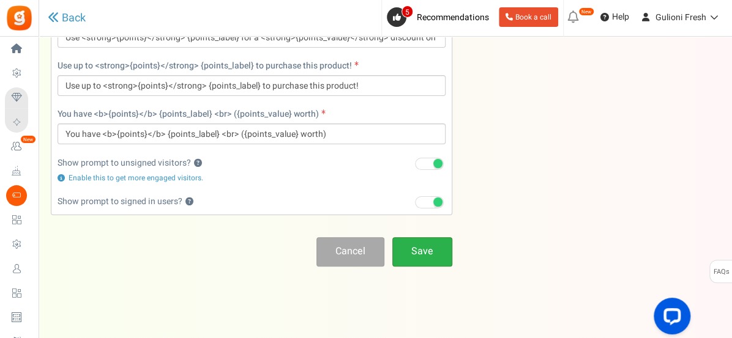
click at [423, 258] on link "Save" at bounding box center [422, 251] width 60 height 29
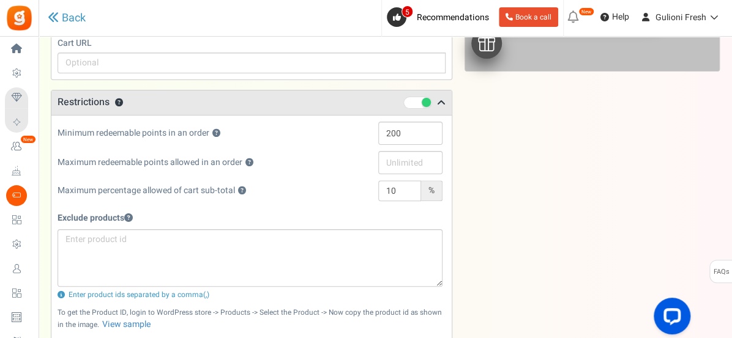
scroll to position [345, 0]
click at [385, 163] on input "text" at bounding box center [410, 162] width 64 height 23
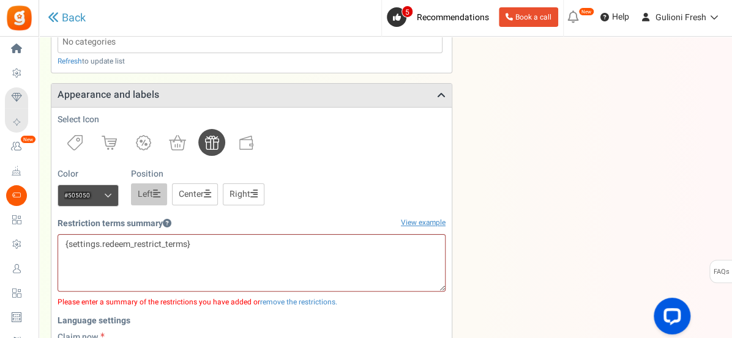
scroll to position [677, 0]
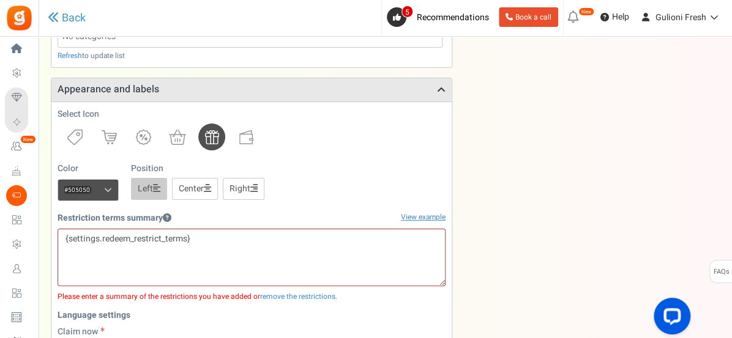
type input "1000"
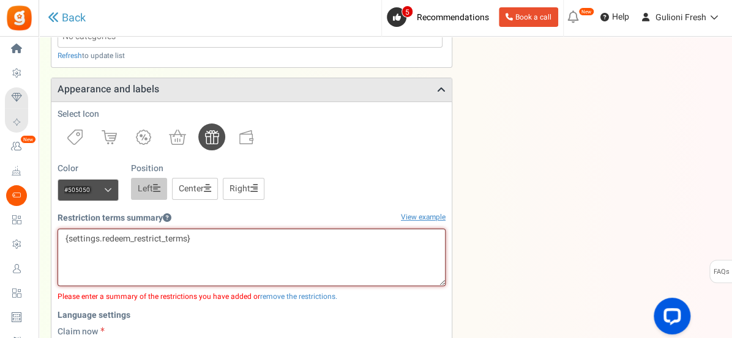
click at [89, 240] on textarea "{settings.redeem_restrict_terms}" at bounding box center [251, 257] width 388 height 57
type textarea "l"
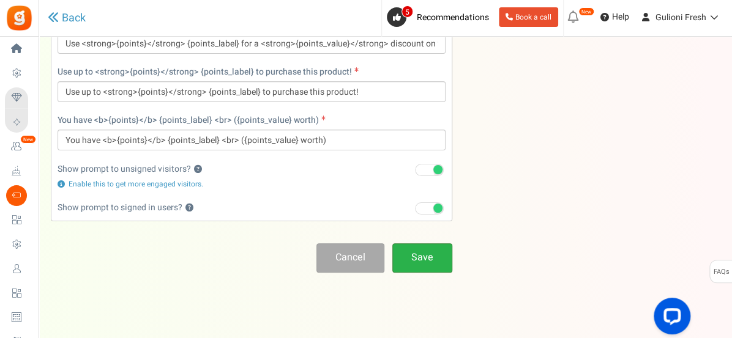
type textarea "Limit of 1000 points per order. you need a minimum of 200 points to enjoy disco…"
click at [428, 257] on link "Save" at bounding box center [422, 257] width 60 height 29
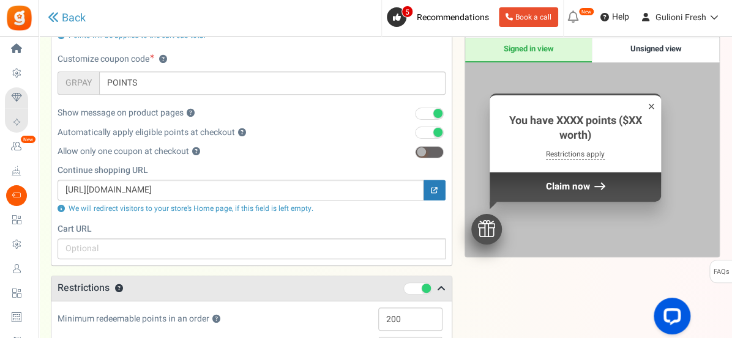
scroll to position [156, 0]
